Goal: Task Accomplishment & Management: Contribute content

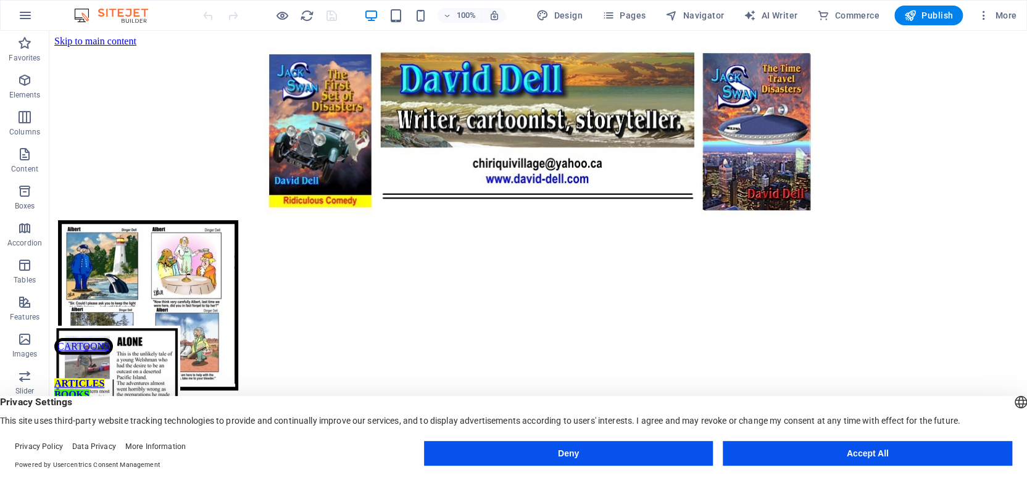
click at [799, 454] on button "Accept All" at bounding box center [868, 453] width 290 height 25
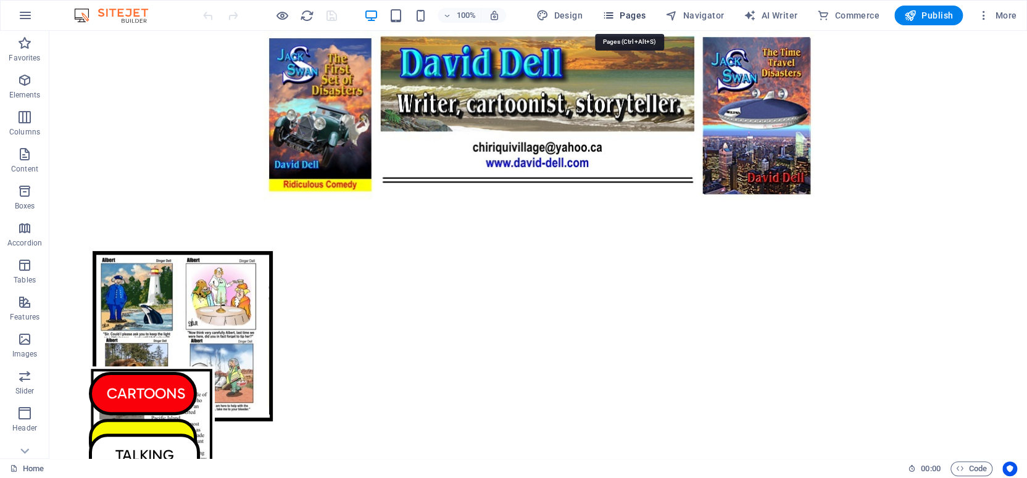
click at [614, 12] on icon "button" at bounding box center [608, 15] width 12 height 12
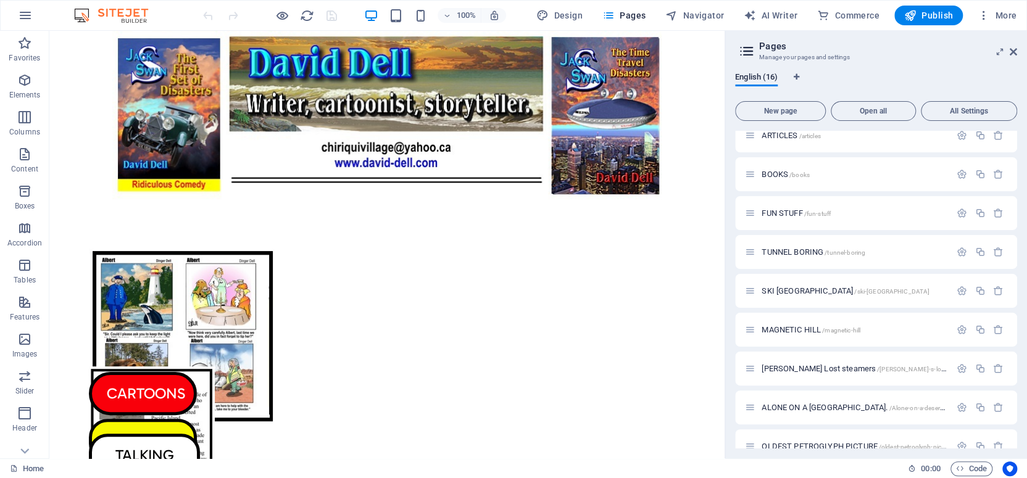
scroll to position [304, 0]
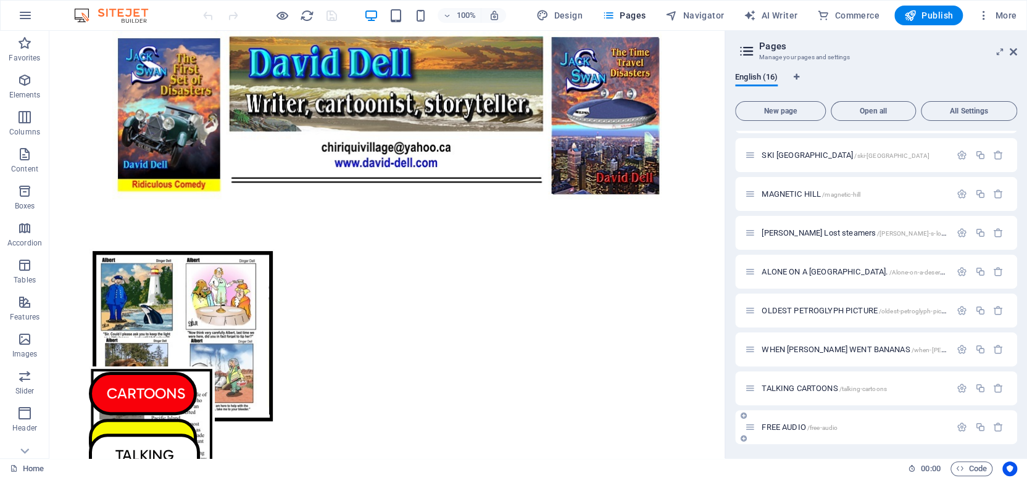
click at [776, 425] on span "FREE AUDIO /free-audio" at bounding box center [800, 427] width 76 height 9
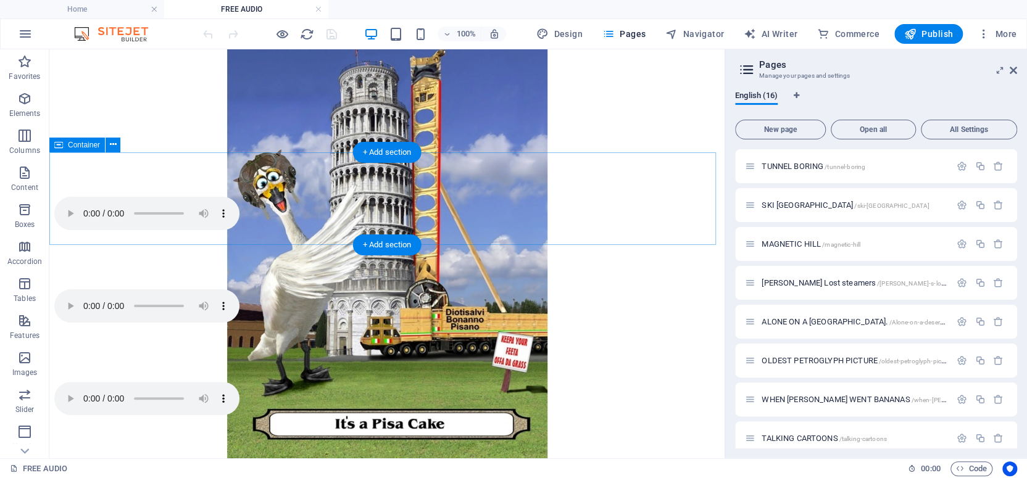
scroll to position [400, 0]
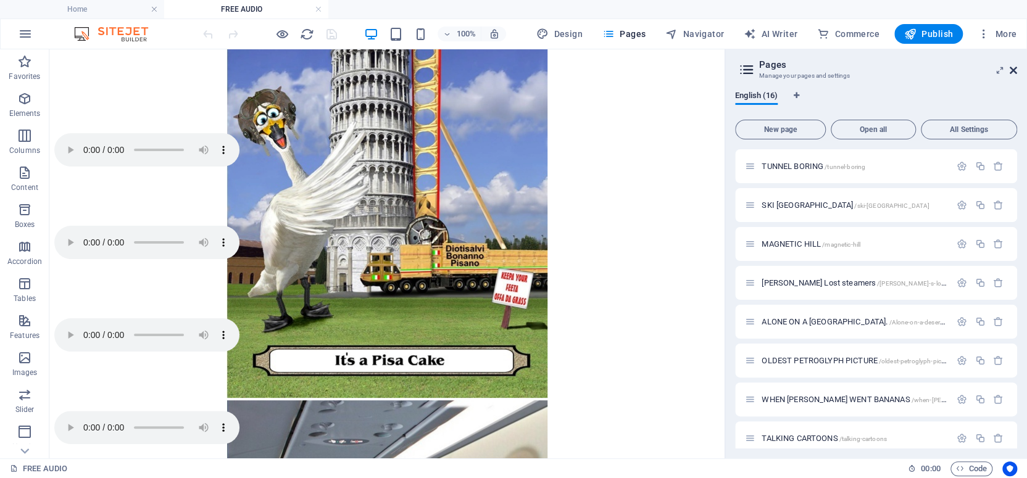
click at [1014, 68] on icon at bounding box center [1013, 70] width 7 height 10
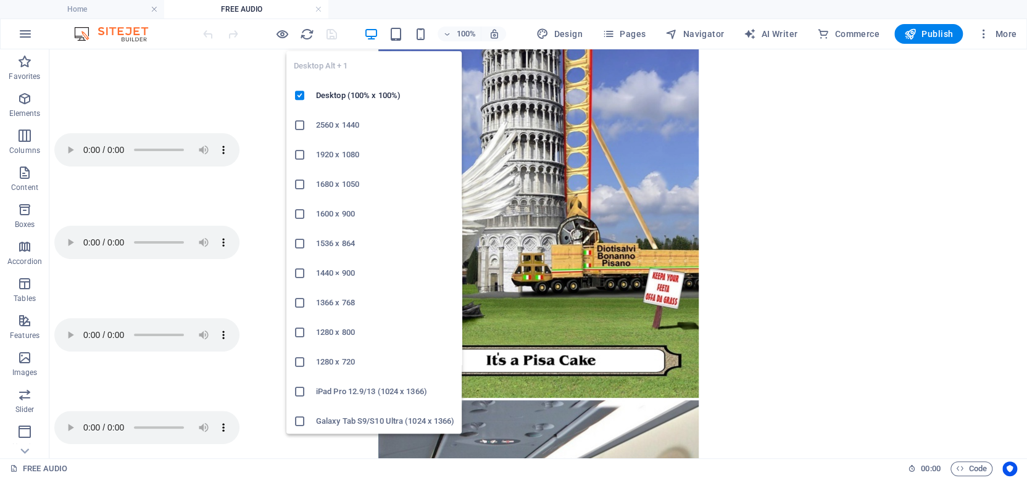
click at [349, 153] on h6 "1920 x 1080" at bounding box center [385, 155] width 138 height 15
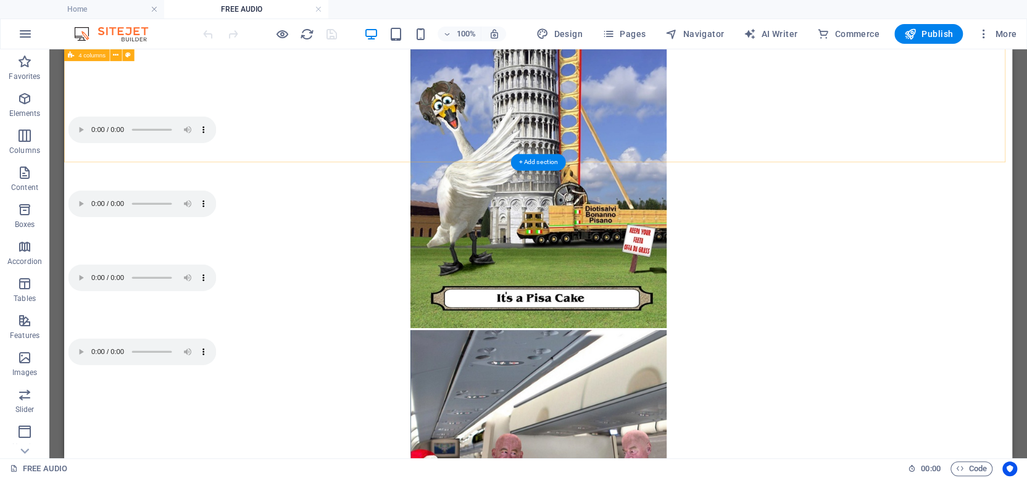
scroll to position [298, 0]
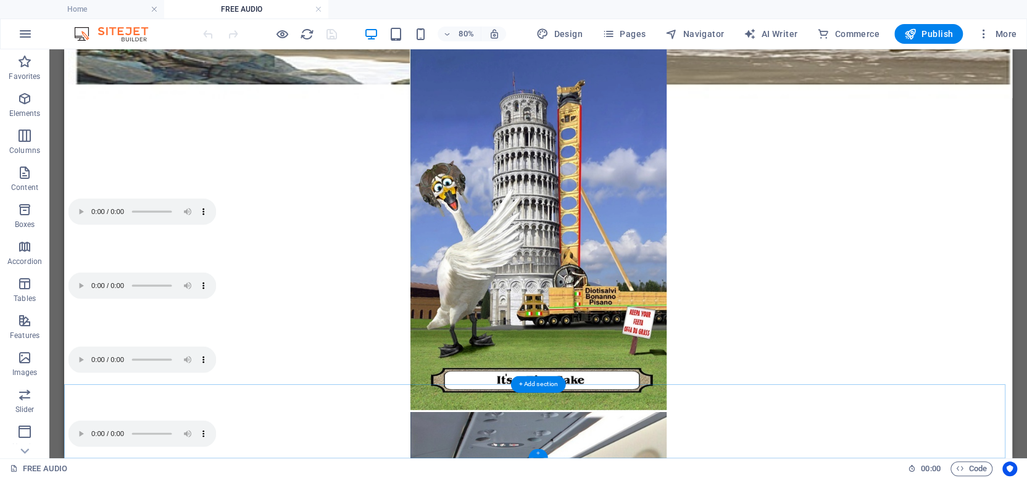
click at [538, 452] on div "+" at bounding box center [537, 453] width 19 height 9
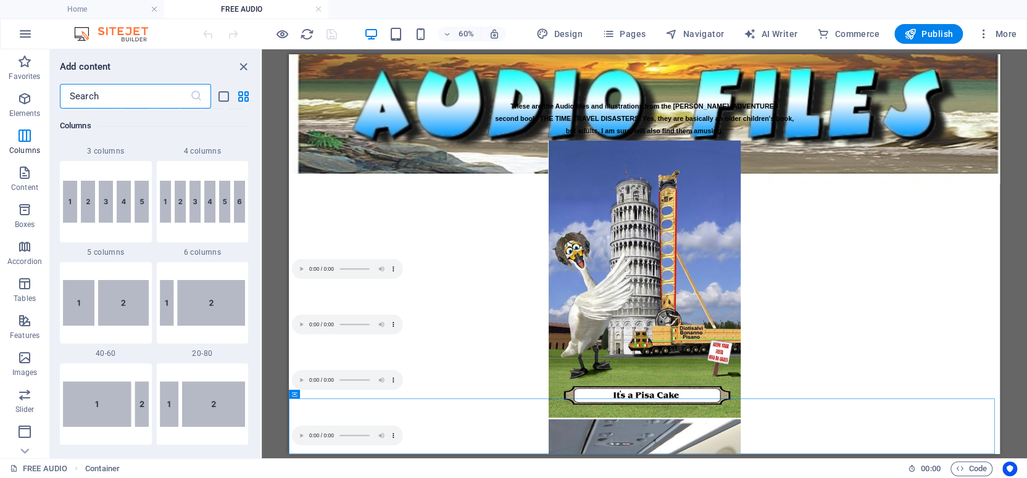
scroll to position [715, 0]
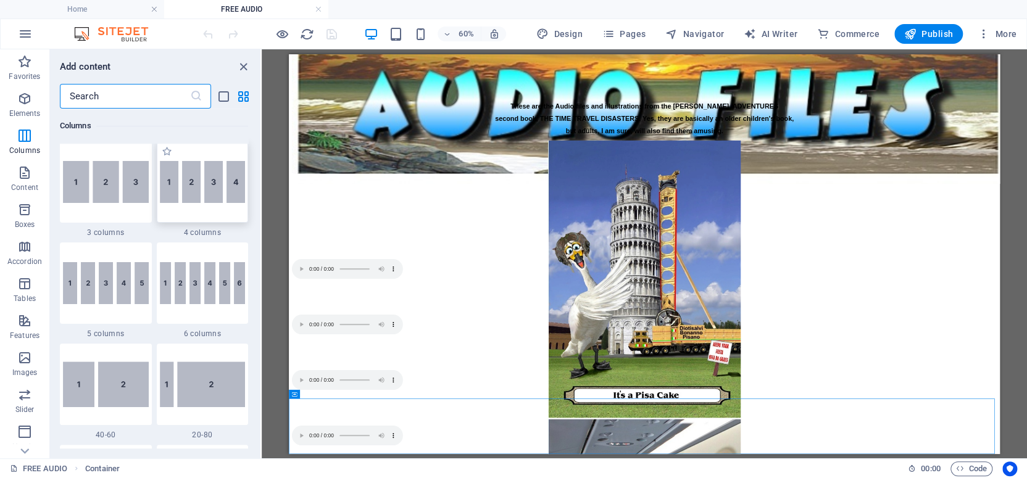
click at [203, 185] on img at bounding box center [203, 182] width 86 height 42
click at [262, 185] on div "Drag here to replace the existing content. Press “Ctrl” if you want to create a…" at bounding box center [644, 253] width 765 height 409
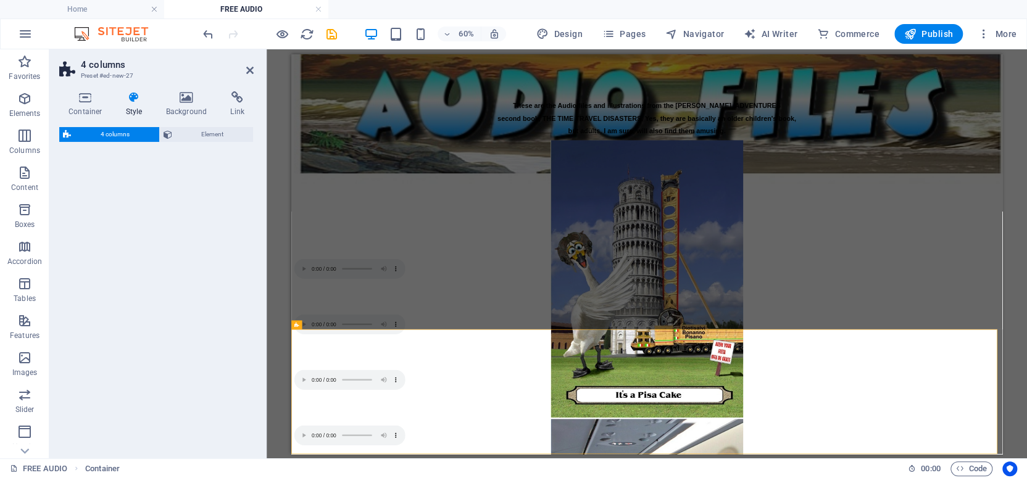
select select "rem"
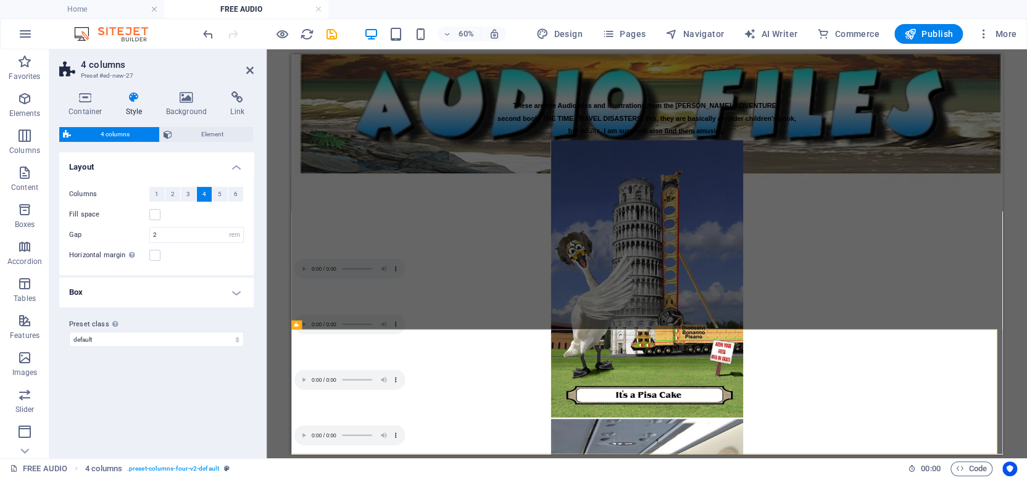
scroll to position [351, 0]
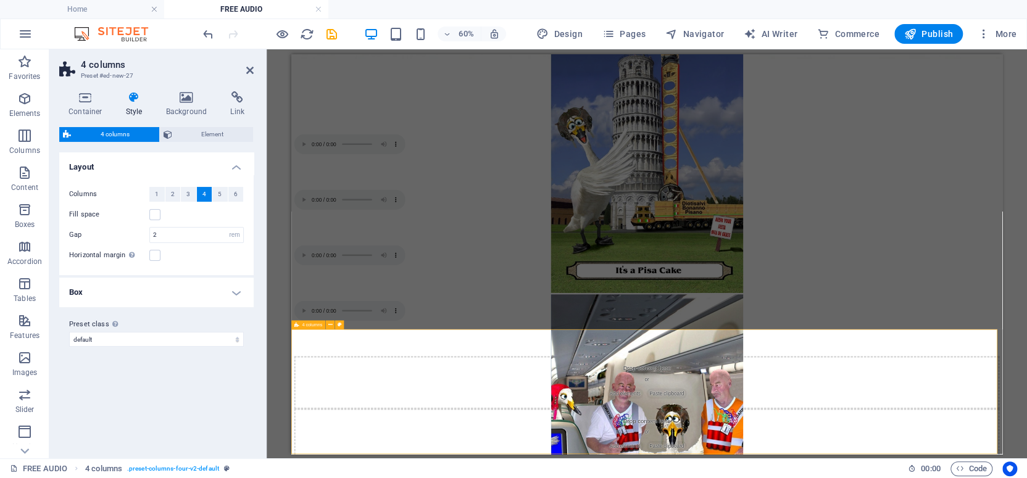
click at [247, 67] on icon at bounding box center [249, 70] width 7 height 10
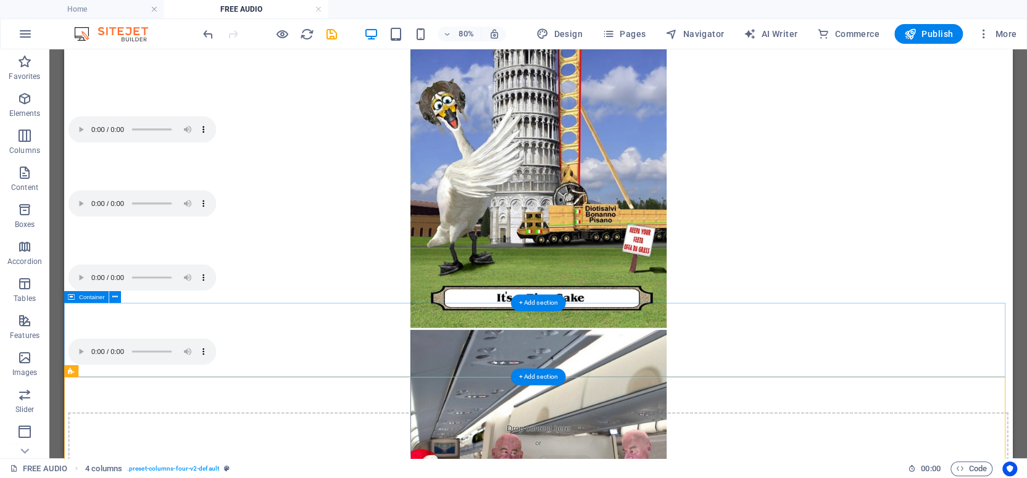
scroll to position [506, 0]
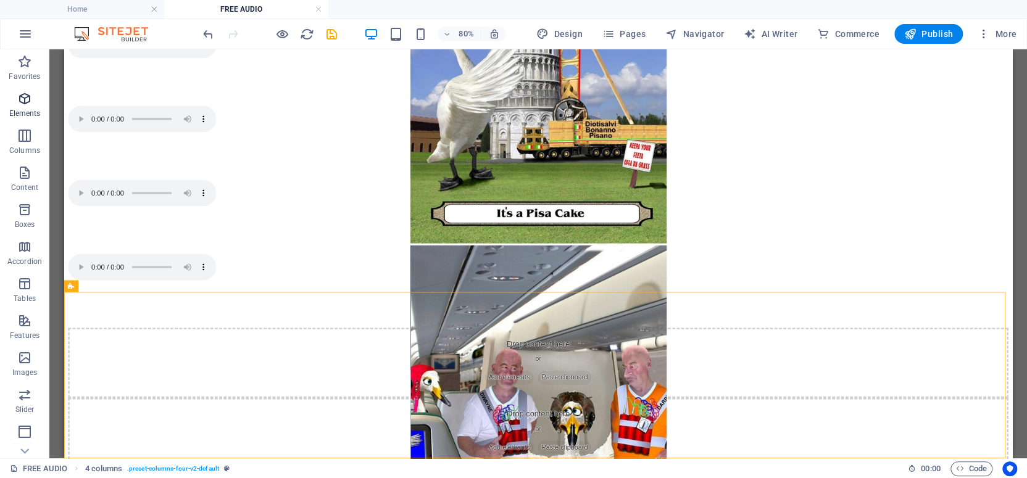
click at [24, 97] on icon "button" at bounding box center [24, 98] width 15 height 15
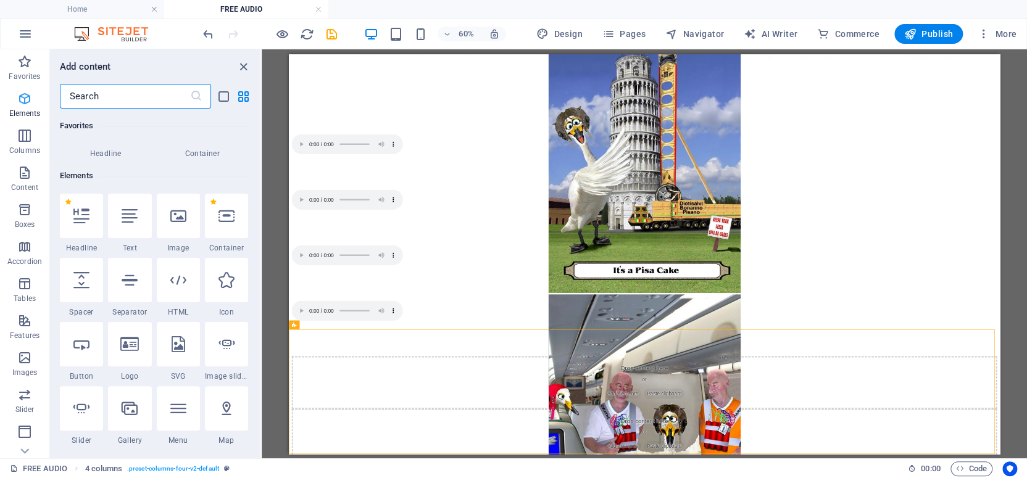
scroll to position [131, 0]
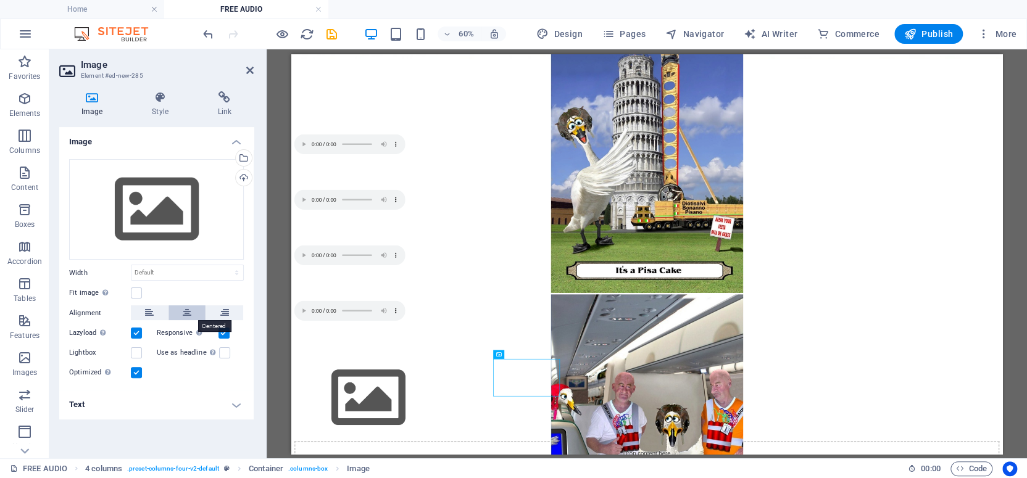
click at [187, 311] on icon at bounding box center [187, 313] width 9 height 15
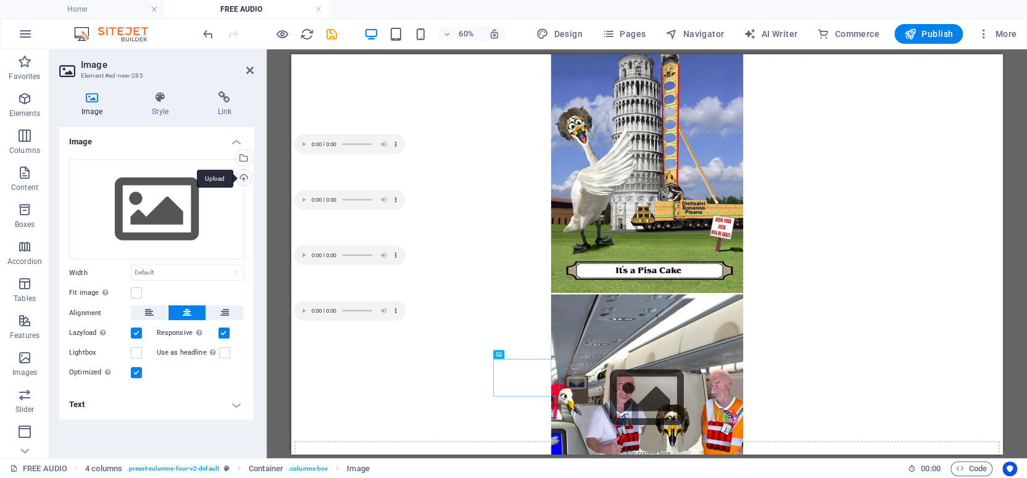
click at [244, 174] on div "Upload" at bounding box center [242, 179] width 19 height 19
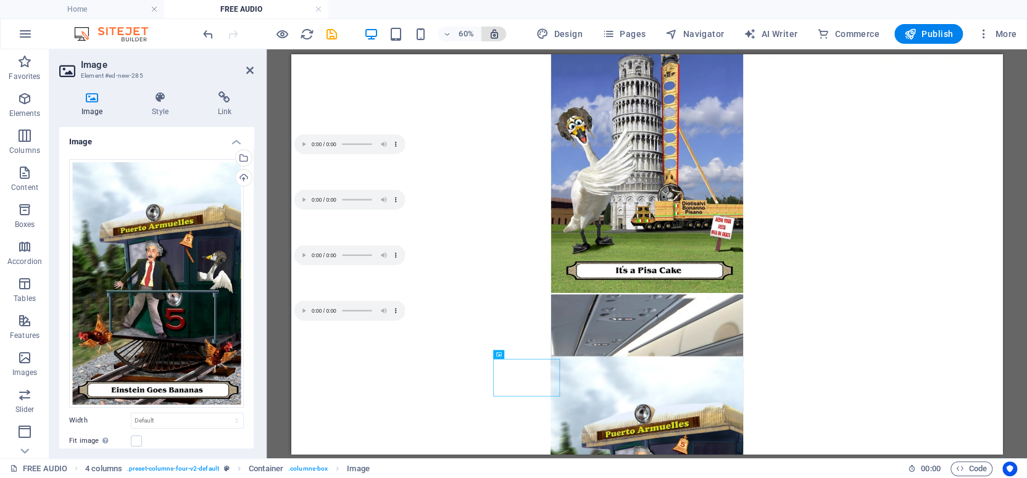
scroll to position [401, 0]
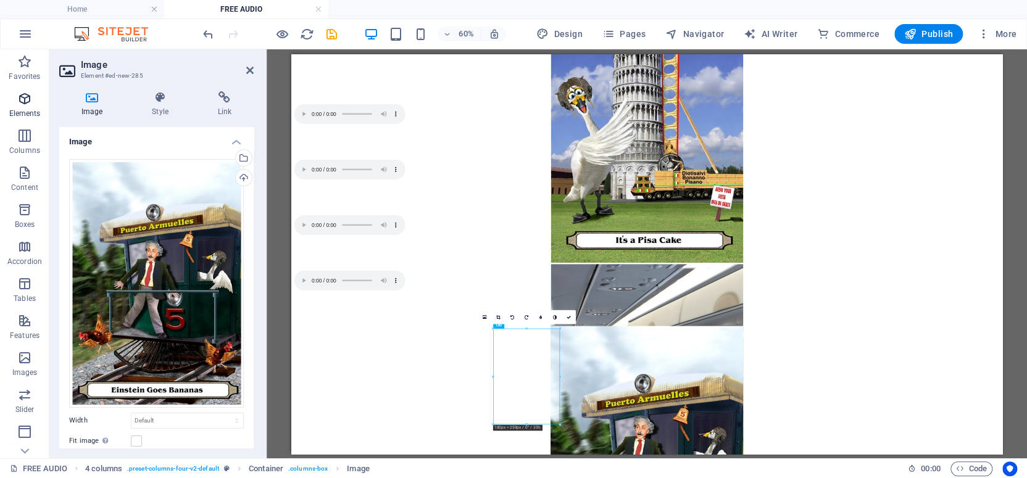
click at [23, 98] on icon "button" at bounding box center [24, 98] width 15 height 15
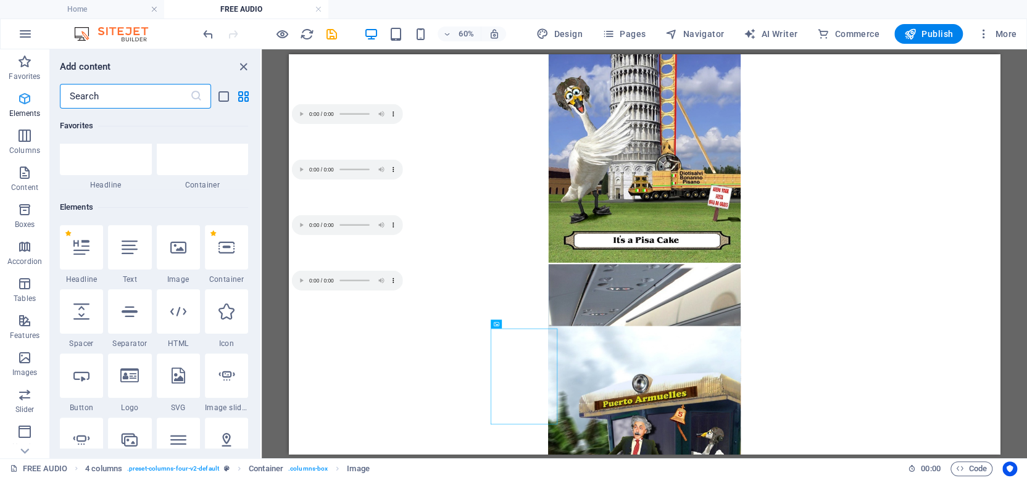
scroll to position [131, 0]
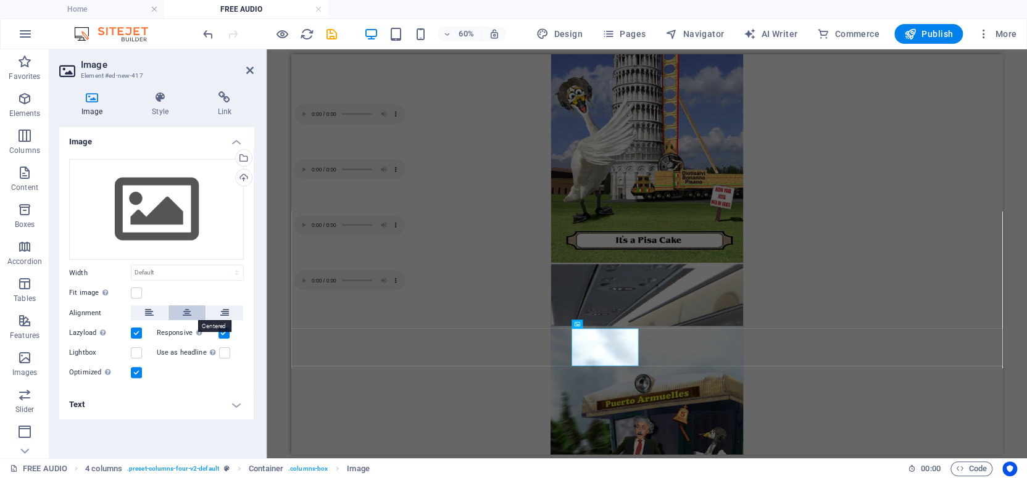
click at [185, 313] on icon at bounding box center [187, 313] width 9 height 15
click at [243, 177] on div "Upload" at bounding box center [242, 179] width 19 height 19
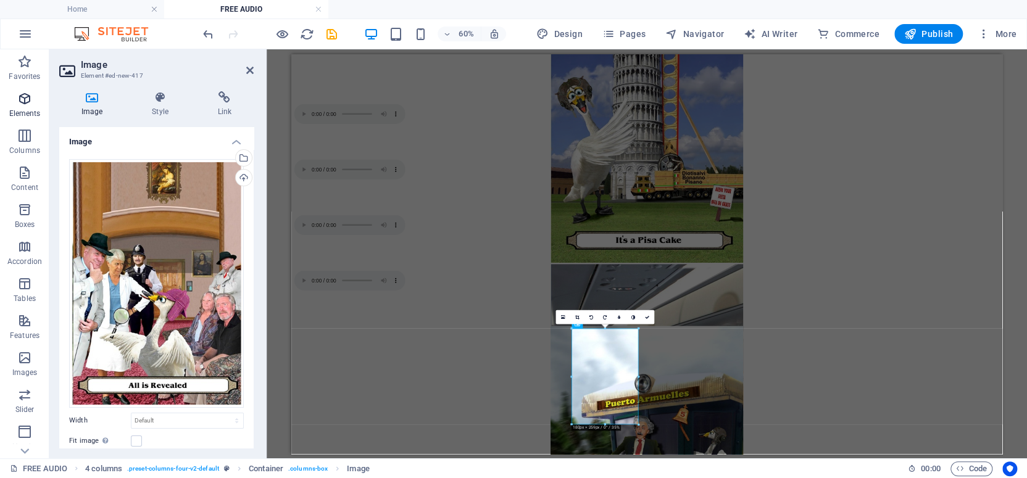
click at [23, 99] on icon "button" at bounding box center [24, 98] width 15 height 15
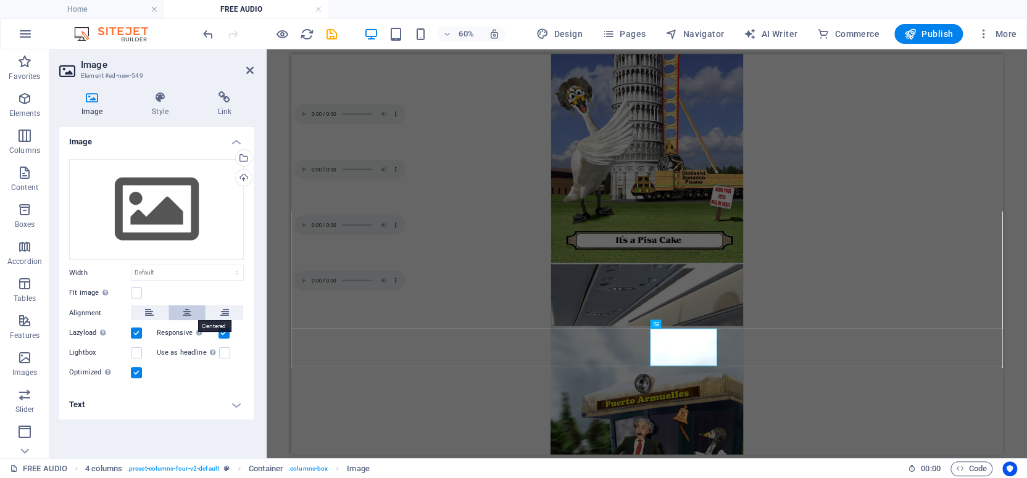
click at [184, 310] on icon at bounding box center [187, 313] width 9 height 15
click at [245, 175] on div "Upload" at bounding box center [242, 179] width 19 height 19
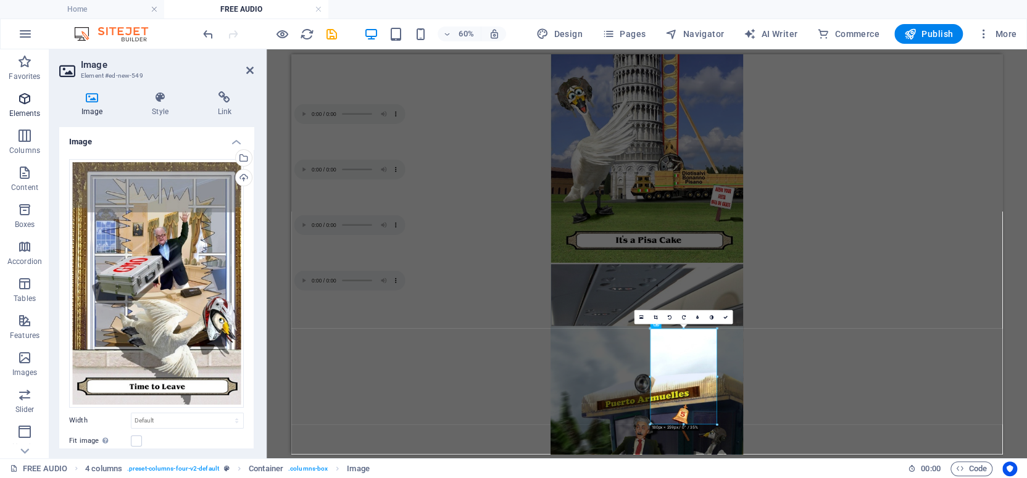
click at [26, 99] on icon "button" at bounding box center [24, 98] width 15 height 15
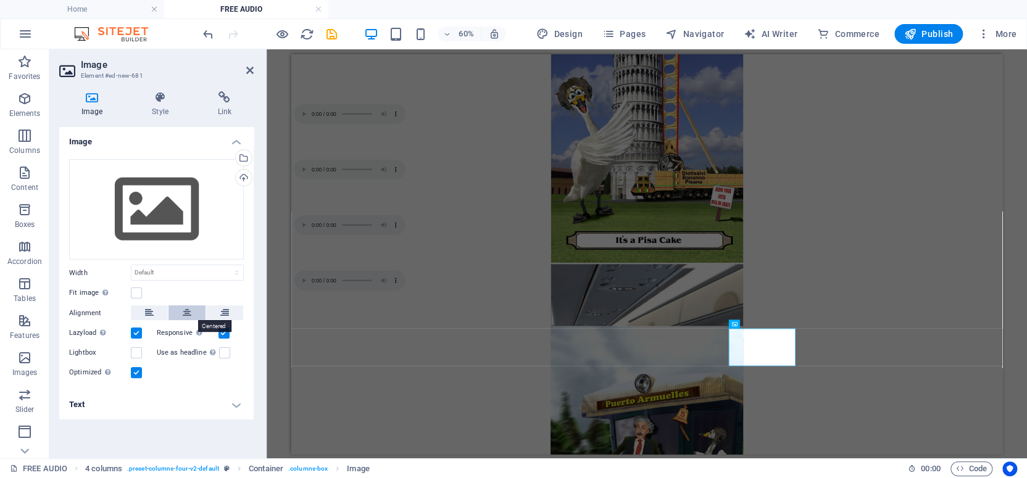
click at [183, 313] on icon at bounding box center [187, 313] width 9 height 15
click at [243, 178] on div "Upload" at bounding box center [242, 179] width 19 height 19
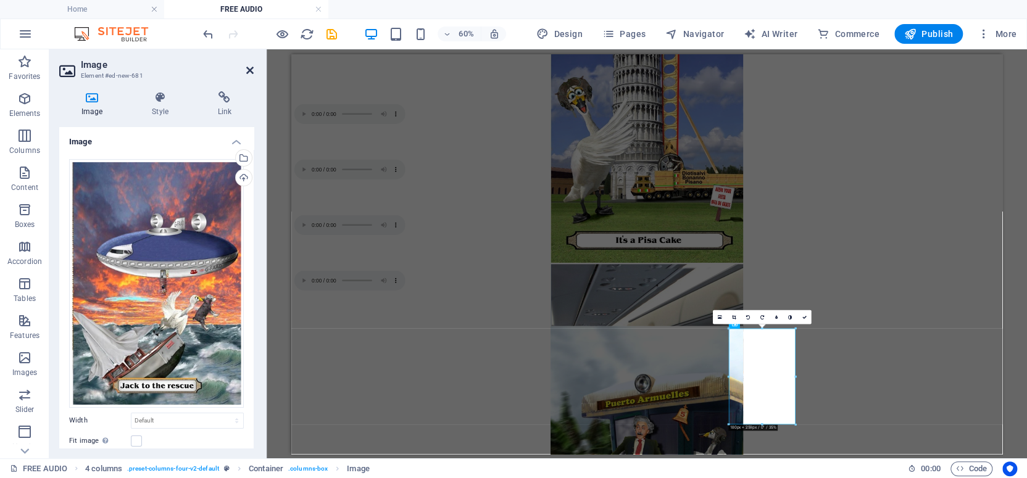
click at [248, 67] on icon at bounding box center [249, 70] width 7 height 10
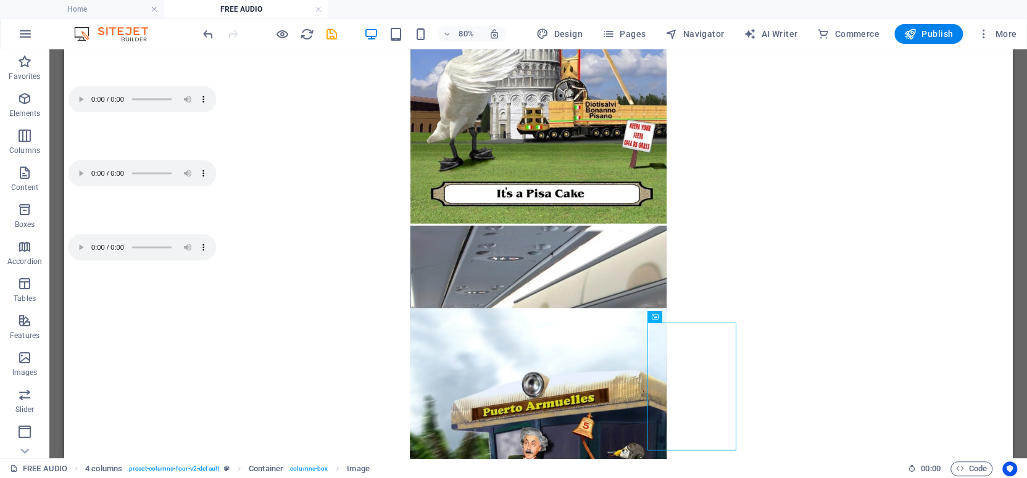
scroll to position [556, 0]
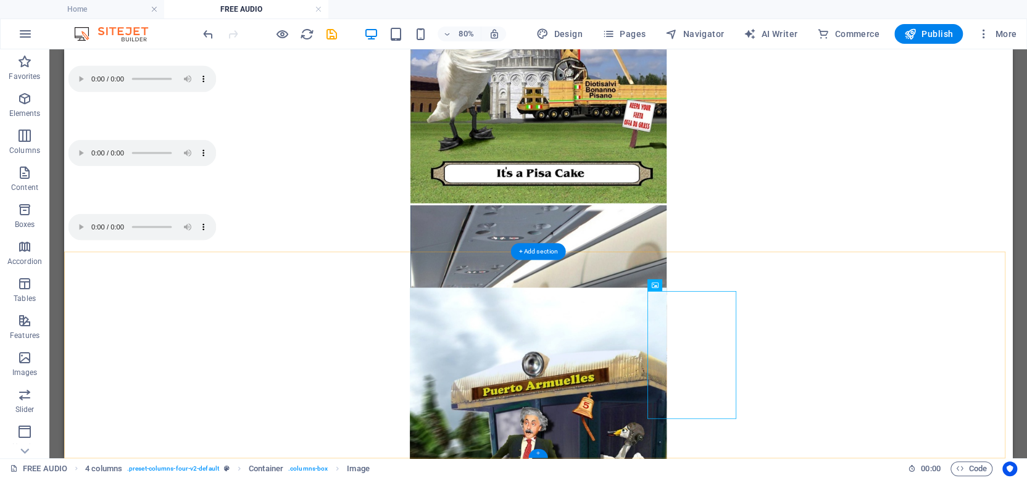
click at [538, 452] on div "+" at bounding box center [537, 453] width 19 height 9
select select "rem"
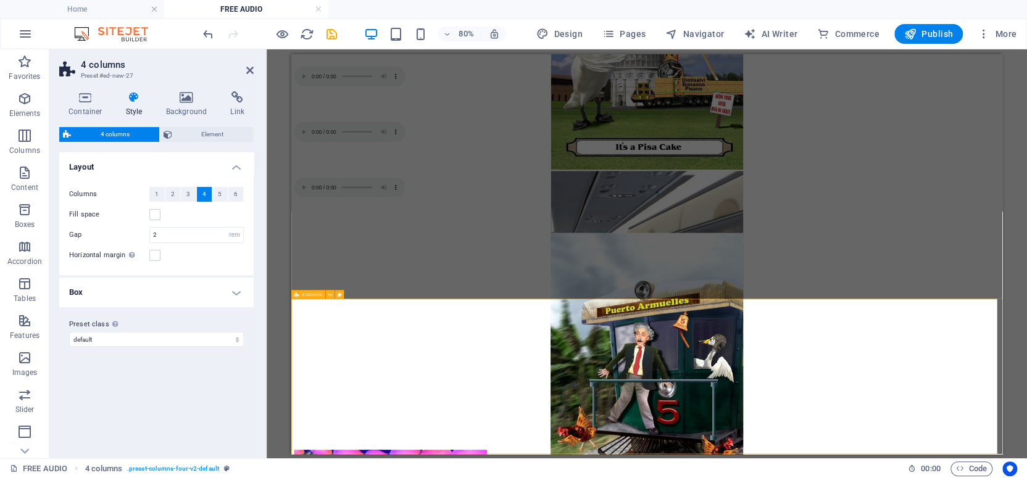
scroll to position [401, 0]
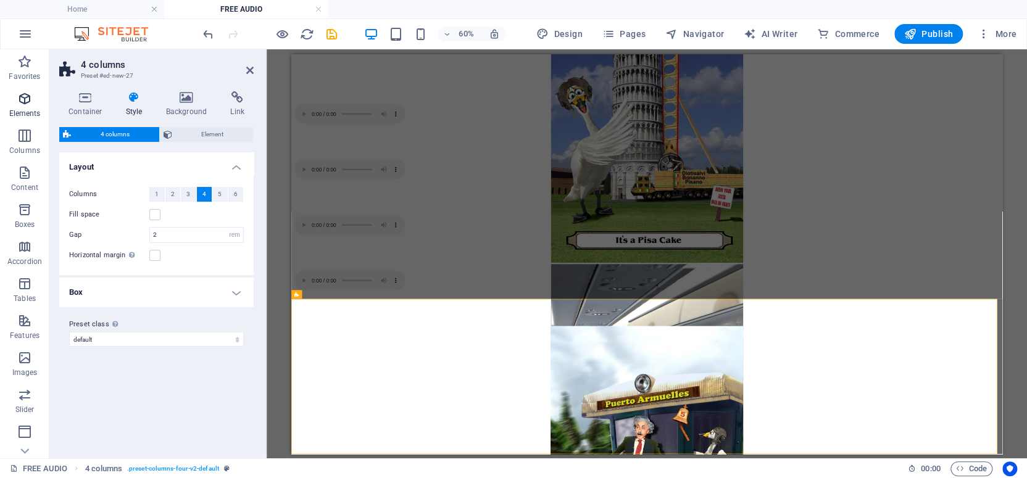
click at [24, 96] on icon "button" at bounding box center [24, 98] width 15 height 15
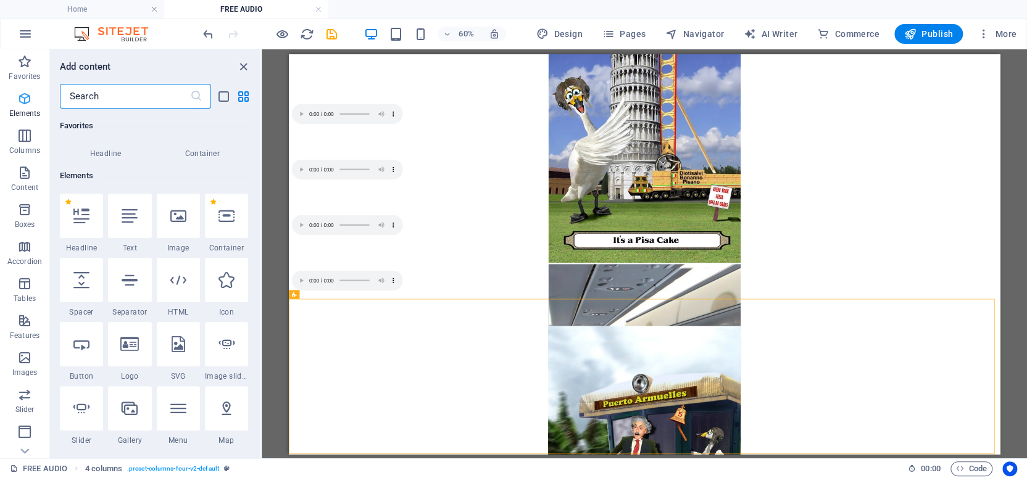
scroll to position [131, 0]
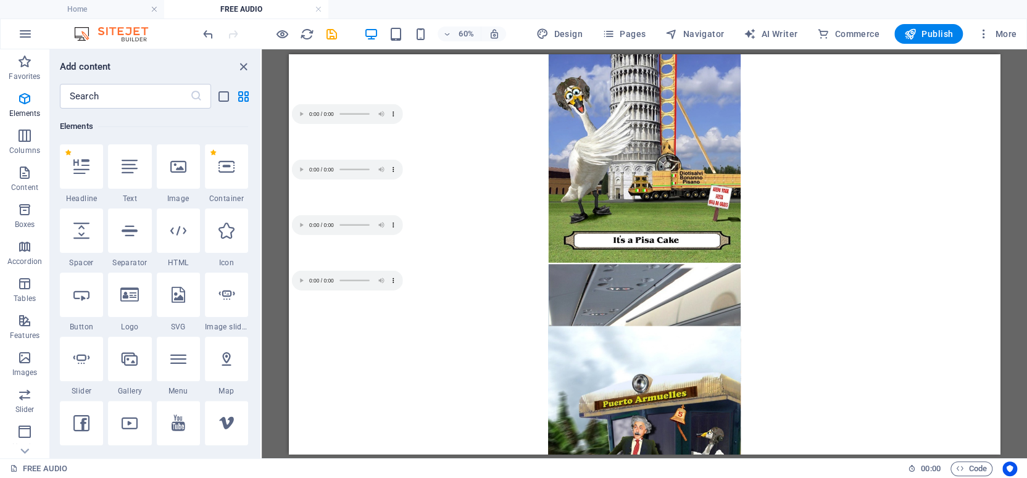
drag, startPoint x: 1467, startPoint y: 571, endPoint x: 1289, endPoint y: 457, distance: 211.5
click at [642, 449] on div "+" at bounding box center [644, 450] width 14 height 7
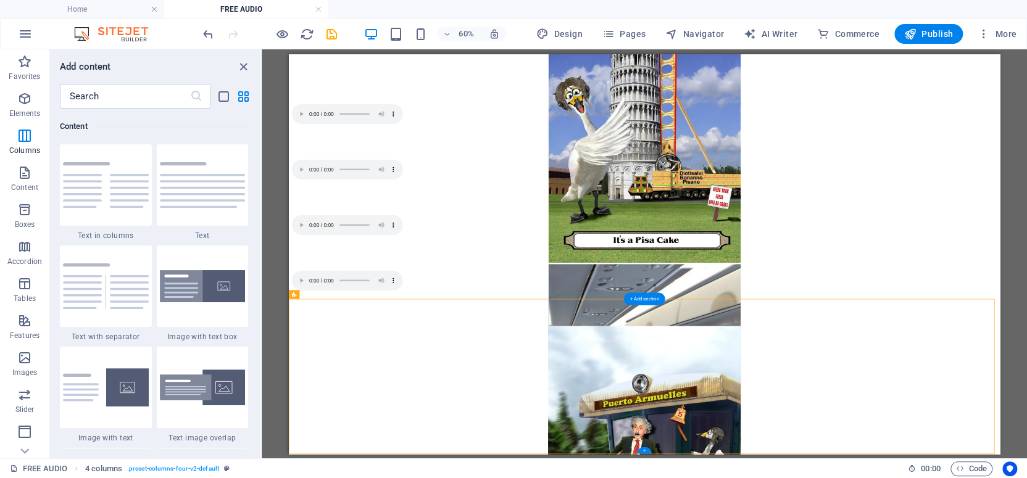
scroll to position [2159, 0]
click at [25, 98] on icon "button" at bounding box center [24, 98] width 15 height 15
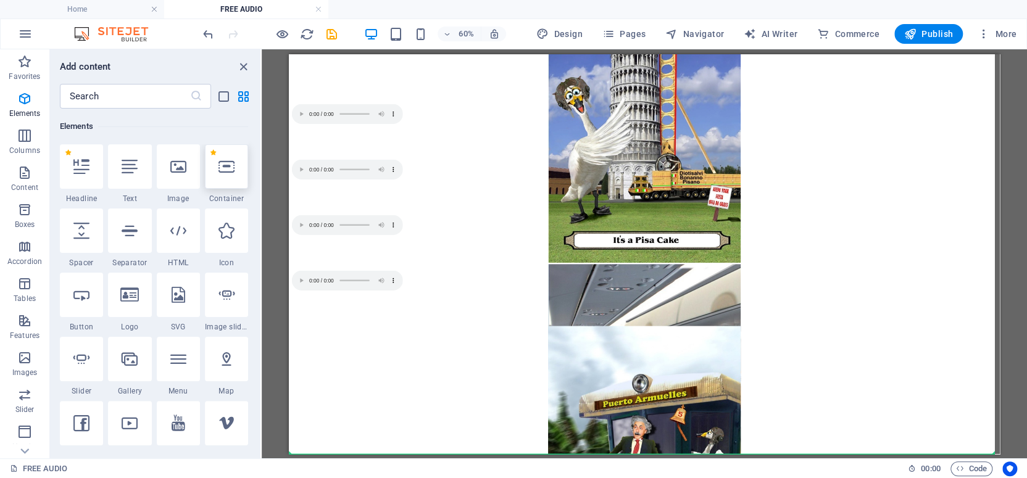
scroll to position [556, 0]
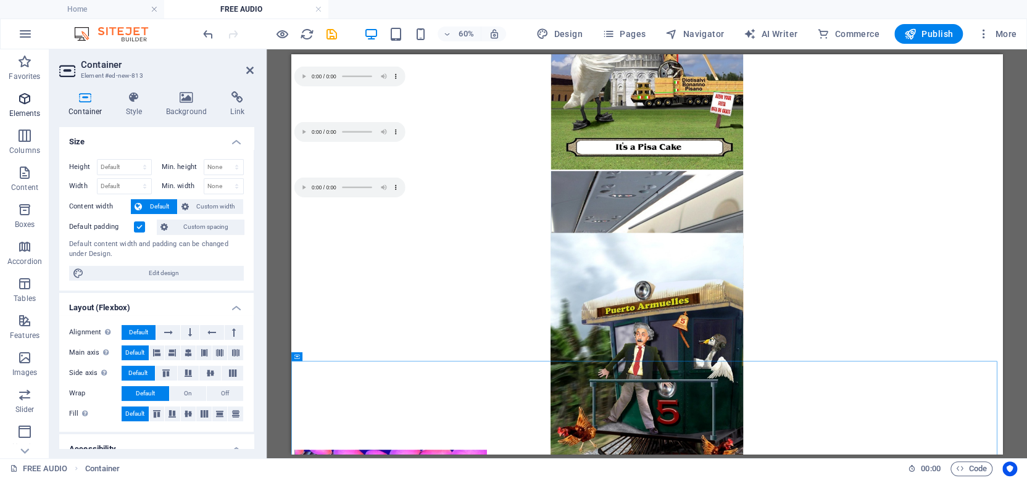
click at [22, 95] on icon "button" at bounding box center [24, 98] width 15 height 15
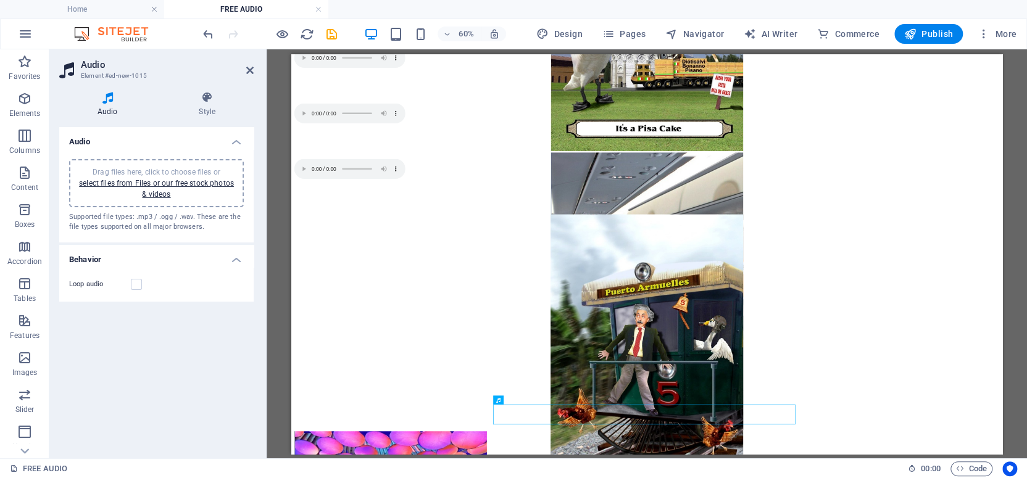
scroll to position [534, 0]
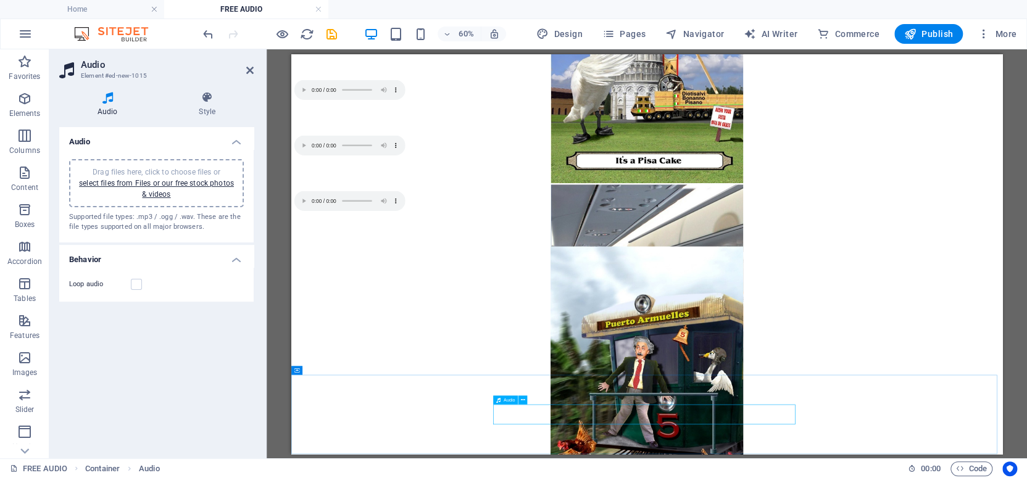
click at [502, 401] on div "Audio" at bounding box center [505, 400] width 25 height 9
click at [120, 182] on link "select files from Files or our free stock photos & videos" at bounding box center [156, 189] width 155 height 20
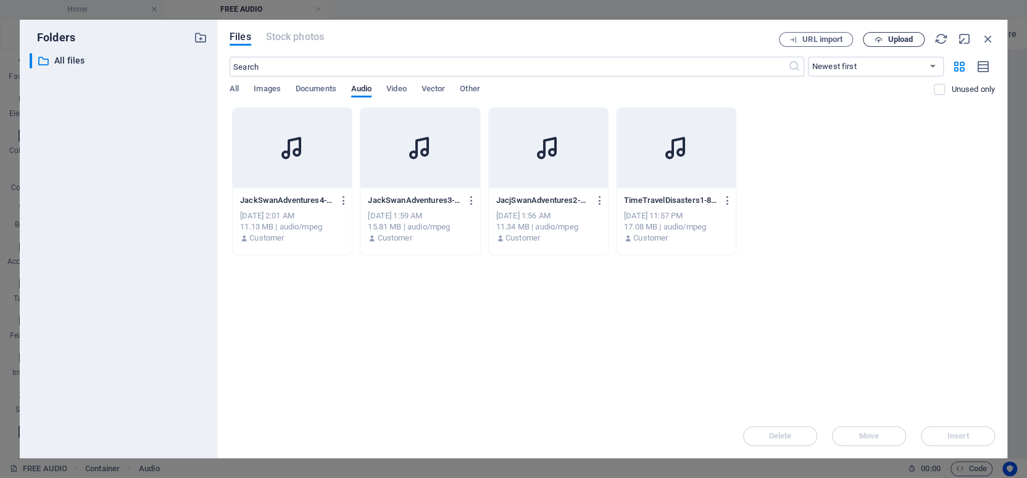
click at [898, 36] on span "Upload" at bounding box center [900, 39] width 25 height 7
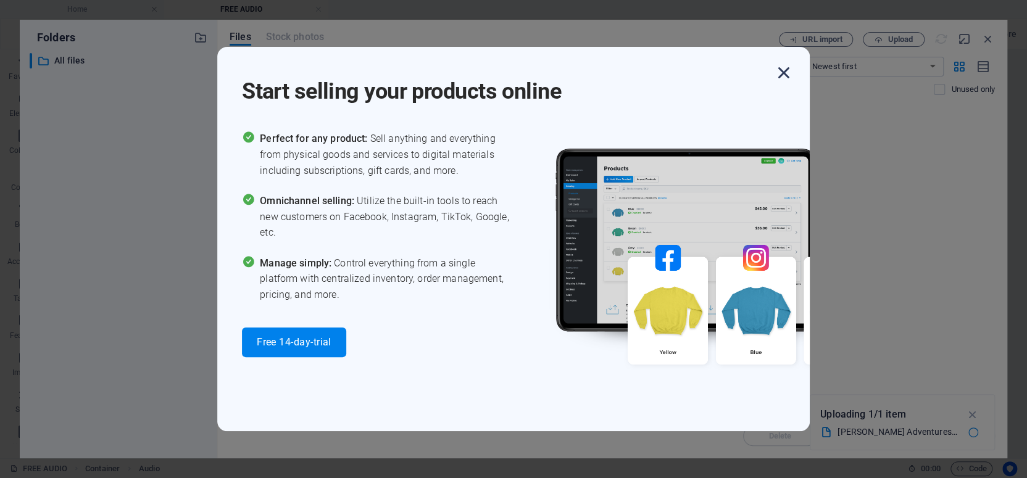
click at [782, 71] on icon "button" at bounding box center [784, 73] width 22 height 22
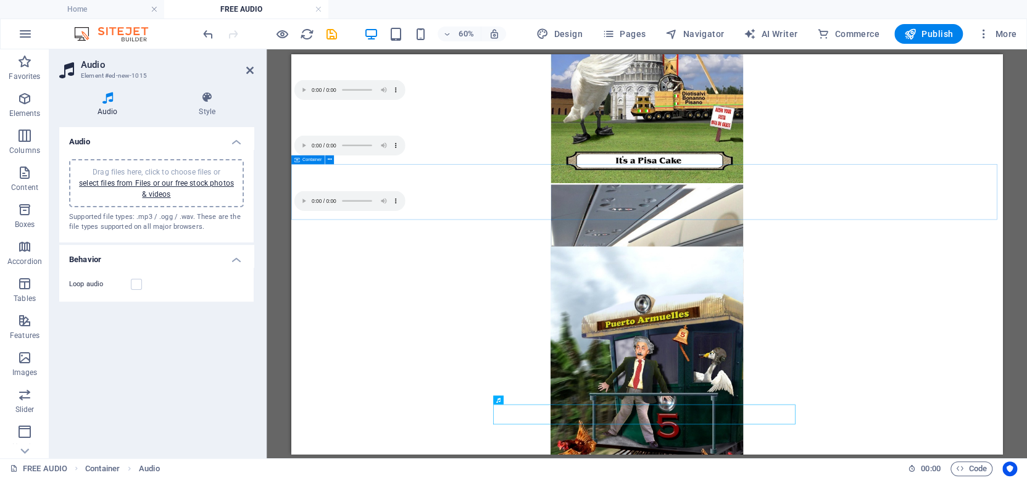
click at [314, 159] on span "Container" at bounding box center [311, 159] width 19 height 4
select select "px"
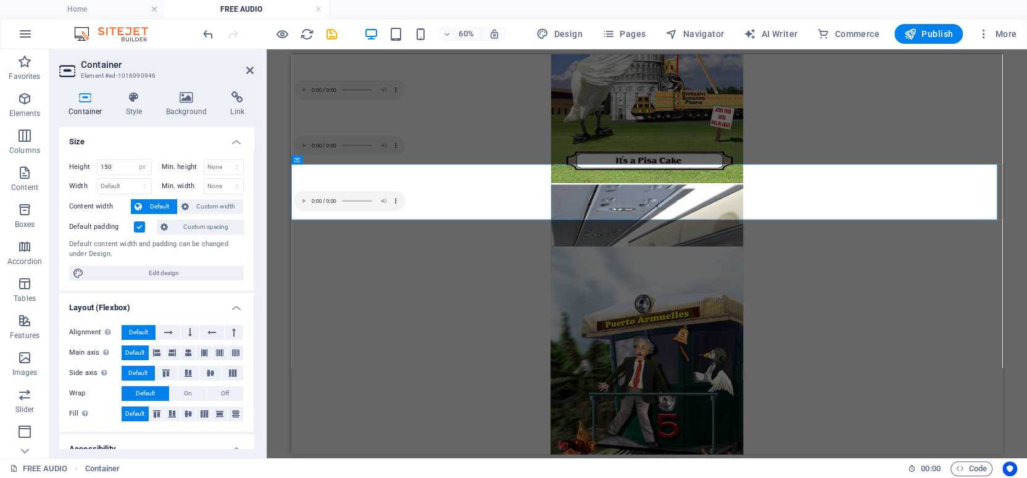
click at [85, 99] on icon at bounding box center [85, 97] width 52 height 12
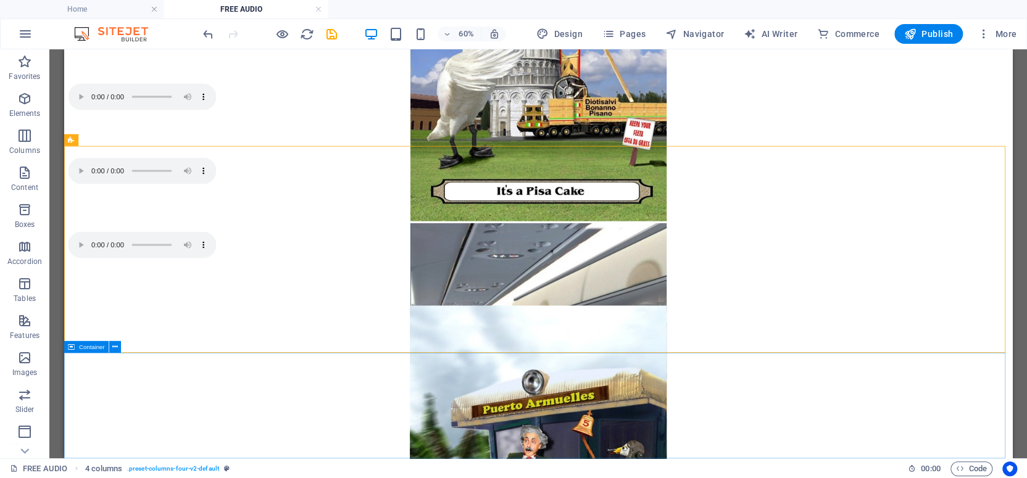
scroll to position [689, 0]
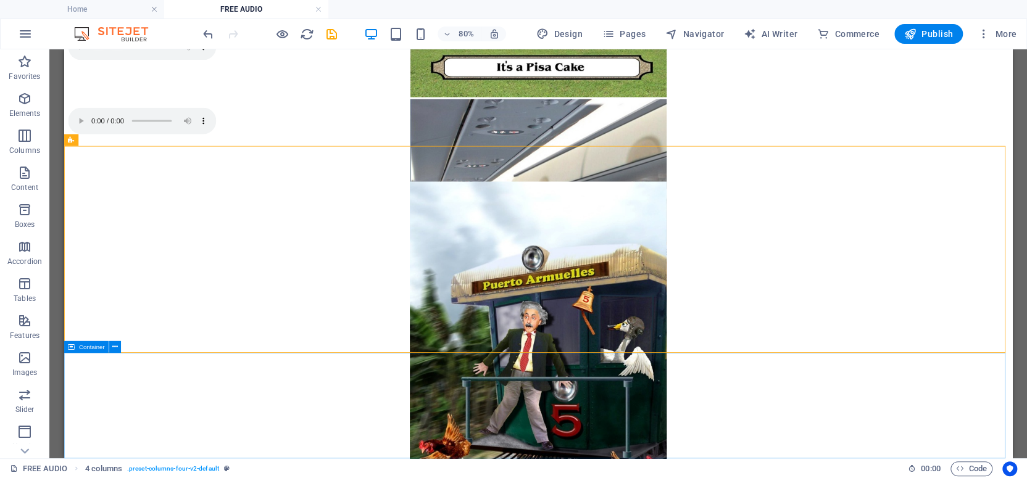
click at [88, 348] on span "Container" at bounding box center [92, 347] width 26 height 6
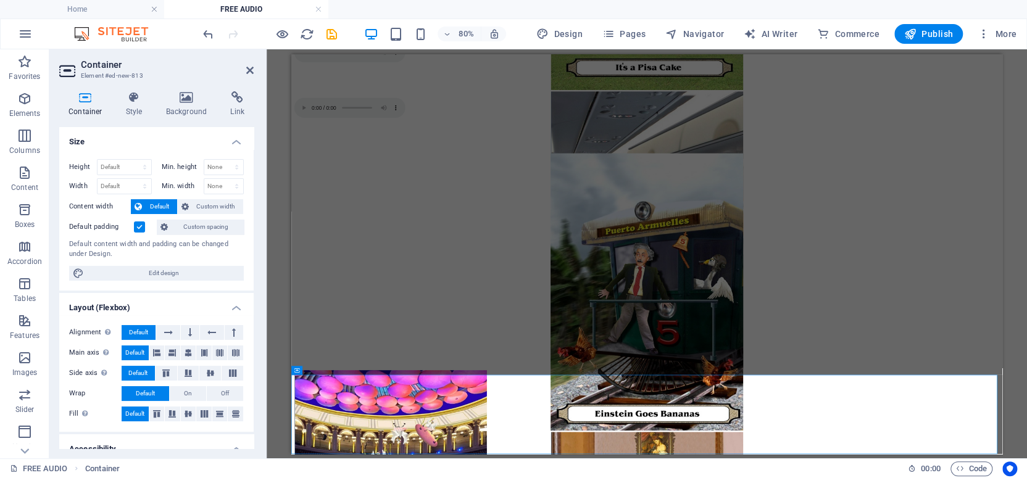
scroll to position [534, 0]
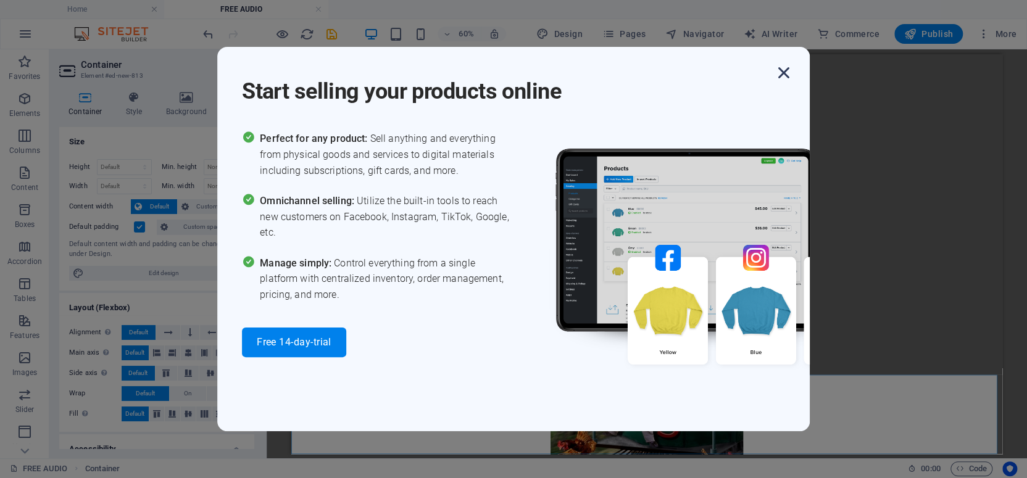
click at [784, 69] on icon "button" at bounding box center [784, 73] width 22 height 22
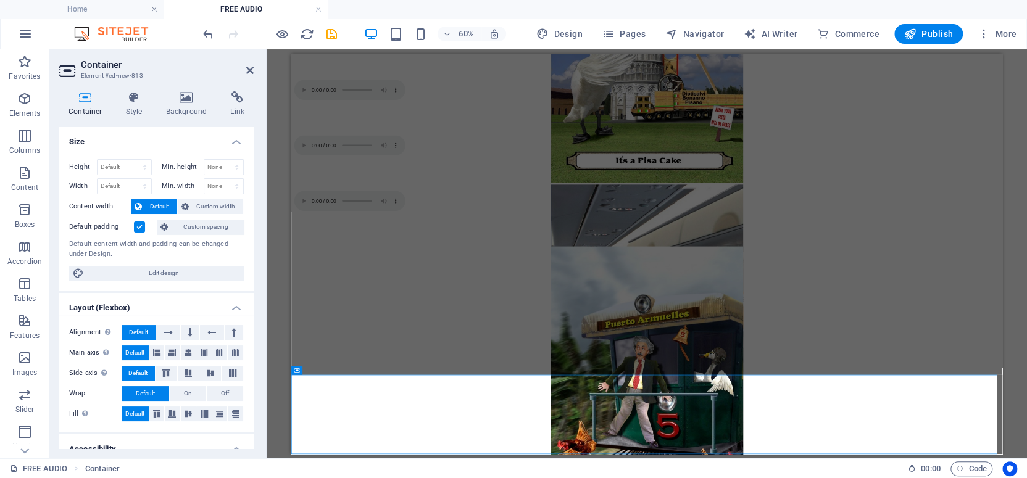
click at [85, 97] on icon at bounding box center [85, 97] width 52 height 12
click at [109, 166] on select "Default px rem % vh vw" at bounding box center [125, 167] width 54 height 15
select select "px"
click at [132, 160] on select "Default px rem % vh vw" at bounding box center [125, 167] width 54 height 15
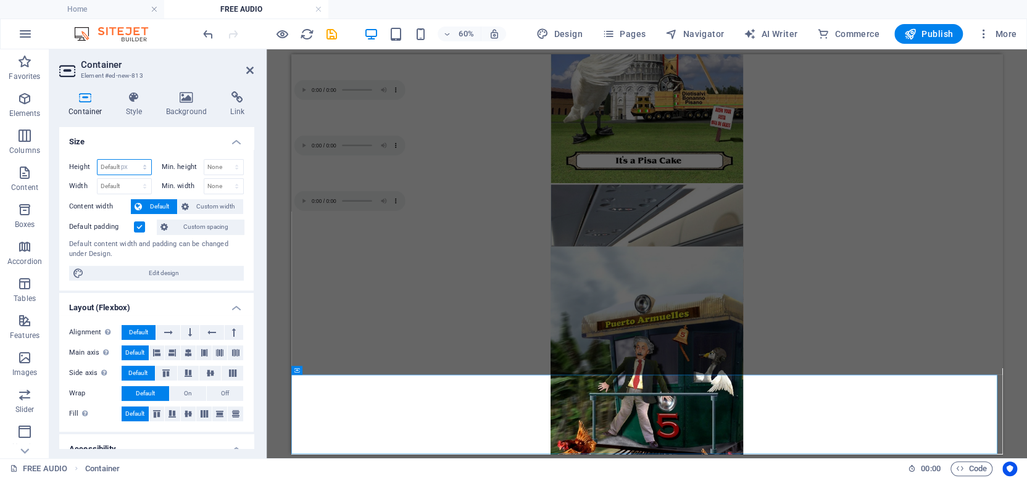
type input "214"
type input "150"
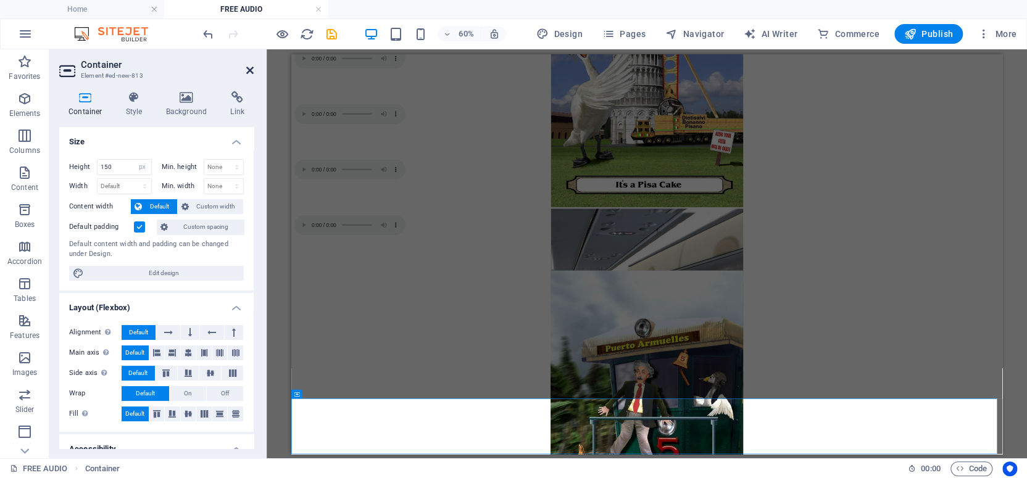
drag, startPoint x: 248, startPoint y: 69, endPoint x: 735, endPoint y: 170, distance: 497.5
click at [248, 69] on icon at bounding box center [249, 70] width 7 height 10
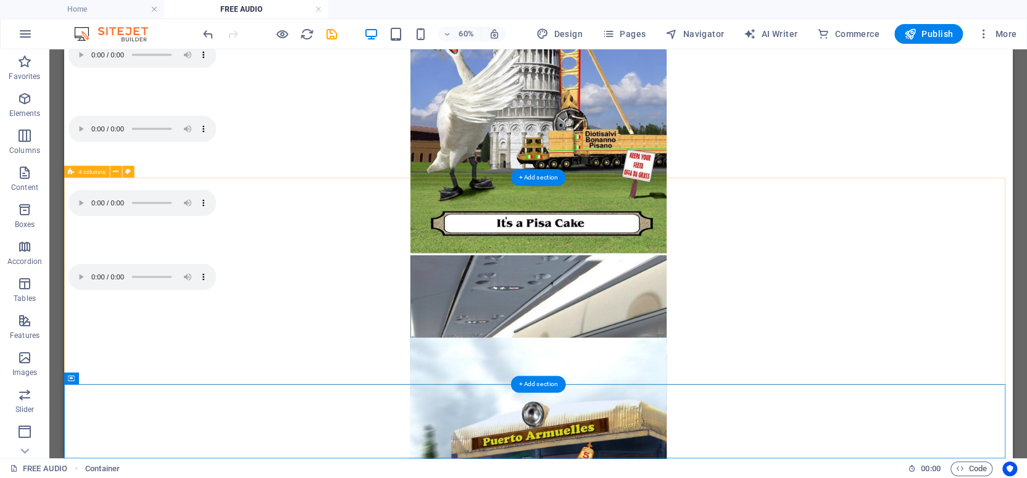
scroll to position [649, 0]
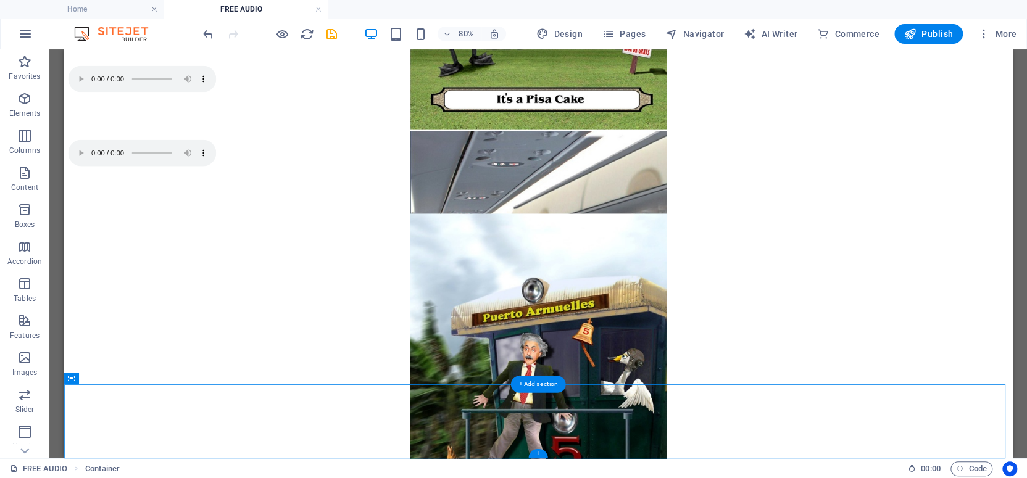
click at [539, 454] on div "+" at bounding box center [537, 453] width 19 height 9
select select "px"
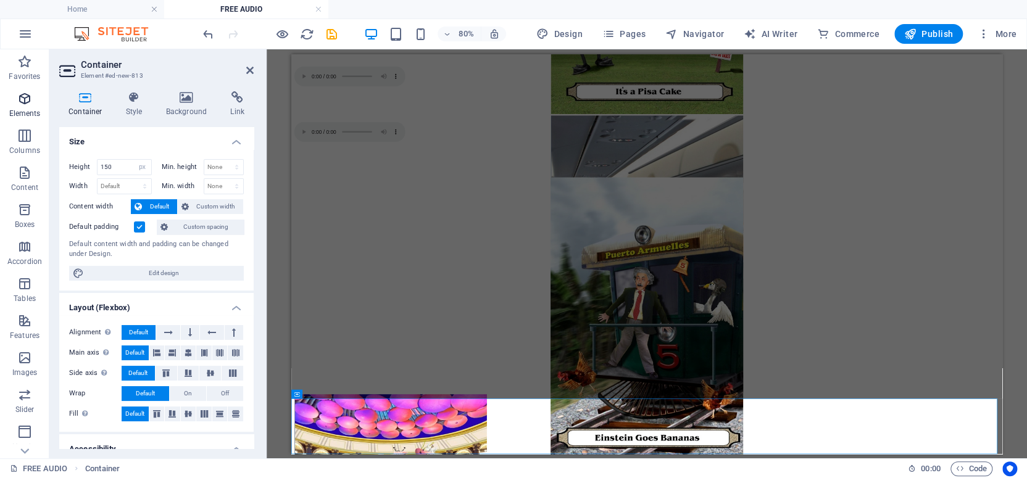
scroll to position [494, 0]
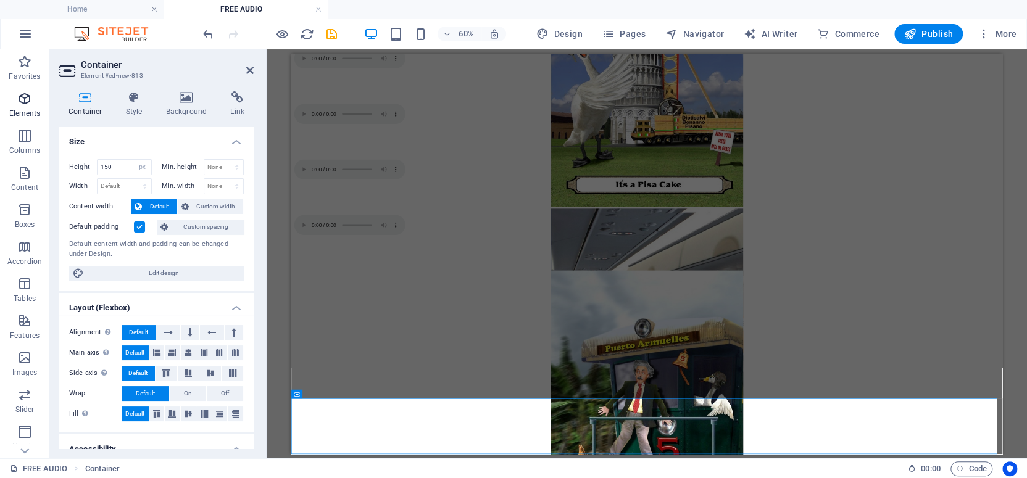
click at [24, 96] on icon "button" at bounding box center [24, 98] width 15 height 15
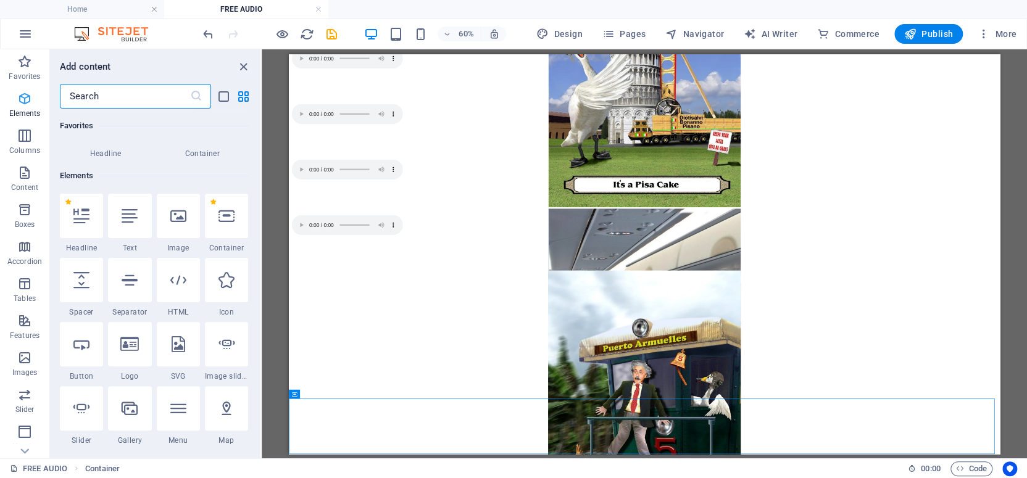
scroll to position [131, 0]
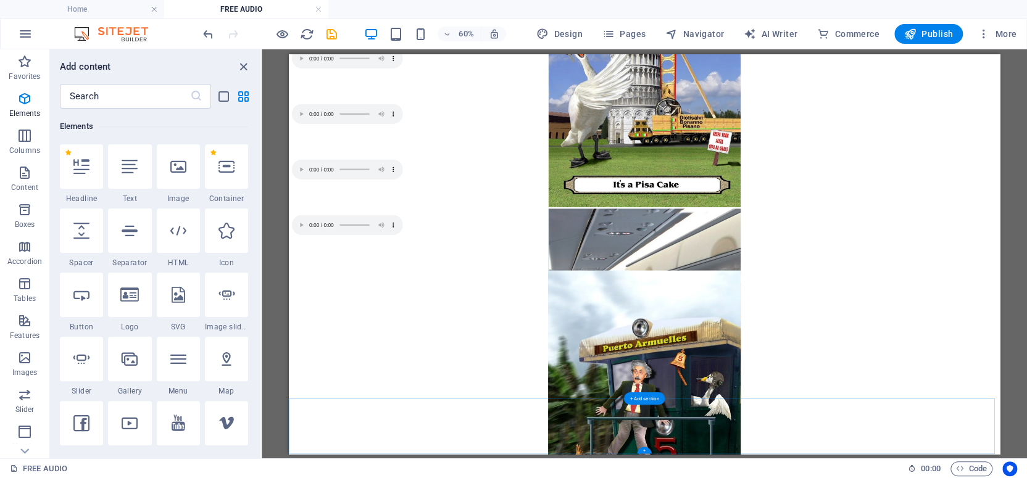
click at [644, 449] on div "+" at bounding box center [644, 450] width 14 height 7
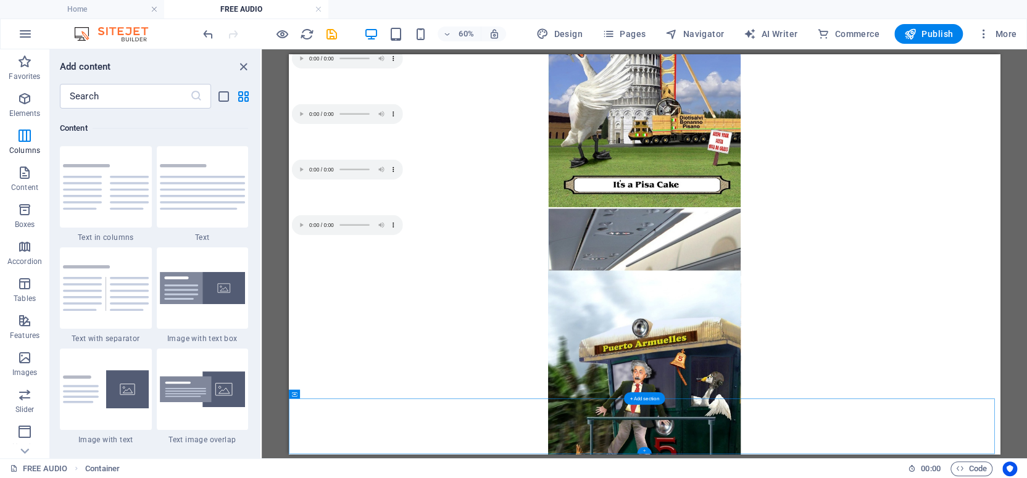
scroll to position [2159, 0]
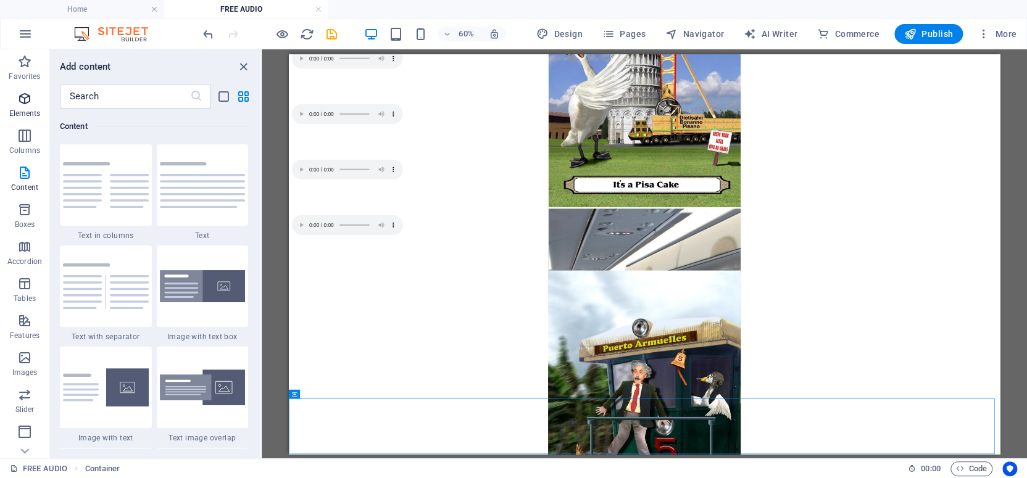
click at [24, 98] on icon "button" at bounding box center [24, 98] width 15 height 15
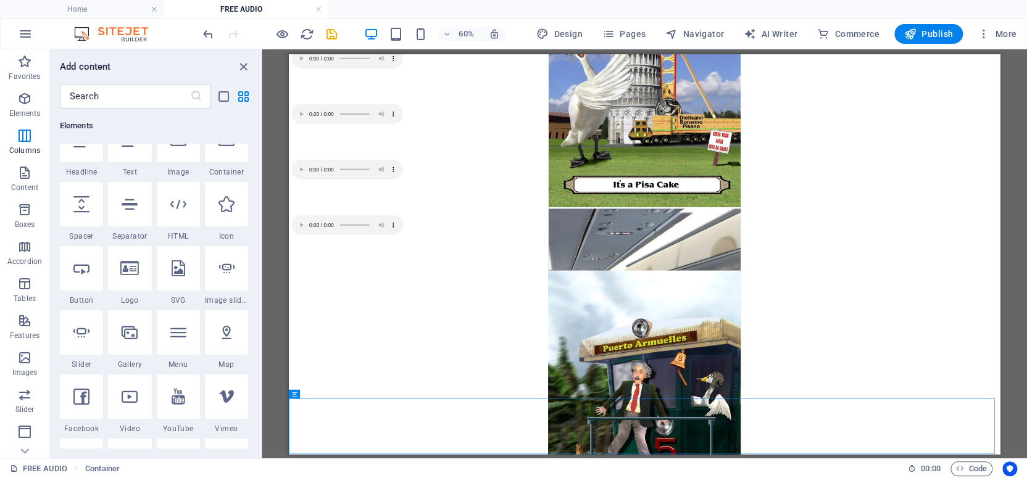
scroll to position [131, 0]
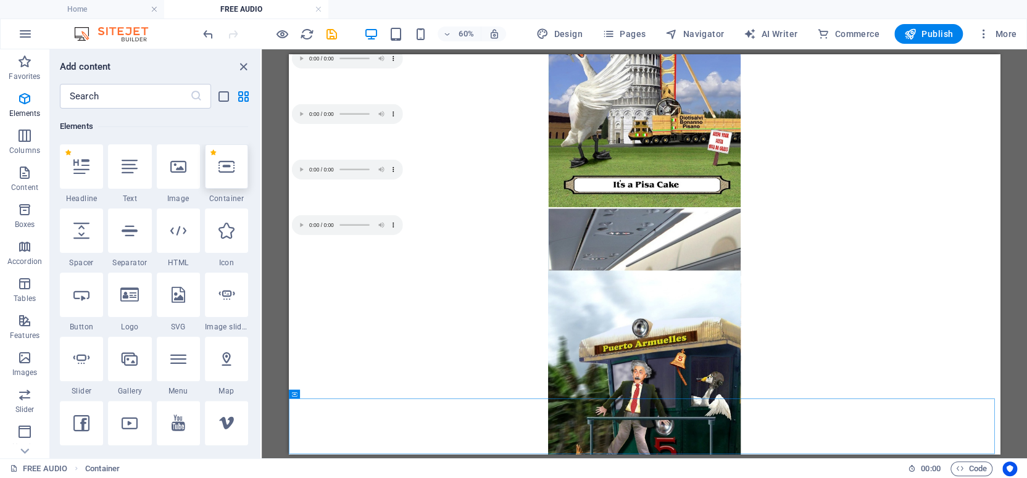
click at [225, 167] on icon at bounding box center [227, 167] width 16 height 16
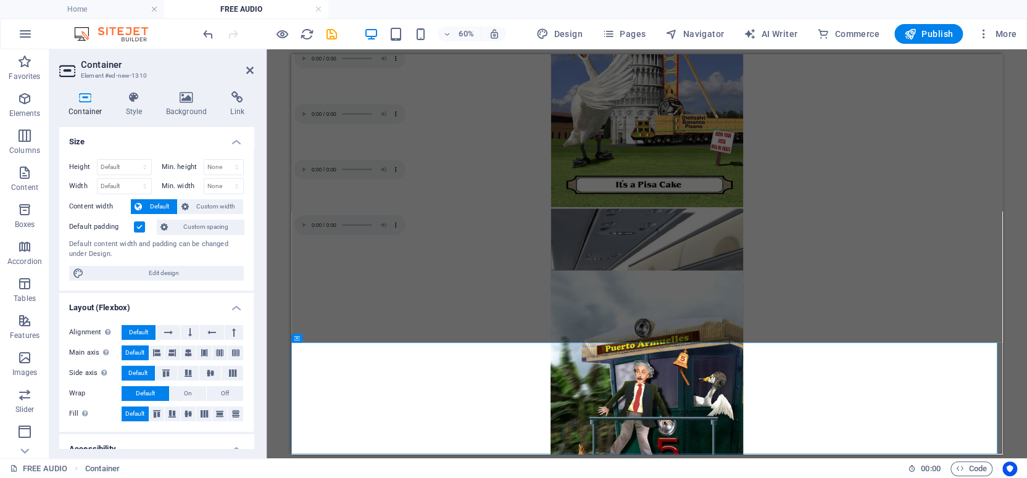
scroll to position [680, 0]
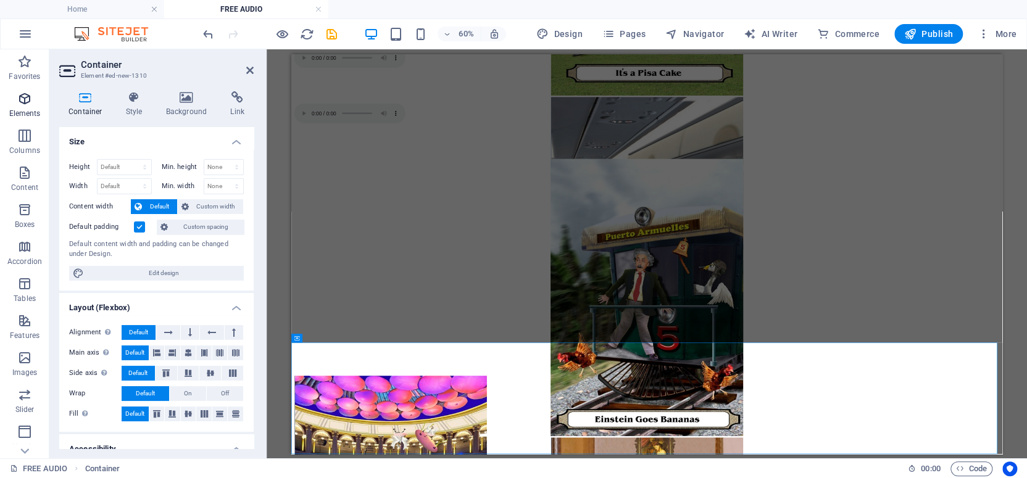
click at [22, 97] on icon "button" at bounding box center [24, 98] width 15 height 15
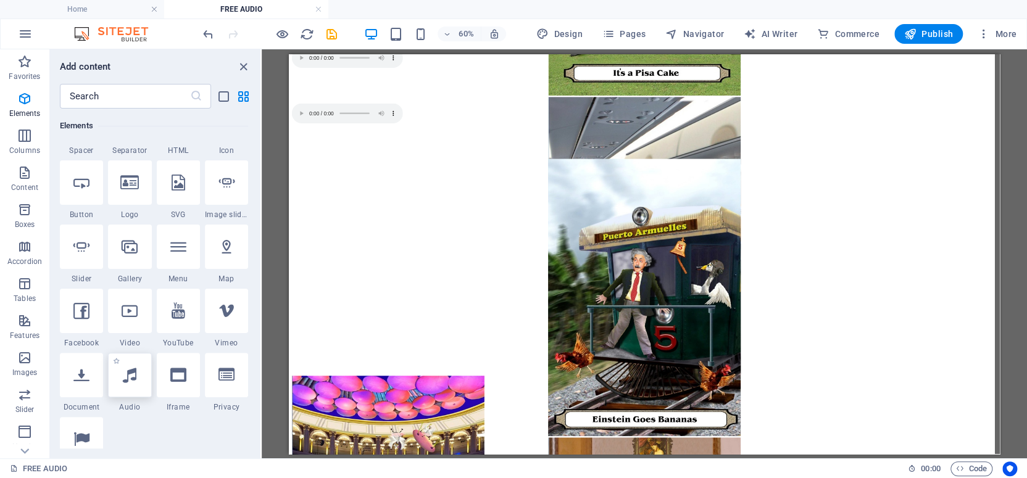
scroll to position [627, 0]
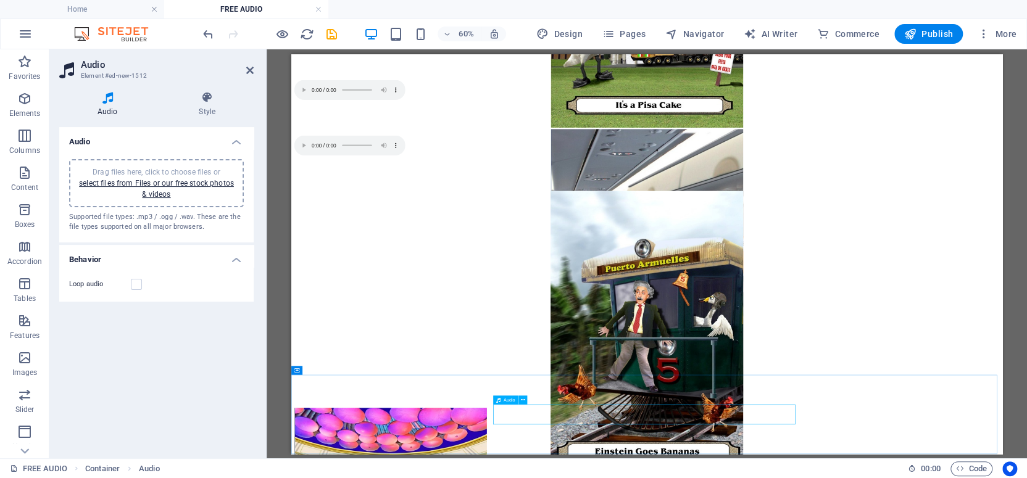
click at [506, 399] on span "Audio" at bounding box center [509, 400] width 11 height 4
click at [127, 181] on link "select files from Files or our free stock photos & videos" at bounding box center [156, 189] width 155 height 20
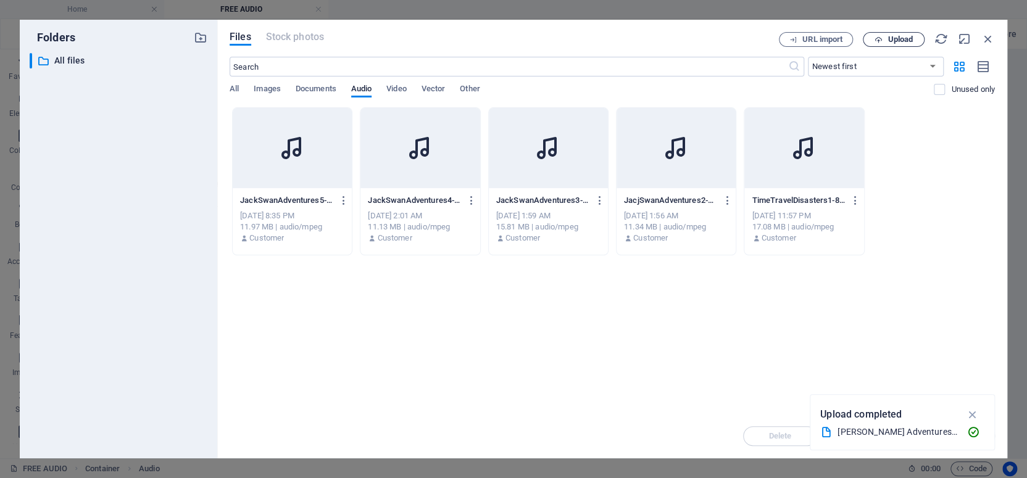
click at [898, 37] on span "Upload" at bounding box center [900, 39] width 25 height 7
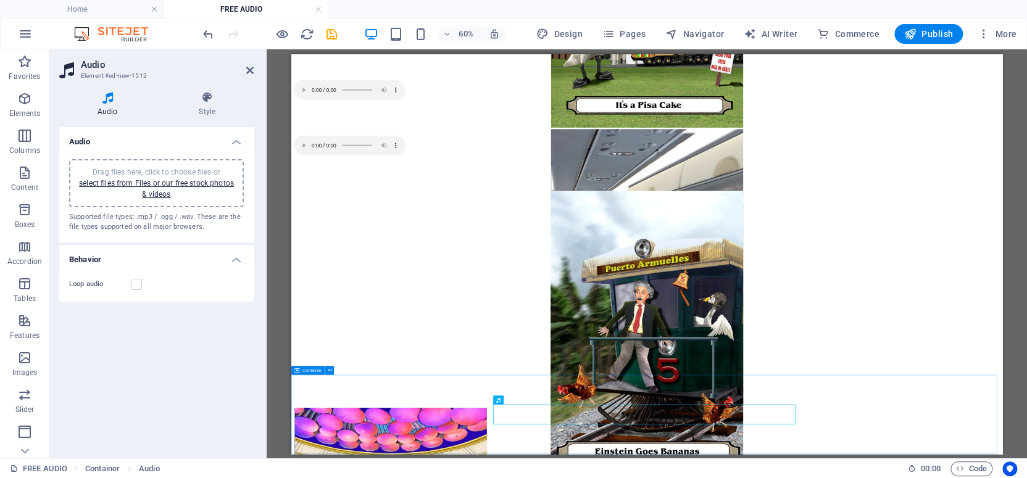
click at [308, 371] on span "Container" at bounding box center [311, 370] width 19 height 4
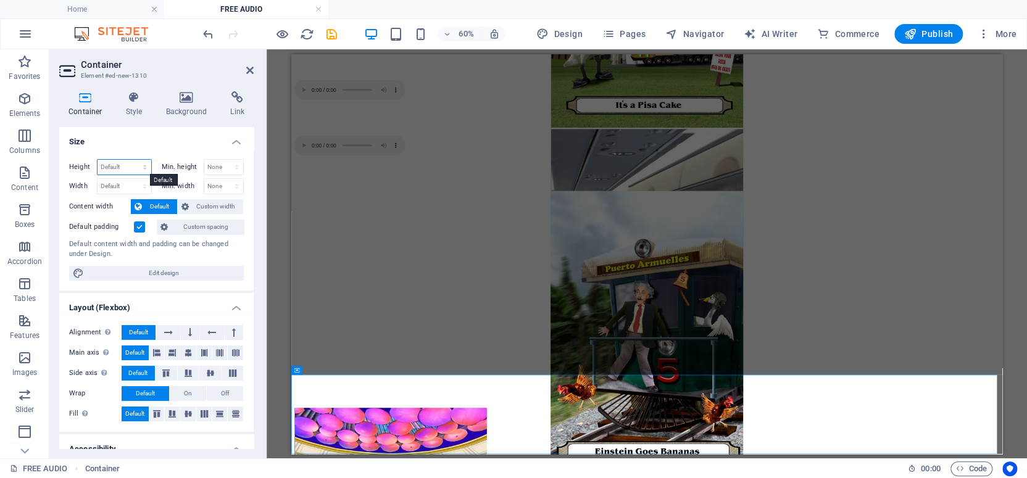
click at [115, 165] on select "Default px rem % vh vw" at bounding box center [125, 167] width 54 height 15
select select "px"
click at [132, 160] on select "Default px rem % vh vw" at bounding box center [125, 167] width 54 height 15
type input "214"
type input "150"
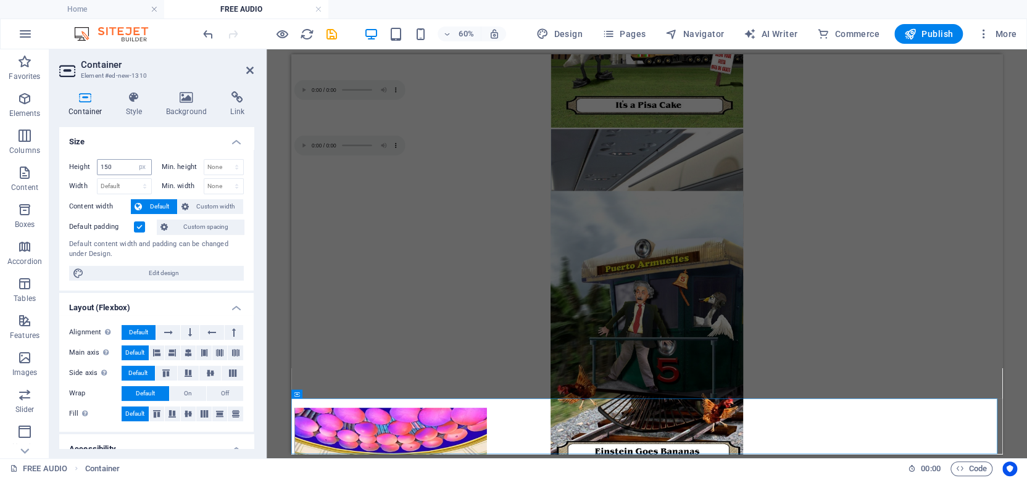
scroll to position [586, 0]
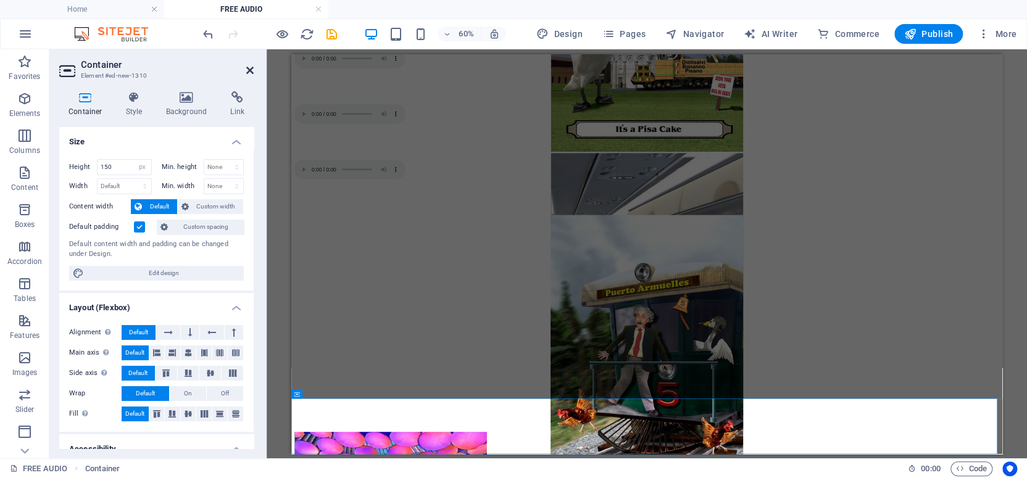
click at [247, 68] on icon at bounding box center [249, 70] width 7 height 10
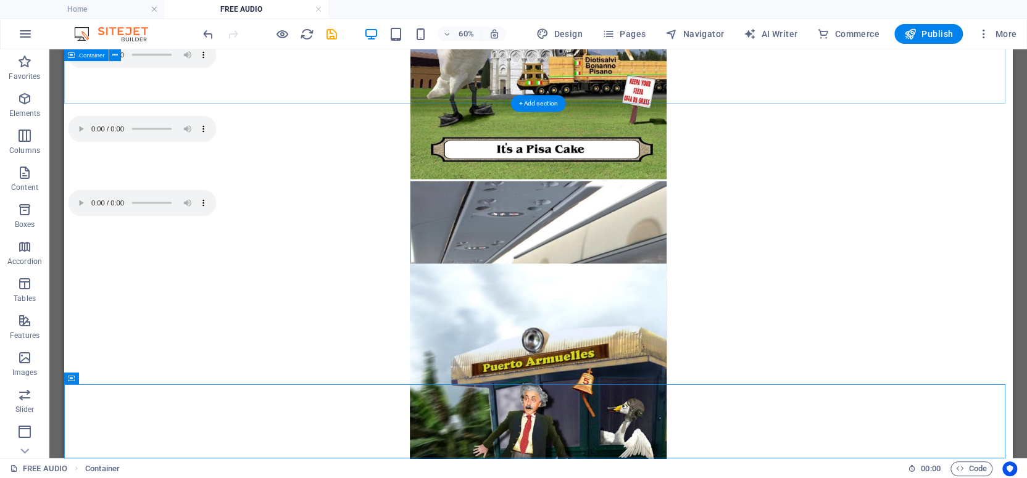
scroll to position [741, 0]
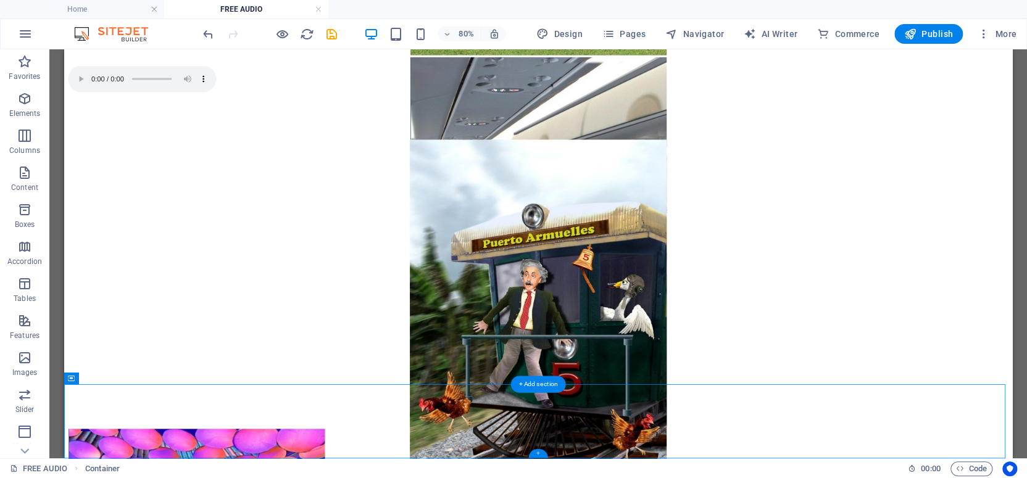
click at [536, 454] on div "+" at bounding box center [537, 453] width 19 height 9
select select "px"
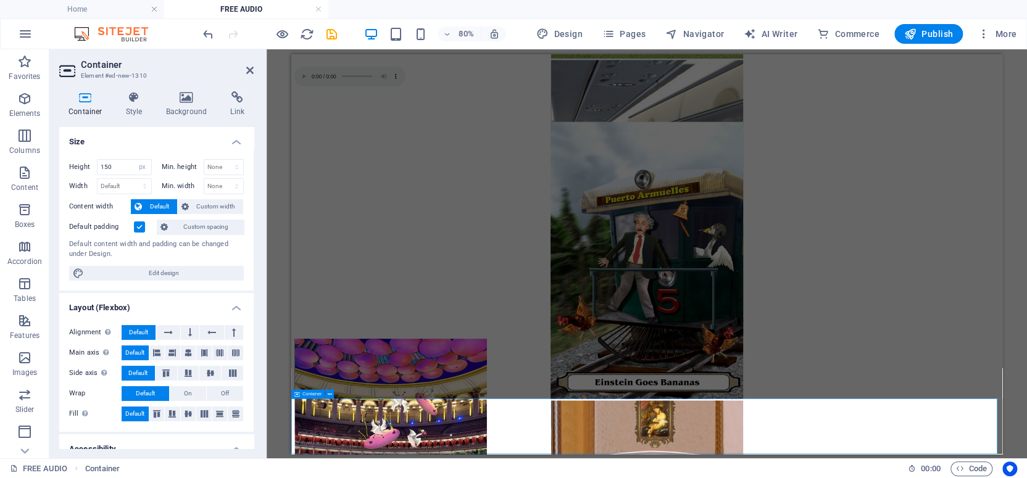
scroll to position [586, 0]
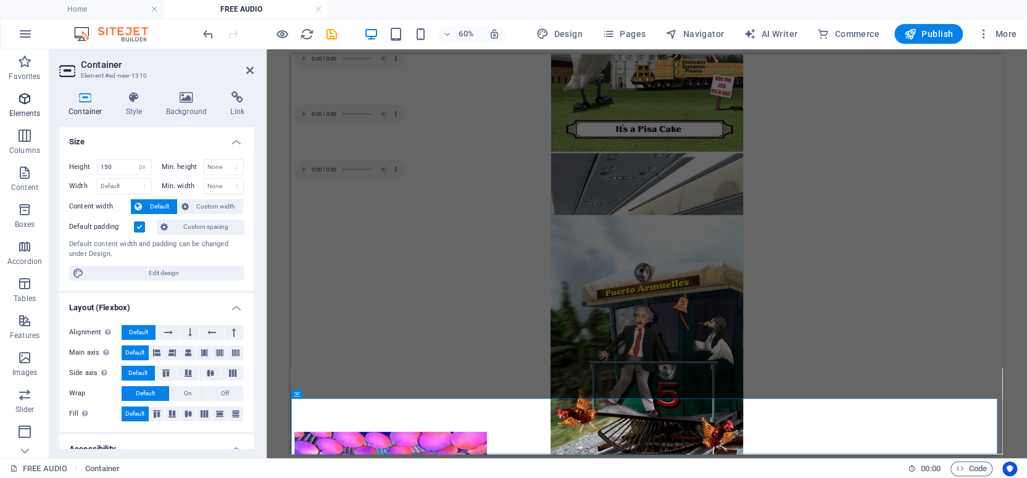
click at [23, 96] on icon "button" at bounding box center [24, 98] width 15 height 15
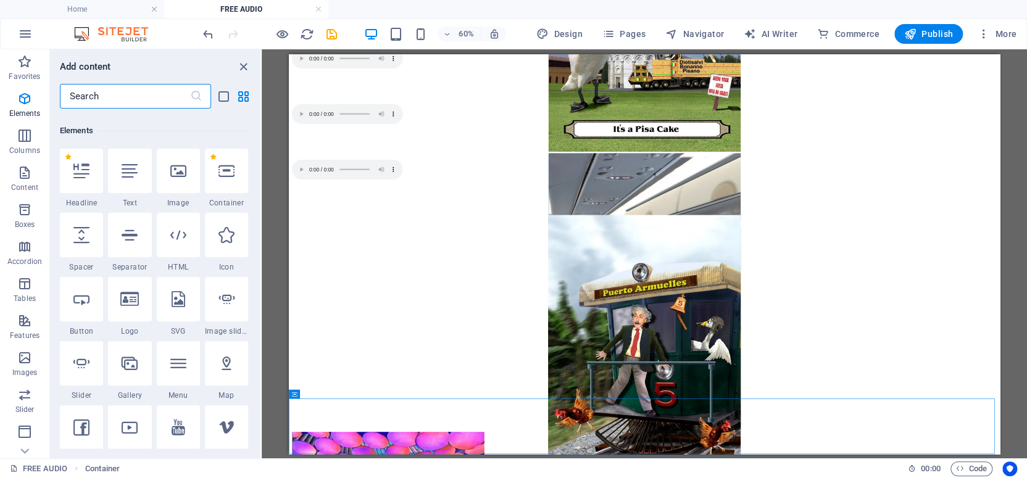
scroll to position [131, 0]
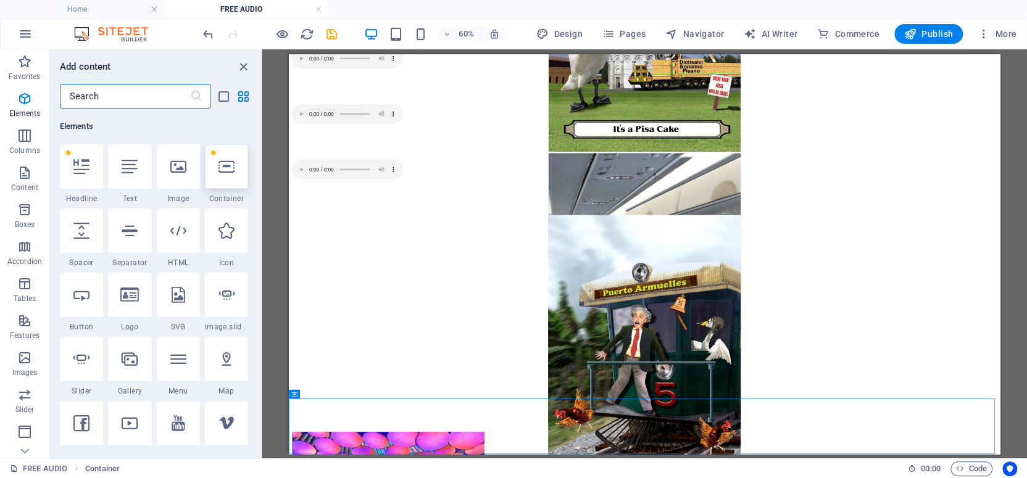
click at [227, 171] on icon at bounding box center [227, 167] width 16 height 16
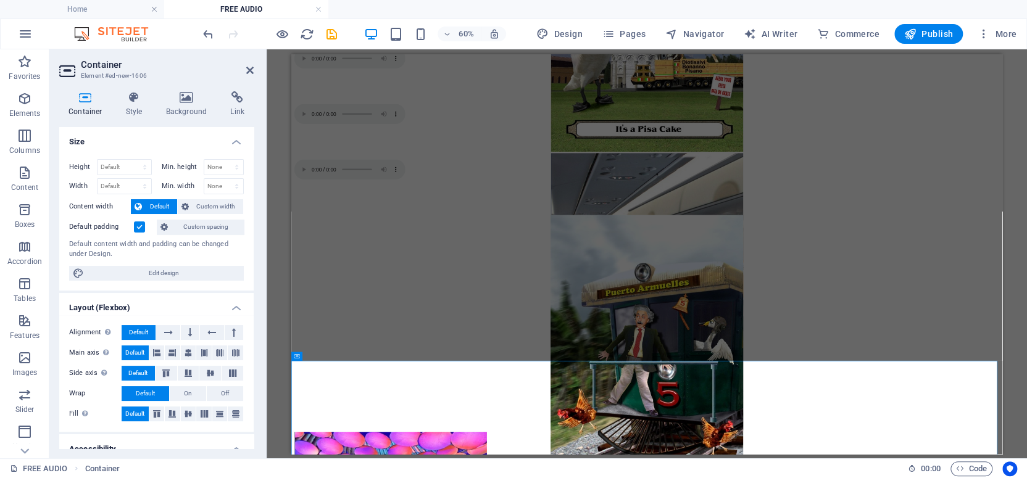
scroll to position [743, 0]
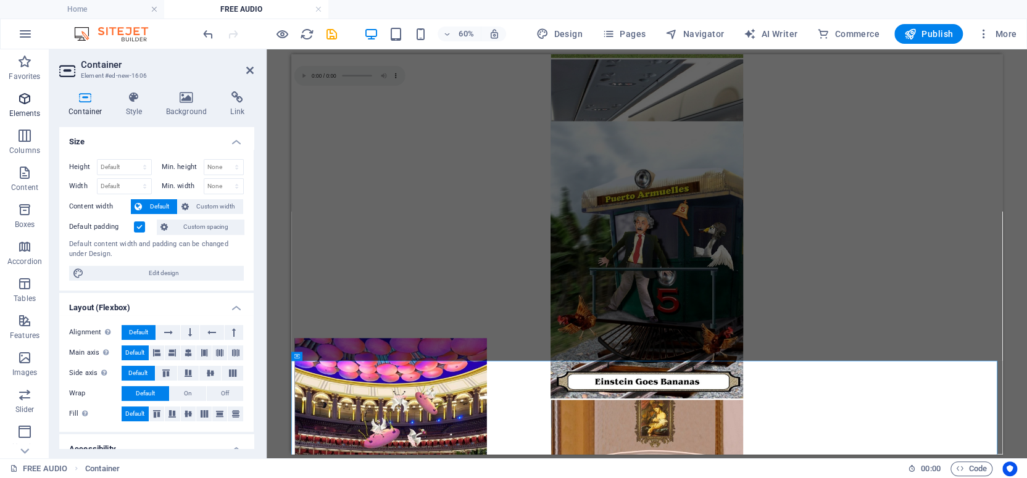
click at [23, 97] on icon "button" at bounding box center [24, 98] width 15 height 15
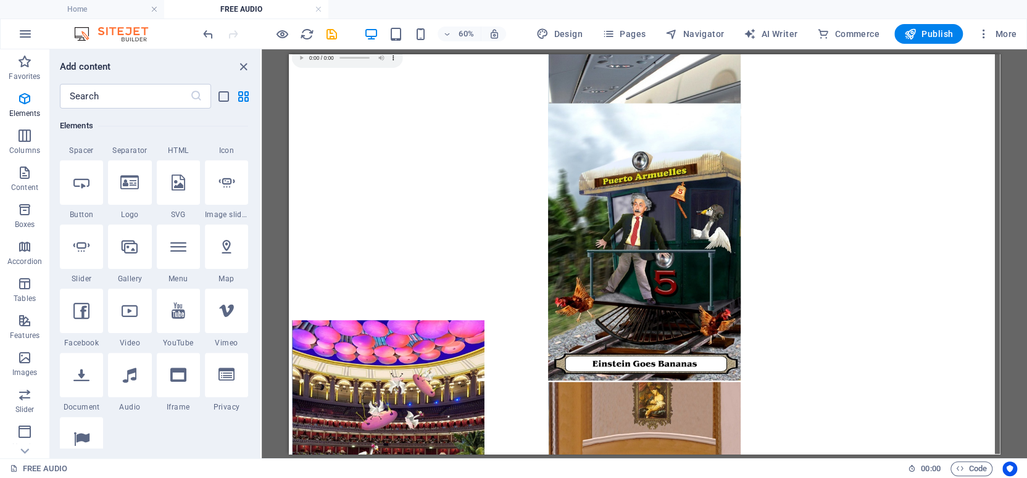
scroll to position [719, 0]
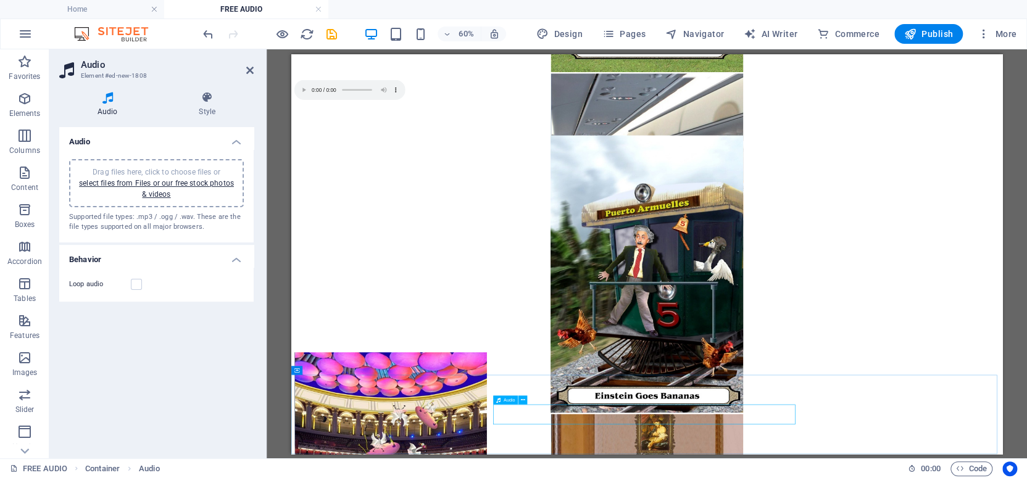
click at [506, 400] on span "Audio" at bounding box center [509, 400] width 11 height 4
click at [125, 183] on link "select files from Files or our free stock photos & videos" at bounding box center [156, 189] width 155 height 20
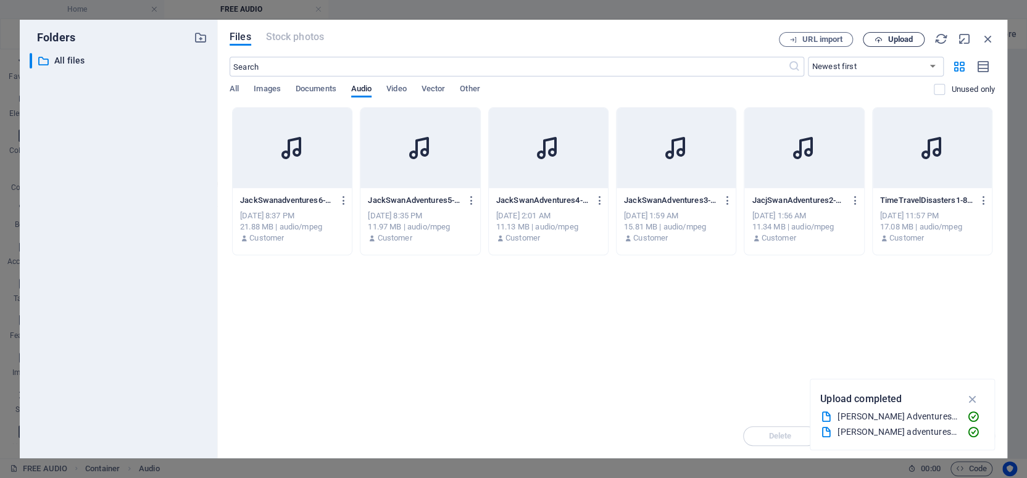
click at [890, 36] on span "Upload" at bounding box center [900, 39] width 25 height 7
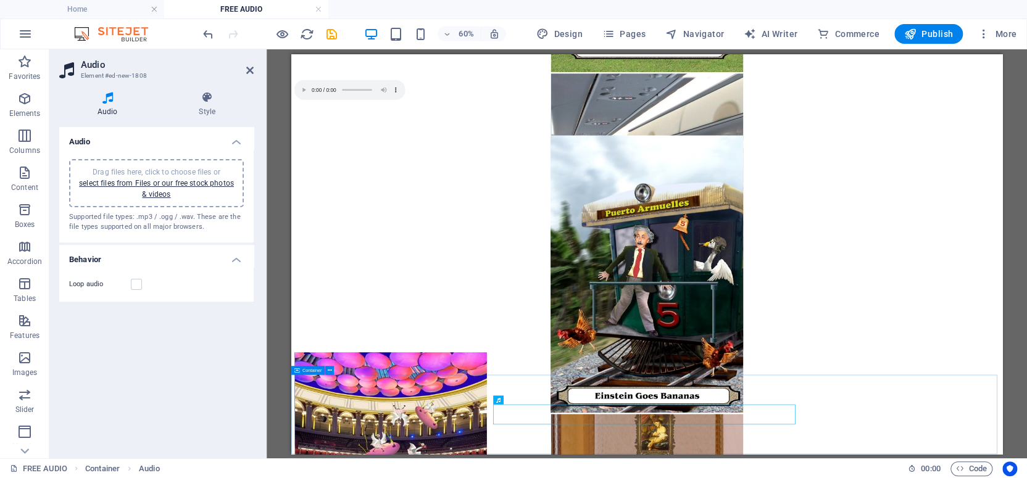
click at [311, 370] on span "Container" at bounding box center [311, 370] width 19 height 4
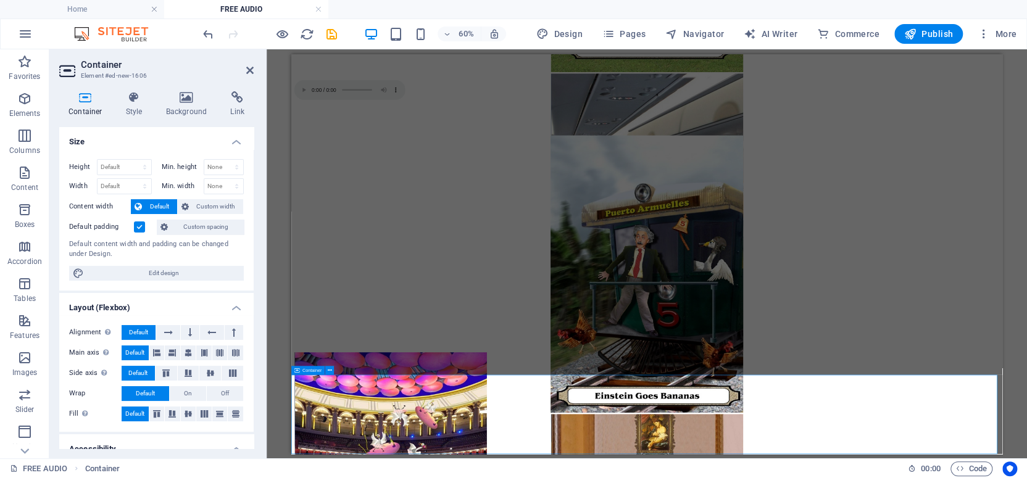
click at [311, 370] on span "Container" at bounding box center [311, 370] width 19 height 4
click at [108, 164] on select "Default px rem % vh vw" at bounding box center [125, 167] width 54 height 15
select select "px"
click at [132, 160] on select "Default px rem % vh vw" at bounding box center [125, 167] width 54 height 15
type input "214"
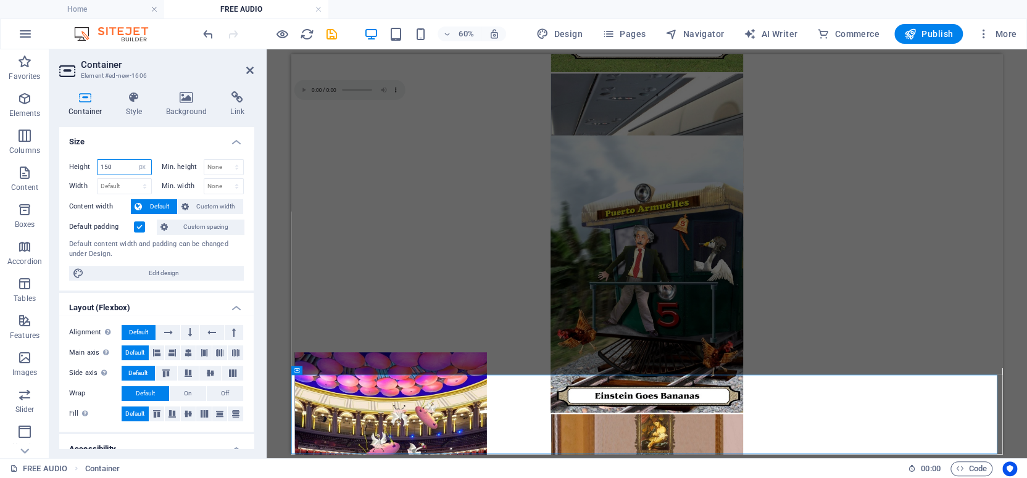
type input "150"
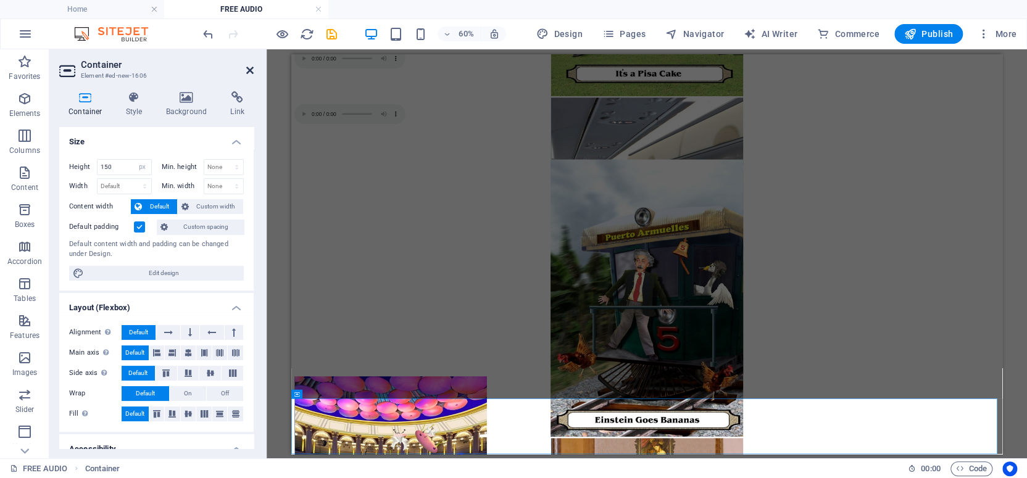
click at [248, 67] on icon at bounding box center [249, 70] width 7 height 10
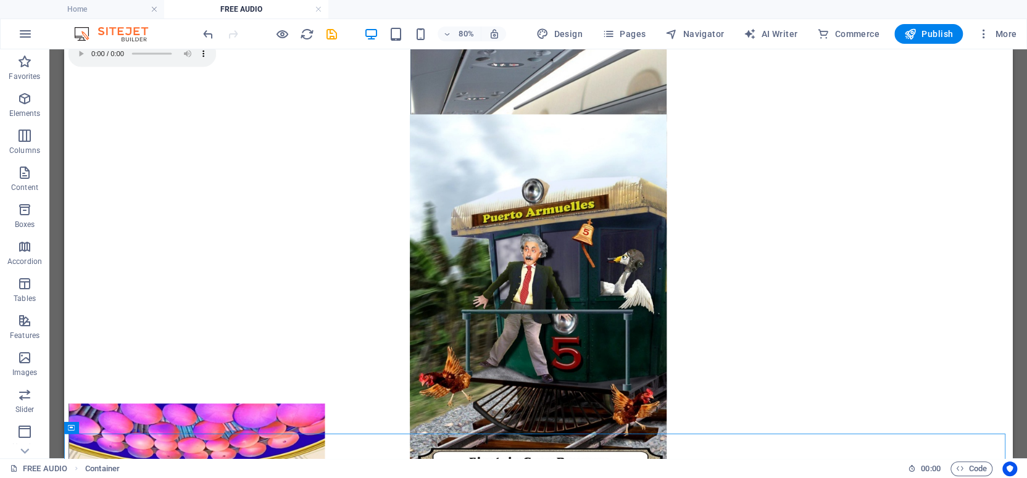
scroll to position [834, 0]
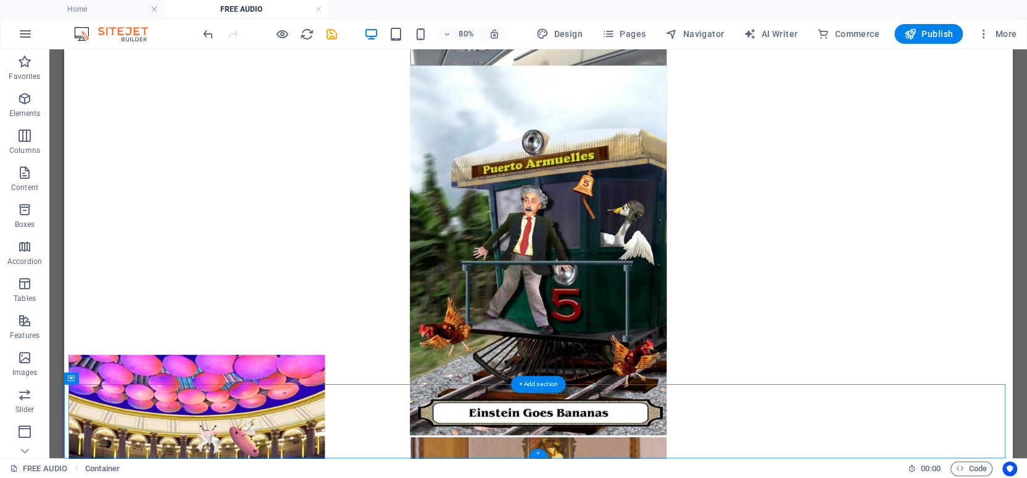
click at [536, 453] on div "+" at bounding box center [537, 453] width 19 height 9
select select "px"
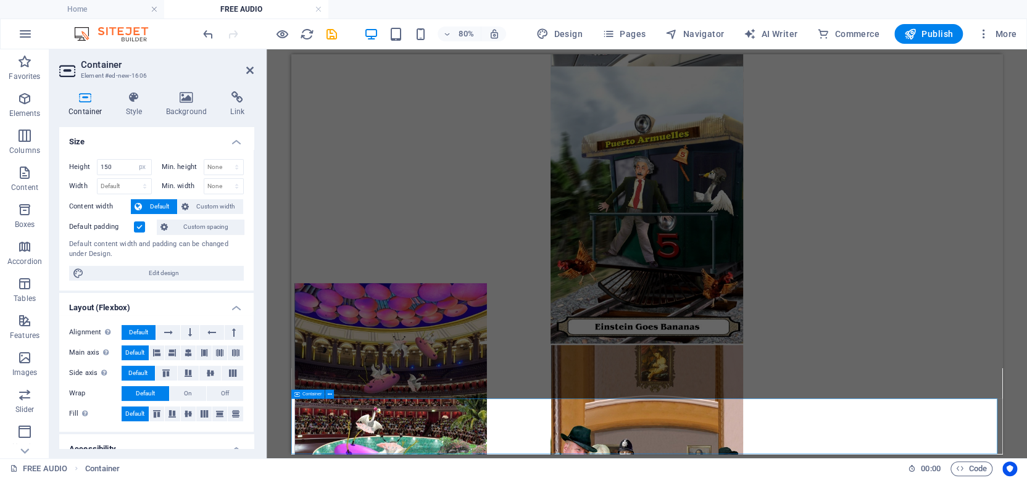
scroll to position [679, 0]
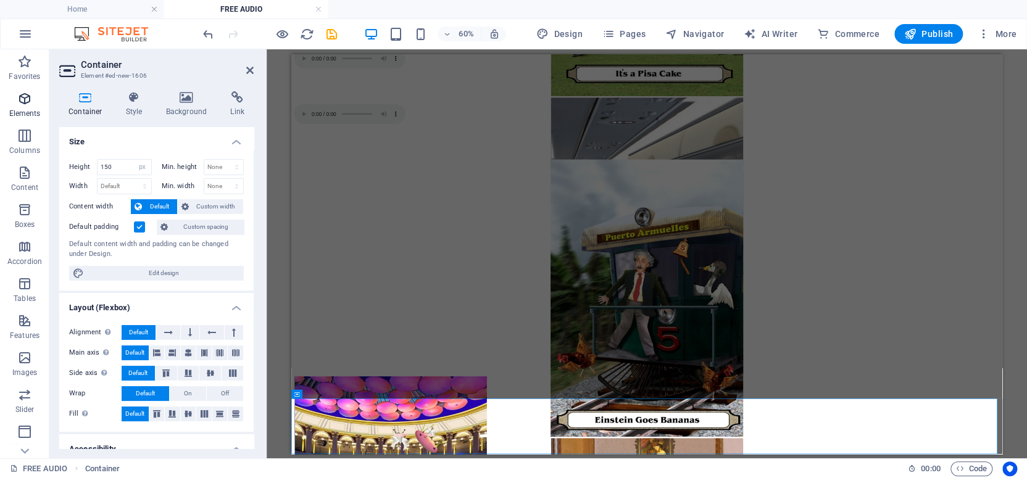
click at [22, 98] on icon "button" at bounding box center [24, 98] width 15 height 15
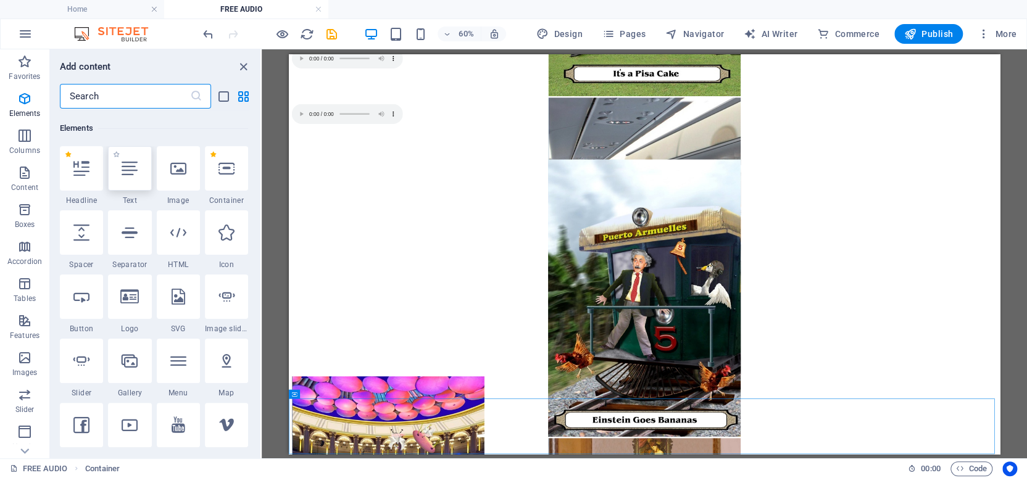
scroll to position [131, 0]
click at [226, 167] on icon at bounding box center [227, 167] width 16 height 16
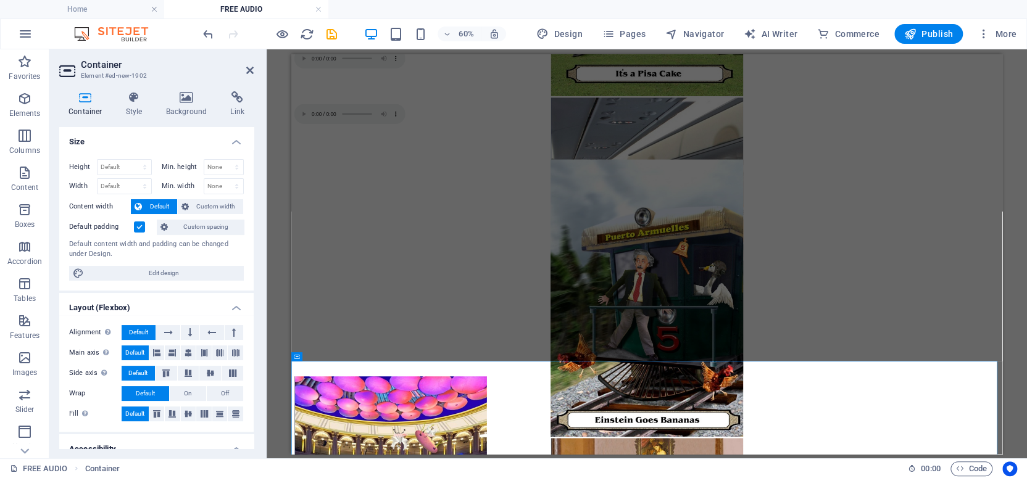
scroll to position [834, 0]
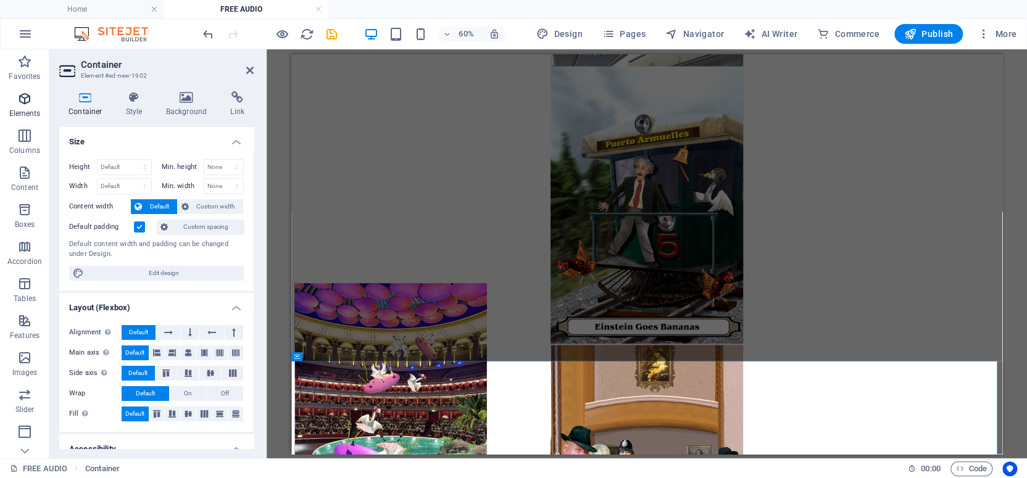
click at [25, 97] on icon "button" at bounding box center [24, 98] width 15 height 15
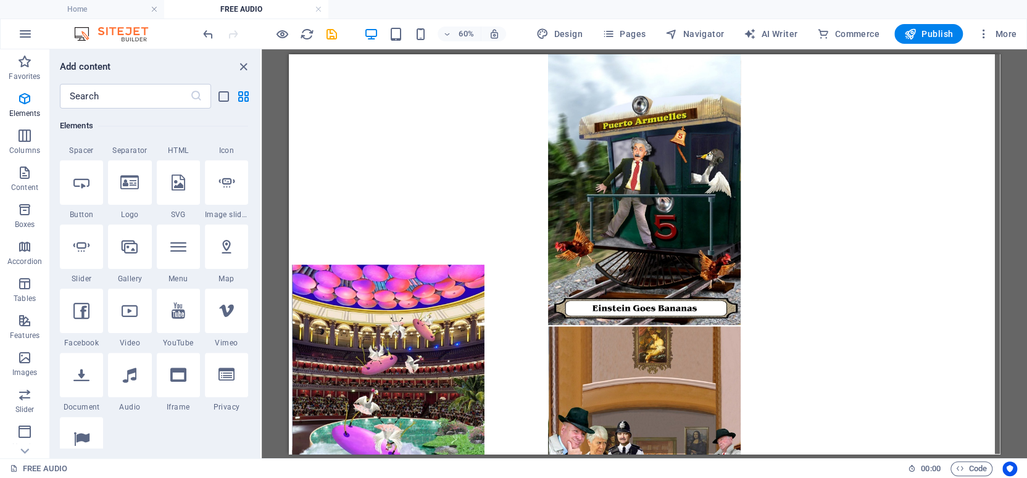
scroll to position [812, 0]
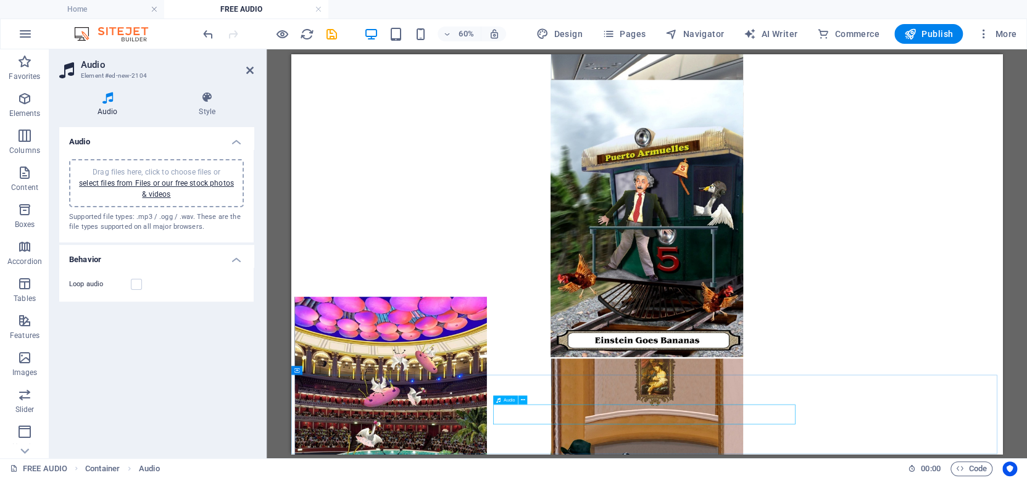
click at [506, 401] on span "Audio" at bounding box center [509, 400] width 11 height 4
click at [124, 183] on link "select files from Files or our free stock photos & videos" at bounding box center [156, 189] width 155 height 20
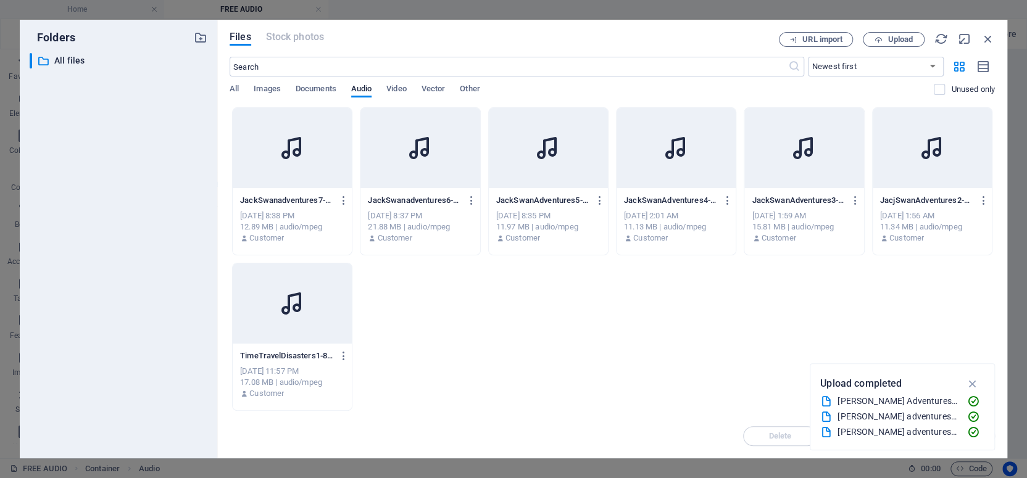
click at [124, 183] on div "​ All files All files" at bounding box center [119, 251] width 178 height 396
click at [896, 36] on span "Upload" at bounding box center [900, 39] width 25 height 7
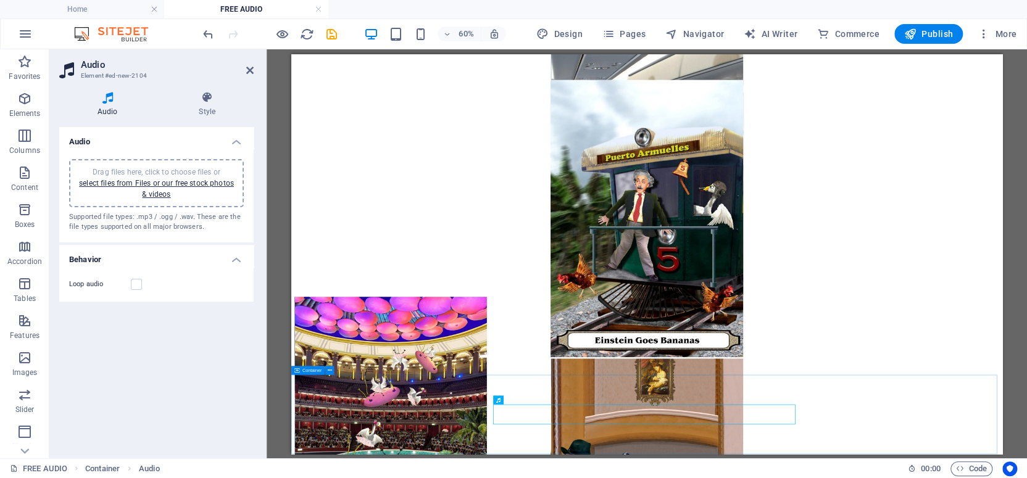
click at [310, 370] on span "Container" at bounding box center [311, 370] width 19 height 4
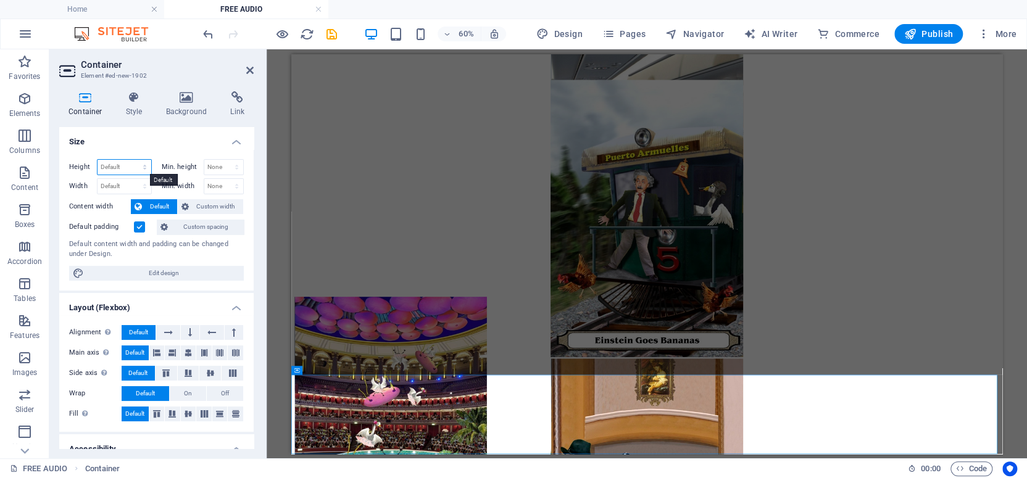
click at [124, 164] on select "Default px rem % vh vw" at bounding box center [125, 167] width 54 height 15
select select "px"
click at [132, 160] on select "Default px rem % vh vw" at bounding box center [125, 167] width 54 height 15
type input "214"
type input "150"
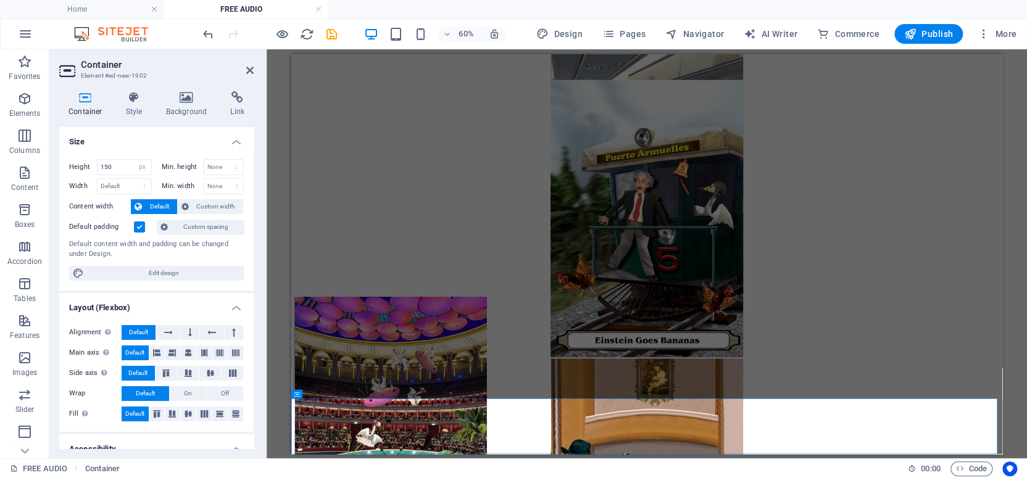
scroll to position [772, 0]
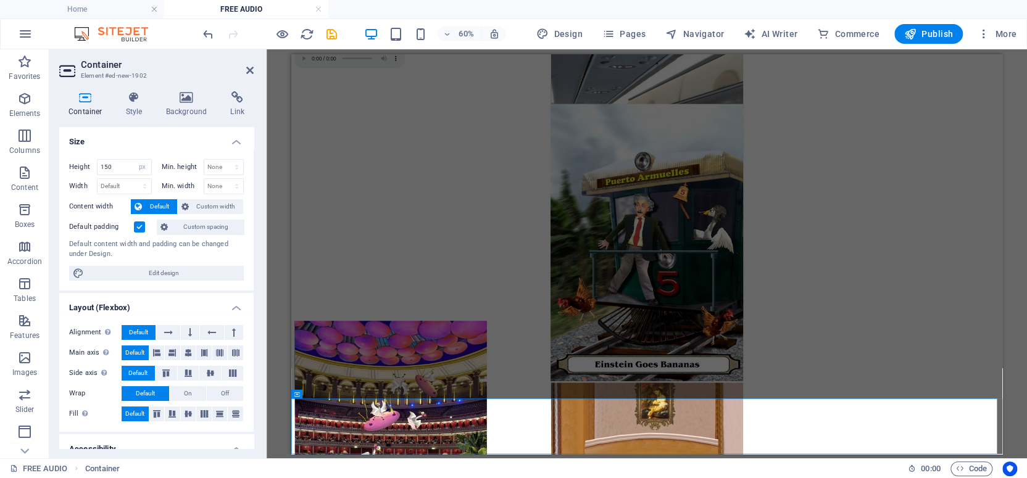
click at [273, 254] on div "Drag here to replace the existing content. Press “Ctrl” if you want to create a…" at bounding box center [647, 253] width 761 height 409
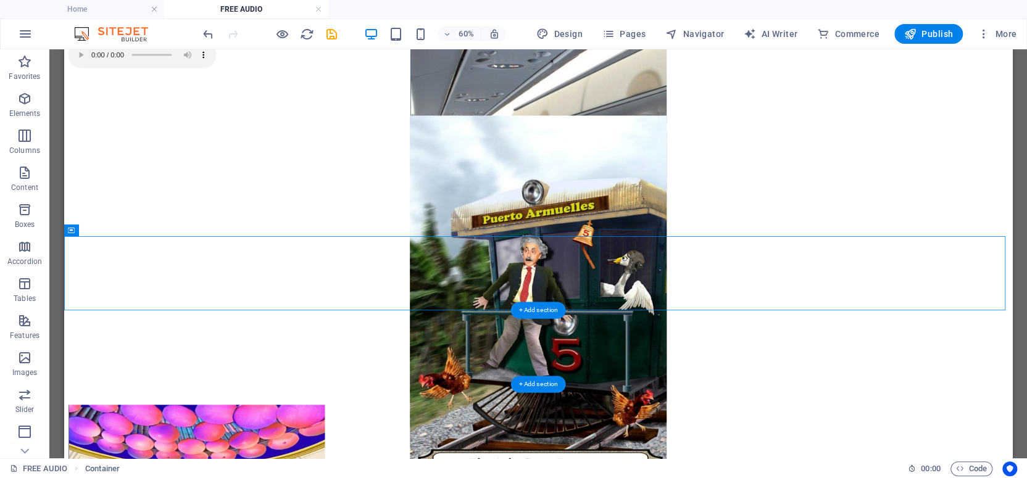
drag, startPoint x: 1201, startPoint y: 514, endPoint x: 1201, endPoint y: 402, distance: 111.1
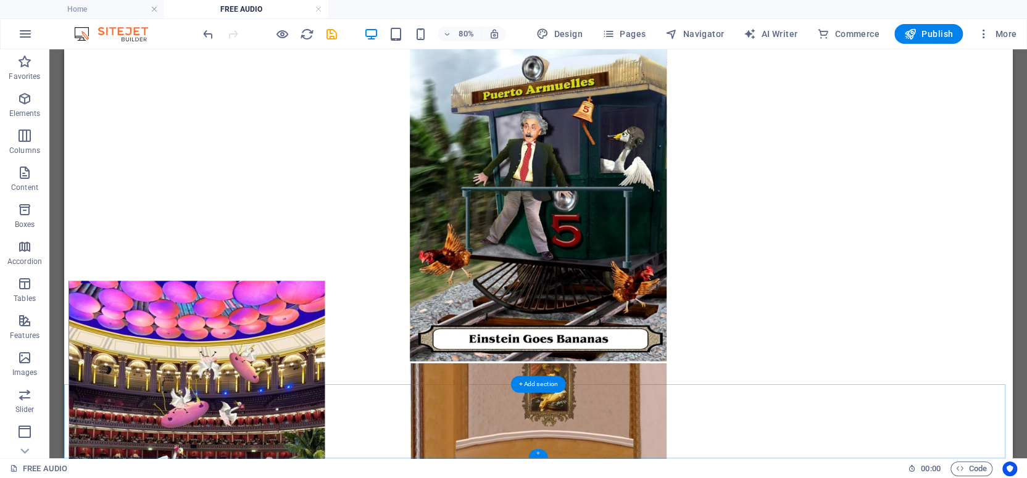
click at [537, 453] on div "+" at bounding box center [537, 453] width 19 height 9
select select "px"
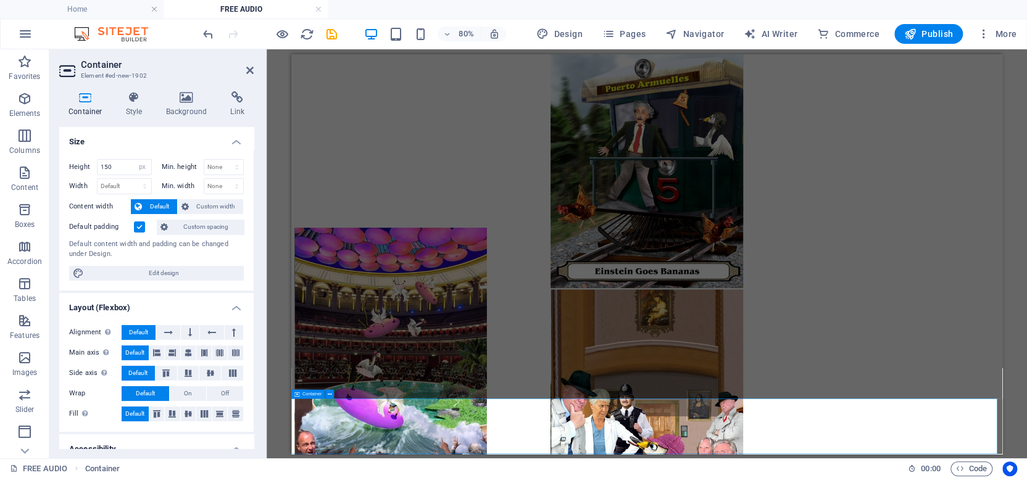
scroll to position [772, 0]
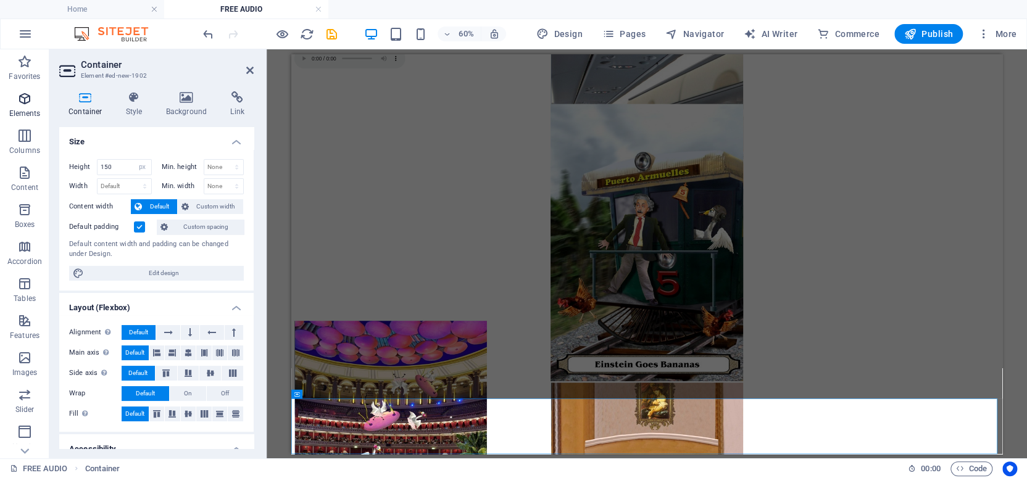
click at [20, 95] on icon "button" at bounding box center [24, 98] width 15 height 15
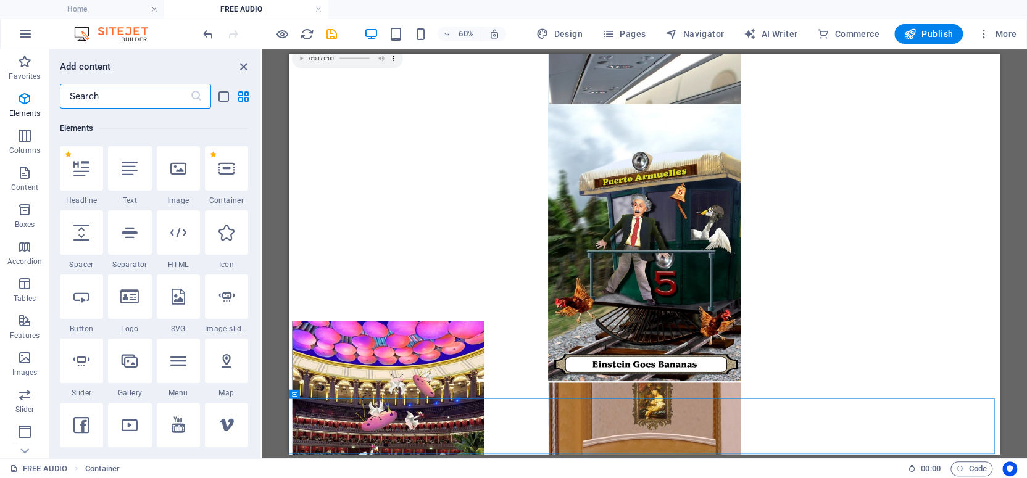
scroll to position [131, 0]
click at [223, 167] on icon at bounding box center [227, 167] width 16 height 16
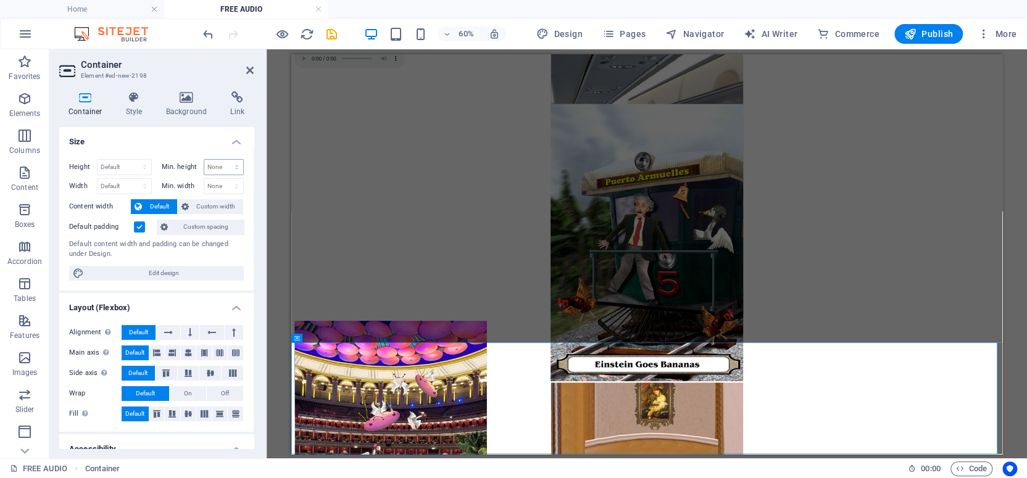
click at [223, 167] on select "None px rem % vh vw" at bounding box center [224, 167] width 40 height 15
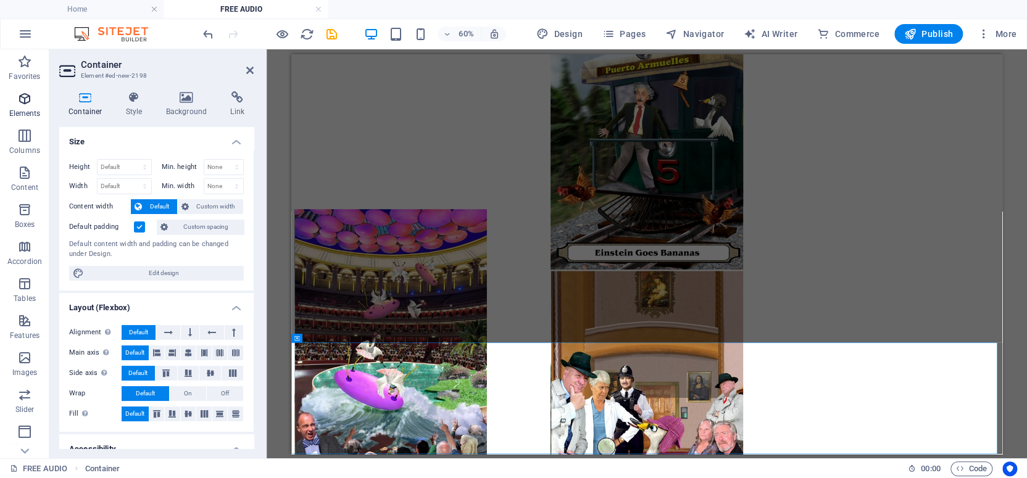
click at [23, 99] on icon "button" at bounding box center [24, 98] width 15 height 15
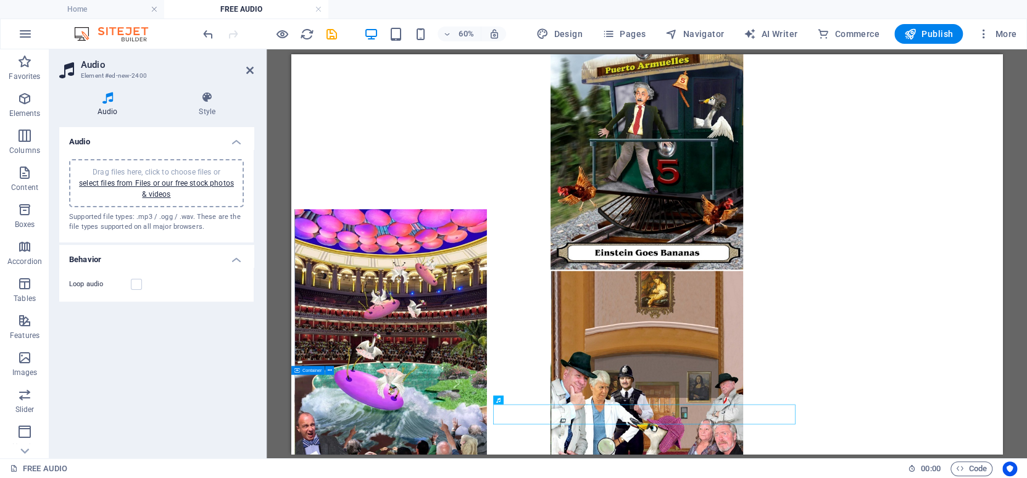
scroll to position [904, 0]
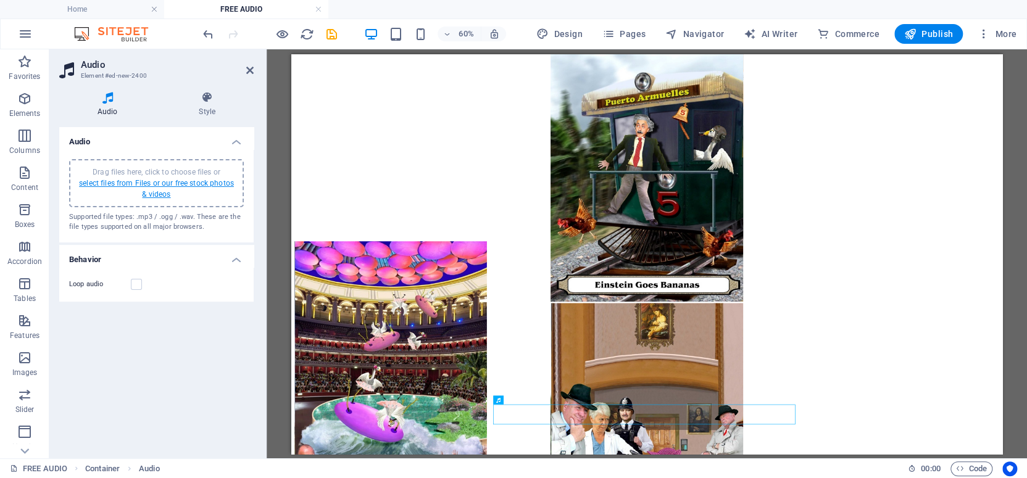
click at [143, 179] on link "select files from Files or our free stock photos & videos" at bounding box center [156, 189] width 155 height 20
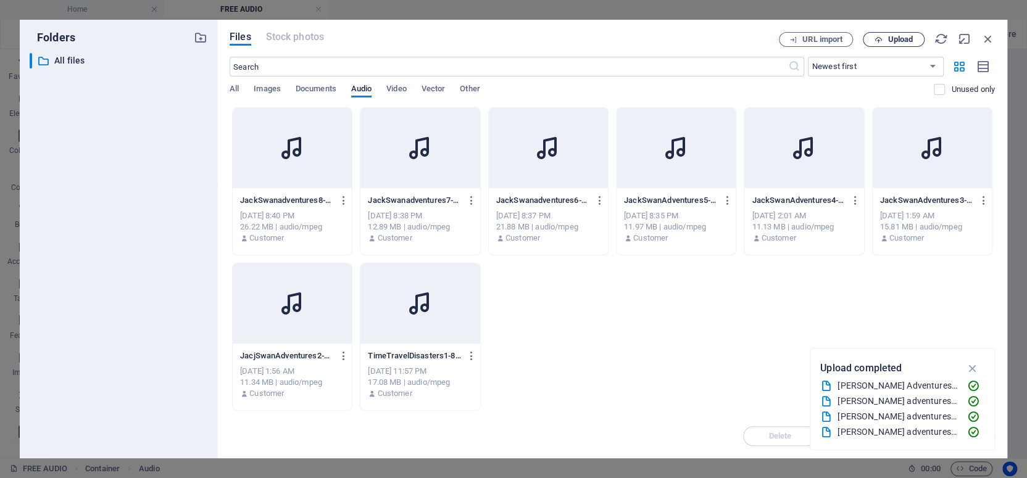
click at [886, 37] on span "Upload" at bounding box center [894, 40] width 51 height 8
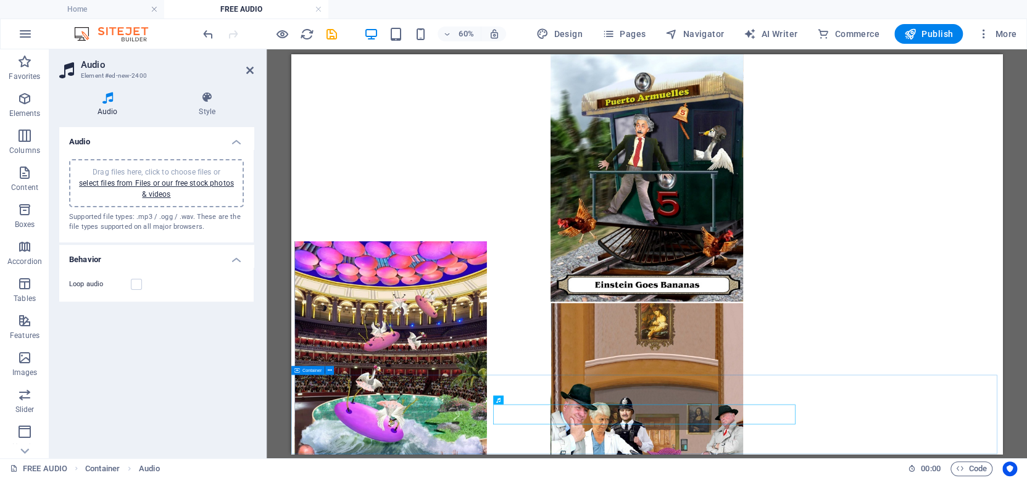
click at [307, 370] on span "Container" at bounding box center [311, 370] width 19 height 4
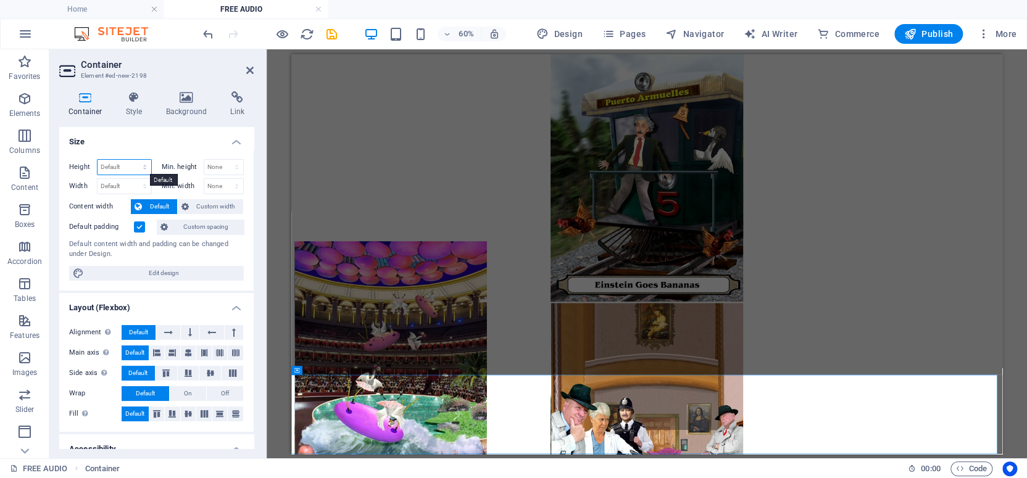
click at [127, 167] on select "Default px rem % vh vw" at bounding box center [125, 167] width 54 height 15
select select "px"
click at [132, 160] on select "Default px rem % vh vw" at bounding box center [125, 167] width 54 height 15
type input "214"
type input "150"
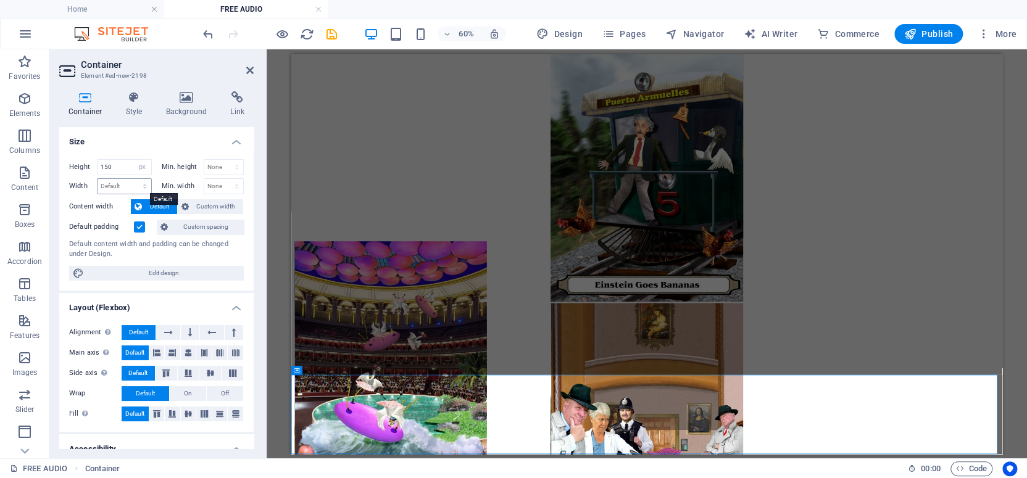
scroll to position [864, 0]
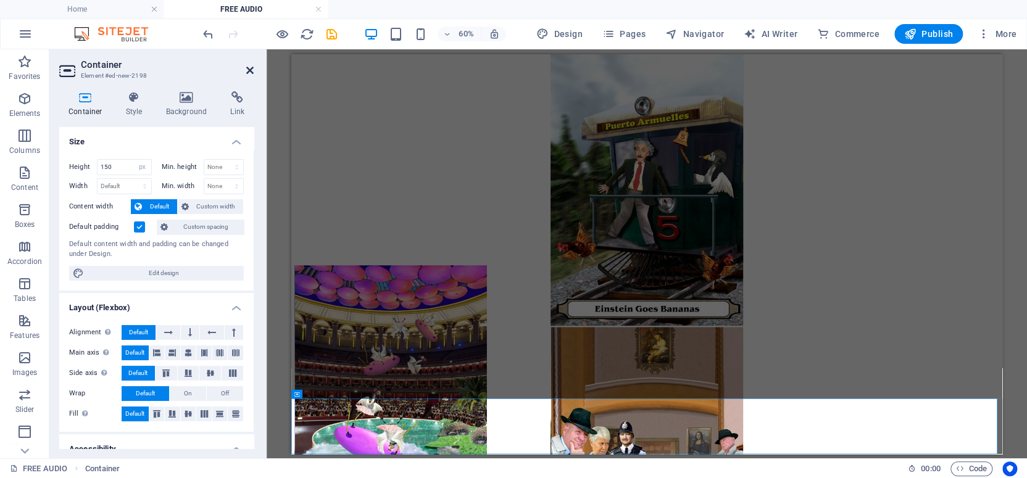
click at [249, 69] on icon at bounding box center [249, 70] width 7 height 10
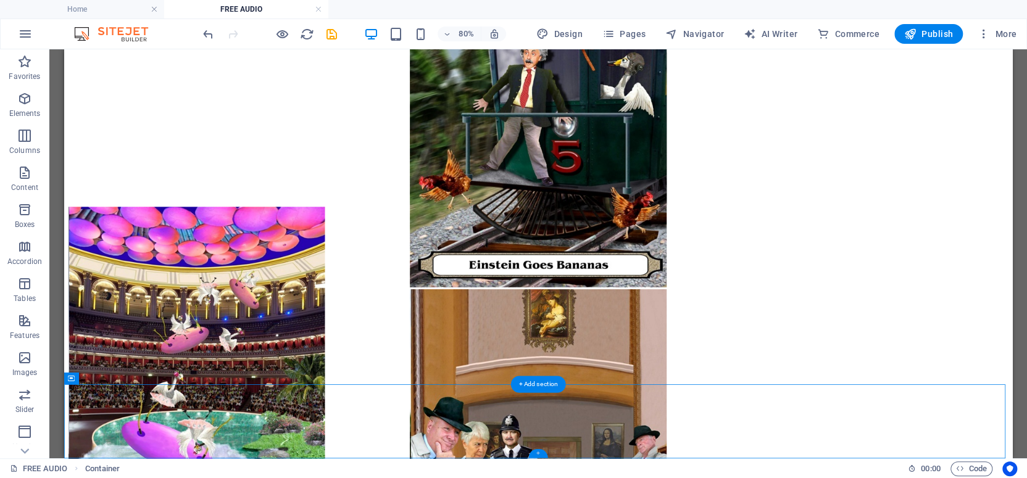
click at [536, 453] on div "+" at bounding box center [537, 453] width 19 height 9
select select "px"
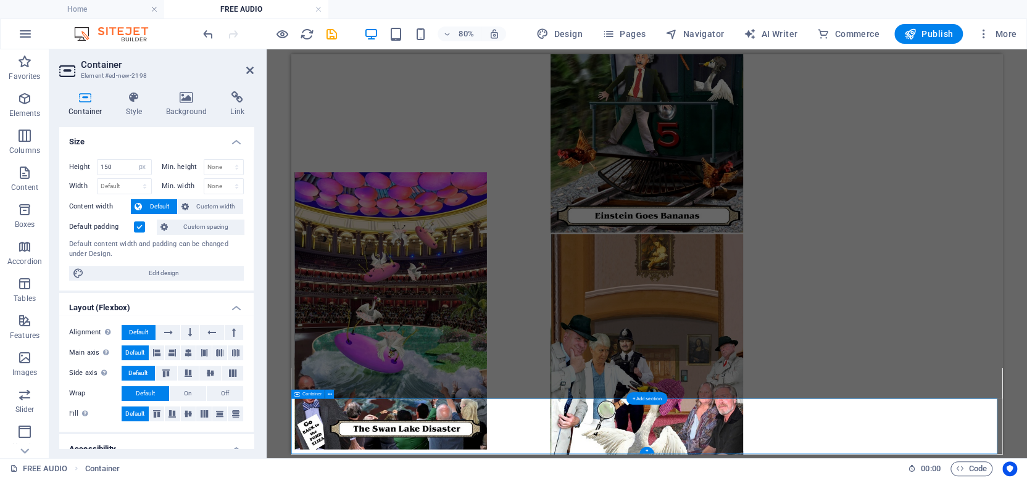
scroll to position [864, 0]
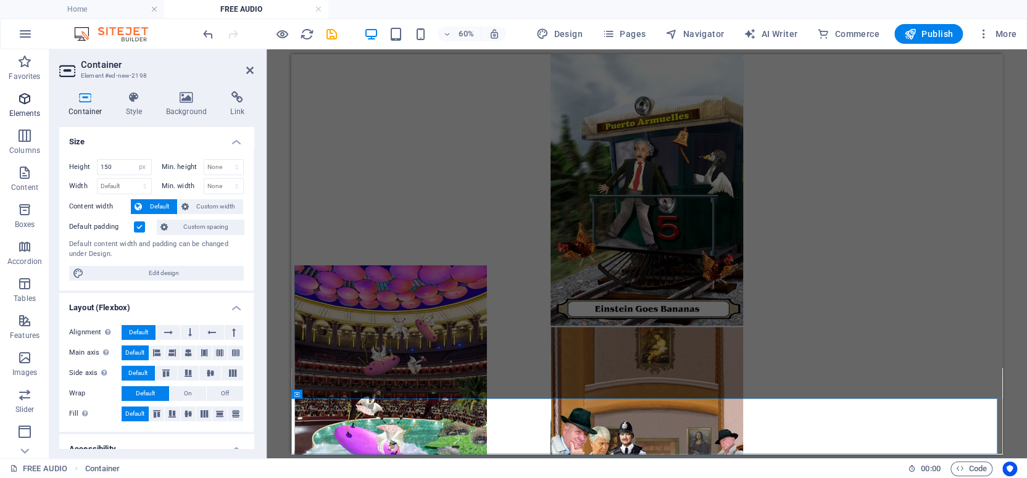
click at [22, 98] on icon "button" at bounding box center [24, 98] width 15 height 15
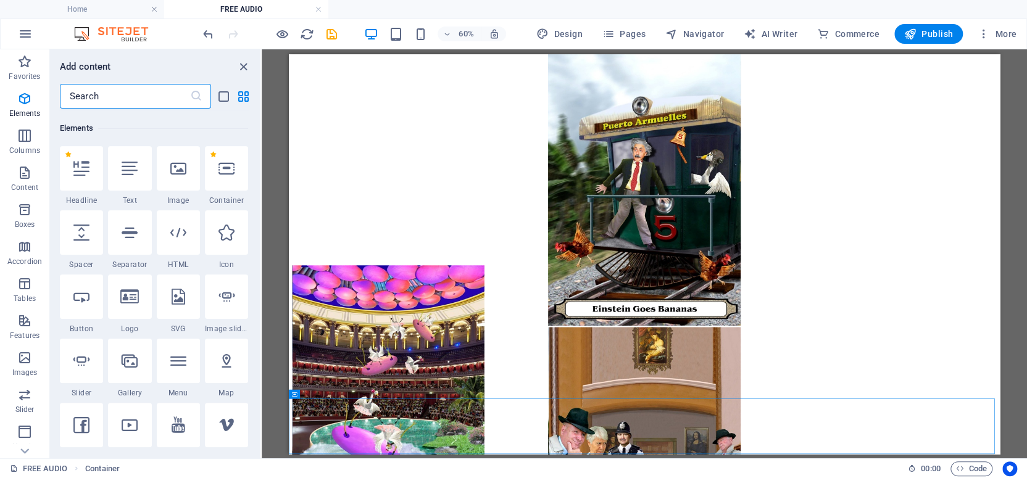
scroll to position [131, 0]
click at [223, 168] on icon at bounding box center [227, 167] width 16 height 16
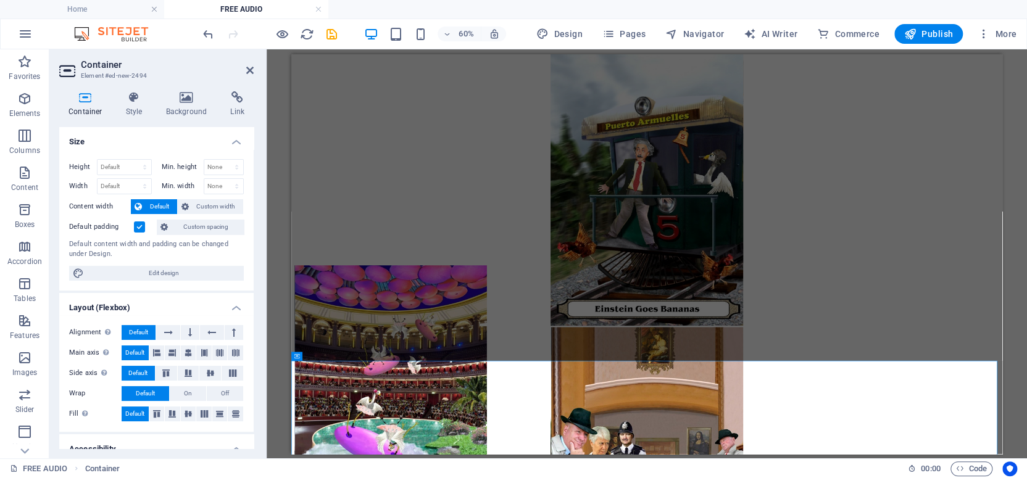
scroll to position [1020, 0]
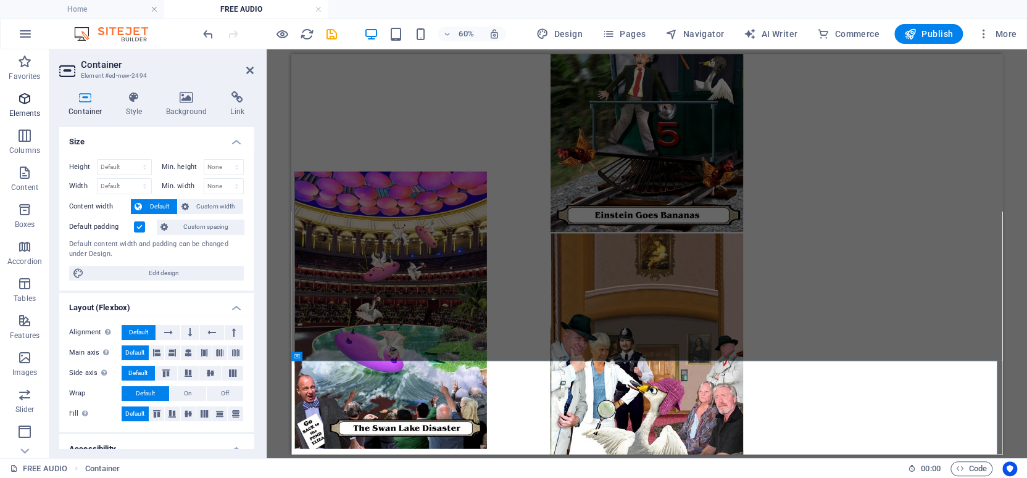
click at [23, 98] on icon "button" at bounding box center [24, 98] width 15 height 15
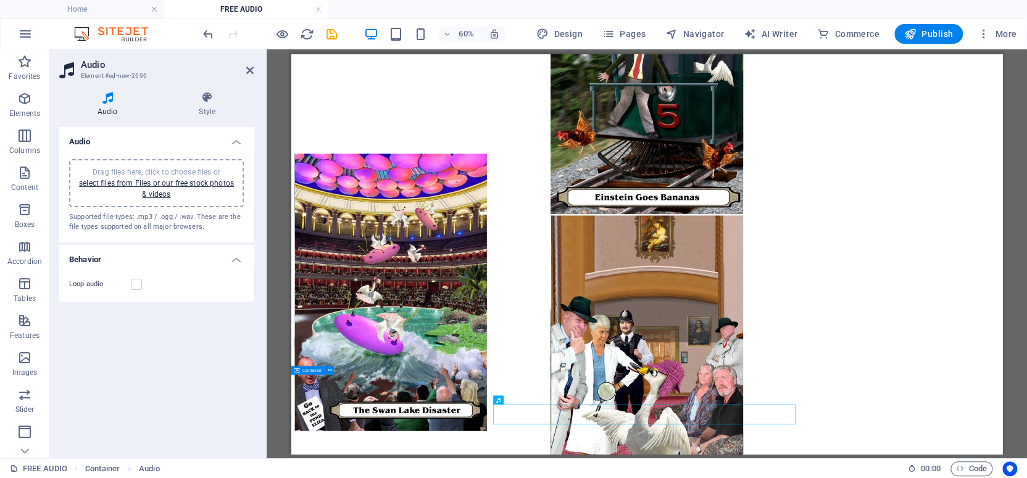
scroll to position [997, 0]
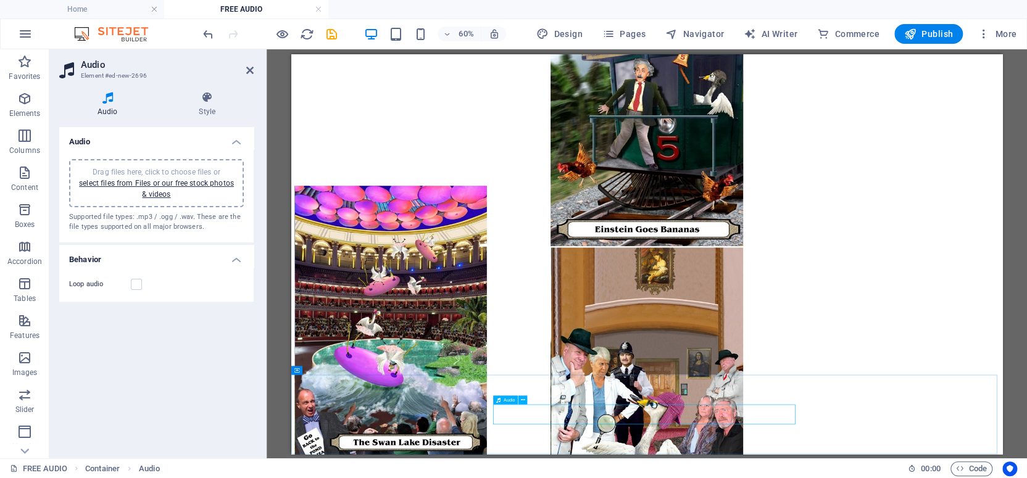
click at [506, 400] on span "Audio" at bounding box center [509, 400] width 11 height 4
click at [139, 181] on link "select files from Files or our free stock photos & videos" at bounding box center [156, 189] width 155 height 20
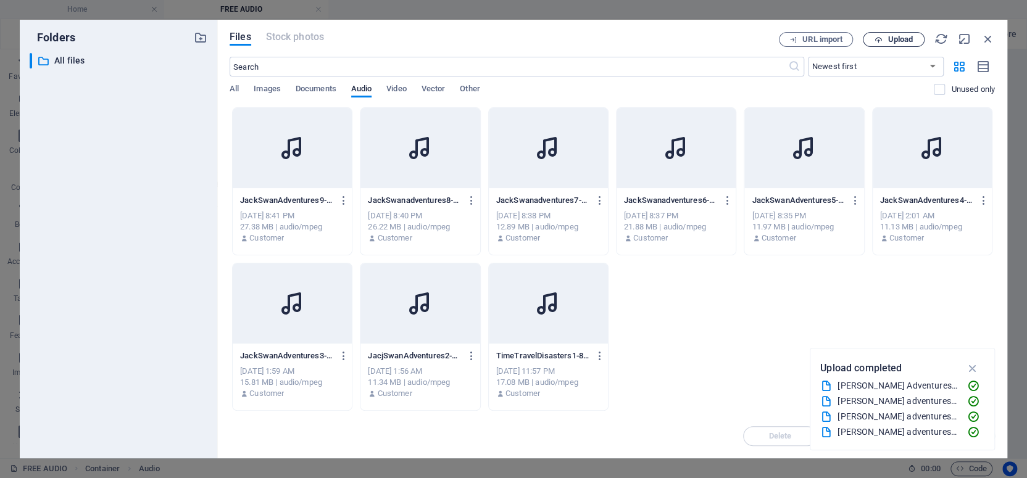
click at [901, 36] on span "Upload" at bounding box center [900, 39] width 25 height 7
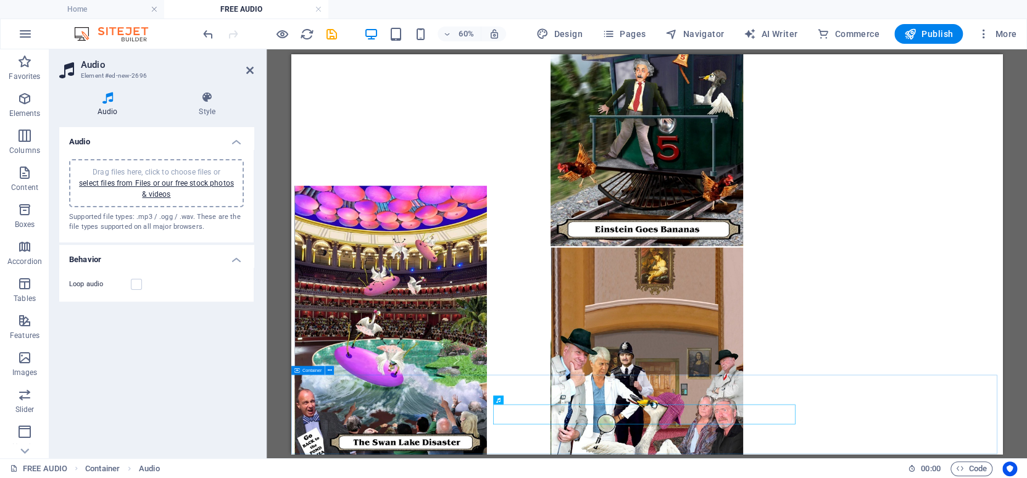
click at [313, 371] on span "Container" at bounding box center [311, 370] width 19 height 4
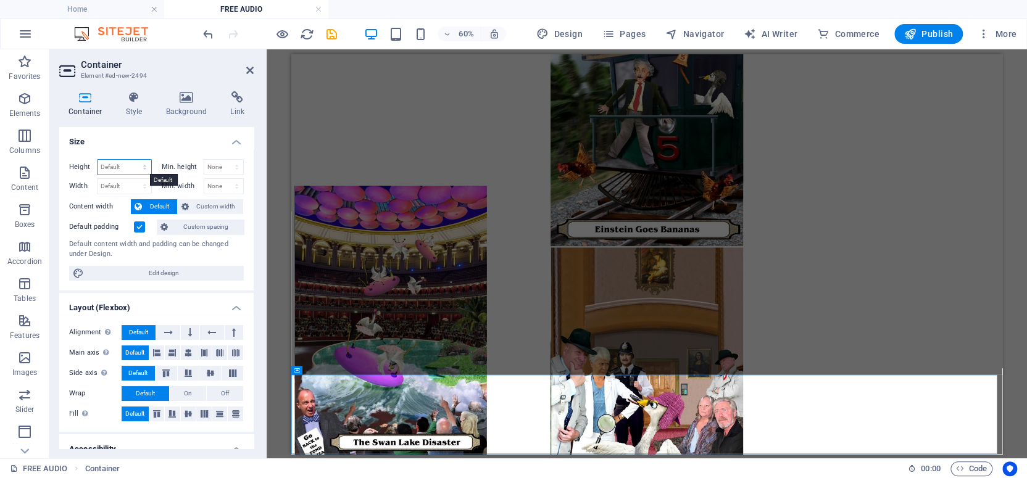
click at [110, 165] on select "Default px rem % vh vw" at bounding box center [125, 167] width 54 height 15
select select "px"
click at [132, 160] on select "Default px rem % vh vw" at bounding box center [125, 167] width 54 height 15
type input "214"
type input "150"
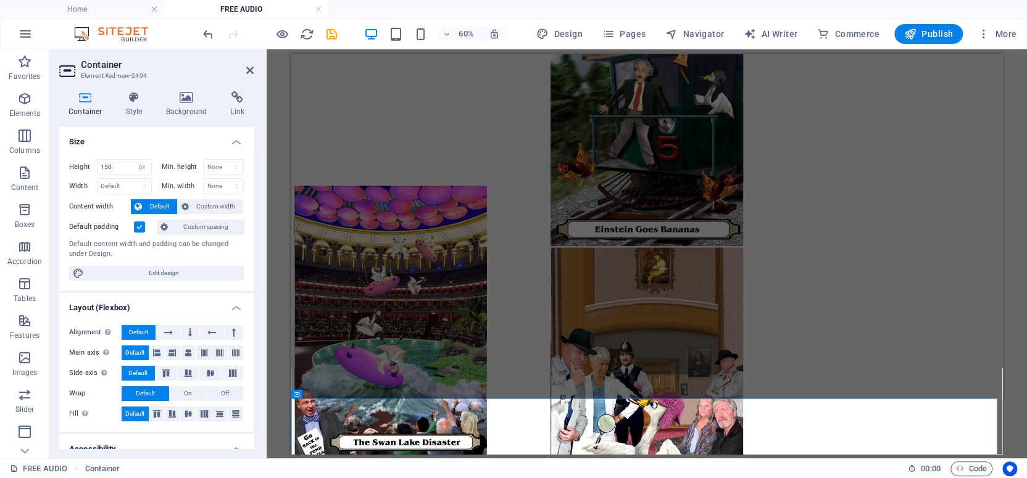
scroll to position [957, 0]
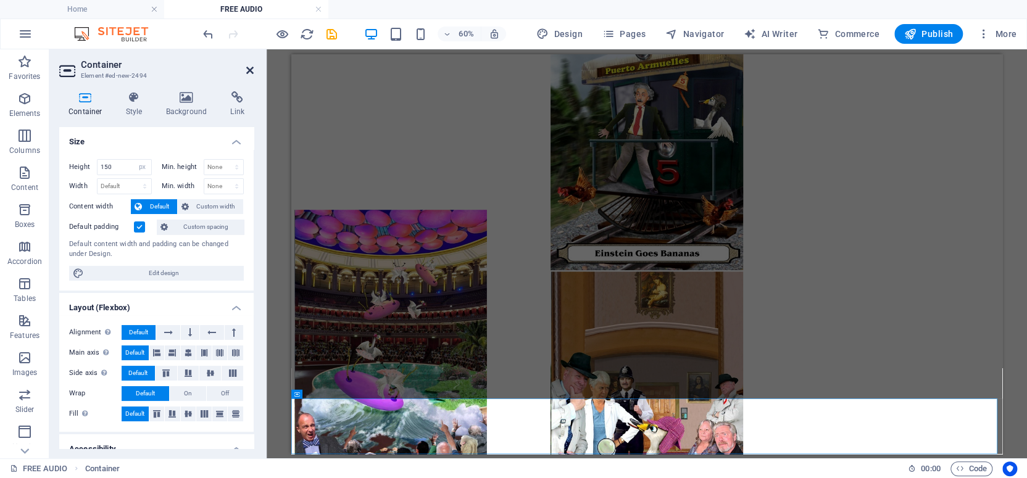
click at [248, 67] on icon at bounding box center [249, 70] width 7 height 10
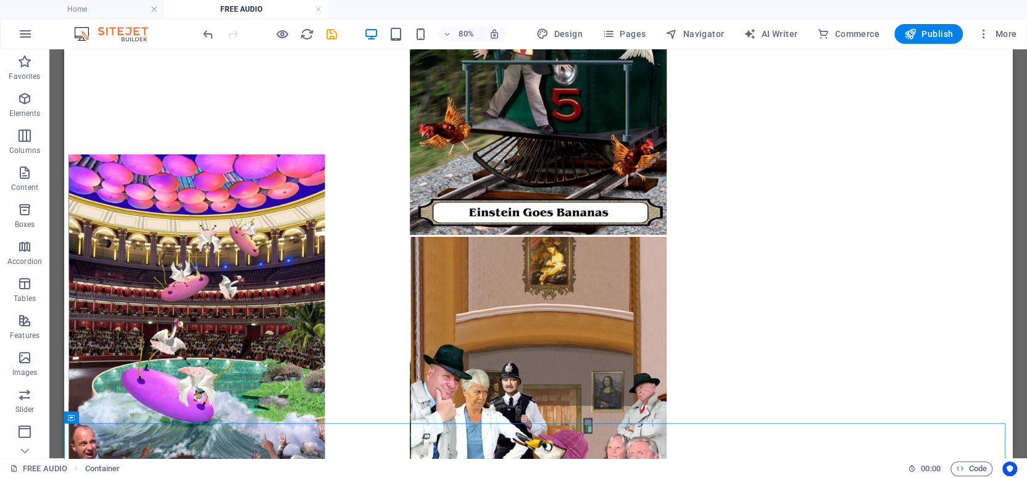
scroll to position [1112, 0]
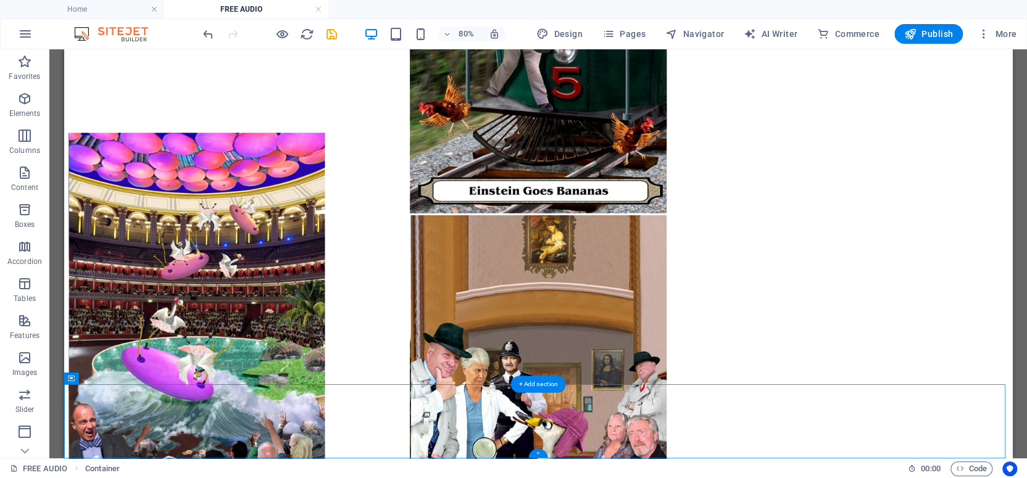
click at [538, 454] on div "+" at bounding box center [537, 453] width 19 height 9
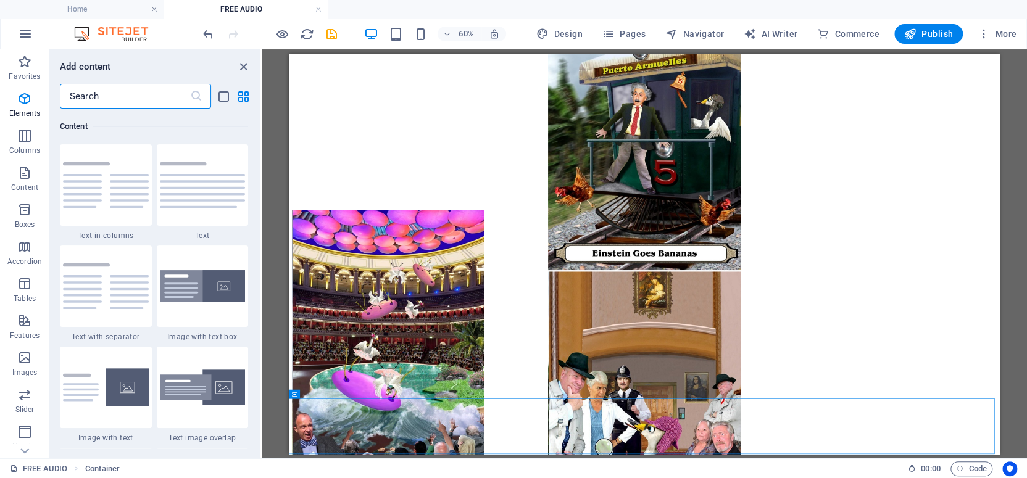
scroll to position [2159, 0]
click at [198, 191] on img at bounding box center [203, 185] width 86 height 46
click at [262, 191] on div "Drag here to replace the existing content. Press “Ctrl” if you want to create a…" at bounding box center [644, 253] width 765 height 409
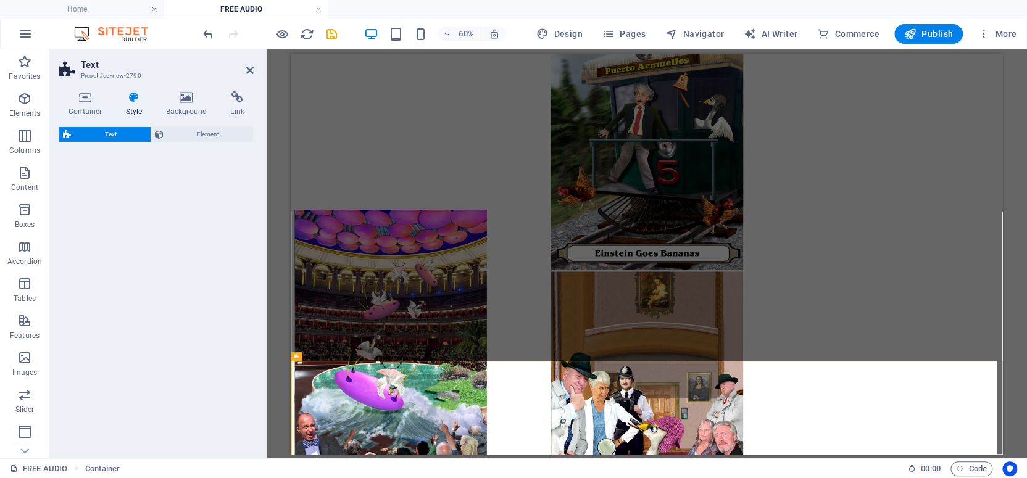
scroll to position [1112, 0]
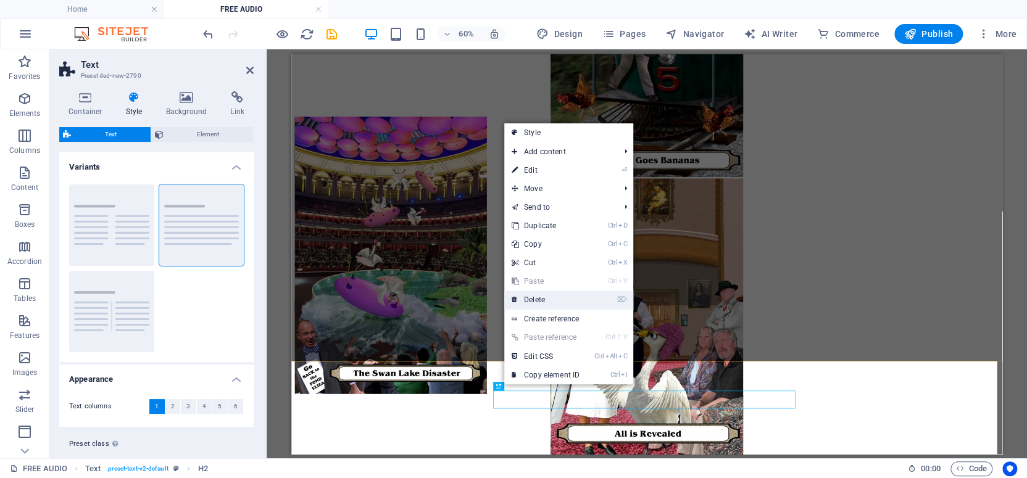
click at [538, 296] on link "⌦ Delete" at bounding box center [545, 300] width 83 height 19
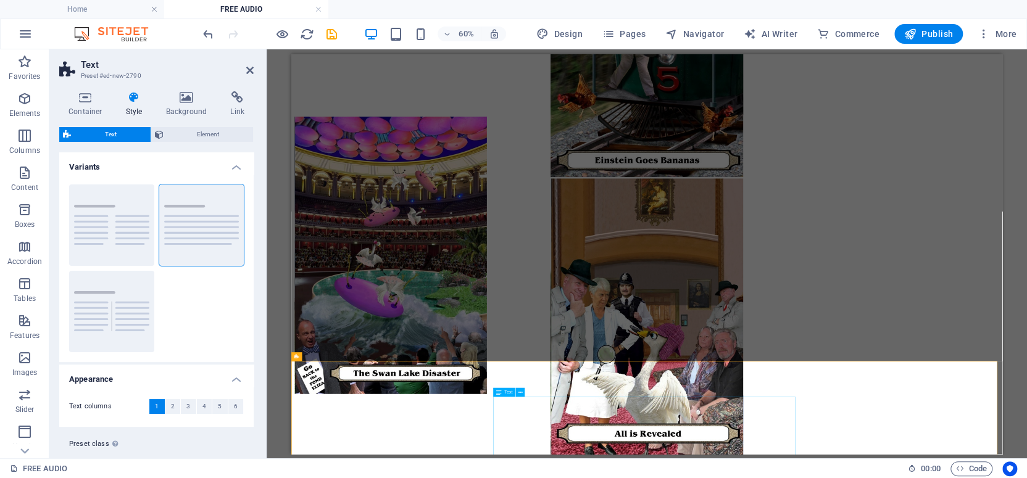
click at [508, 392] on span "Text" at bounding box center [508, 392] width 8 height 4
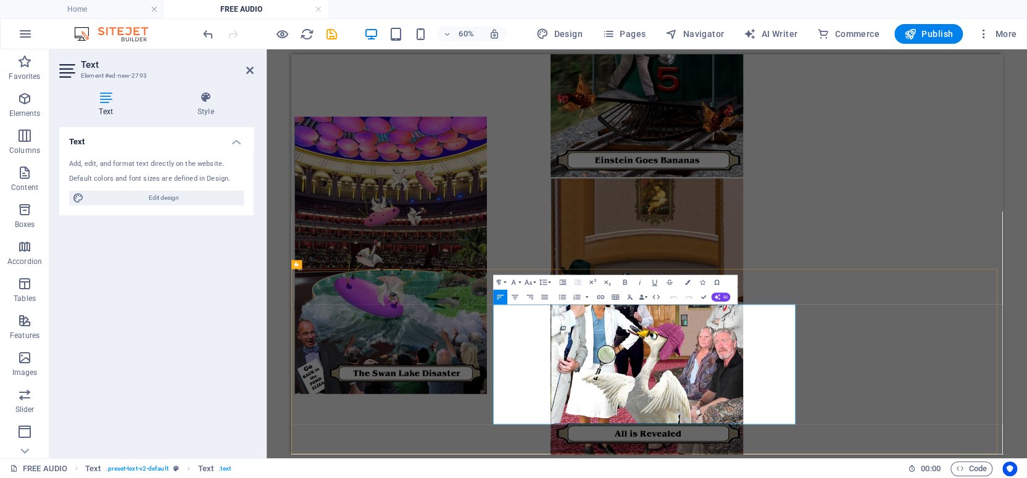
scroll to position [1265, 0]
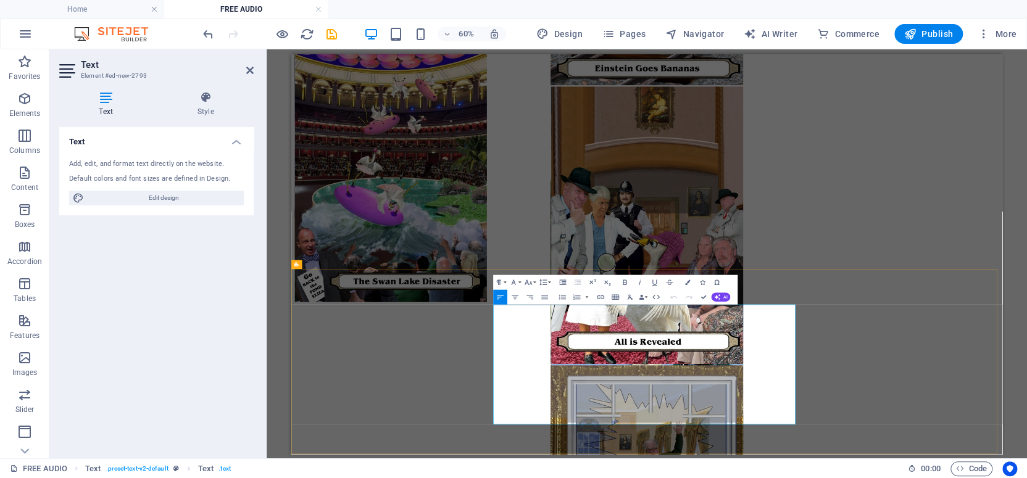
drag, startPoint x: 724, startPoint y: 664, endPoint x: 668, endPoint y: 490, distance: 182.9
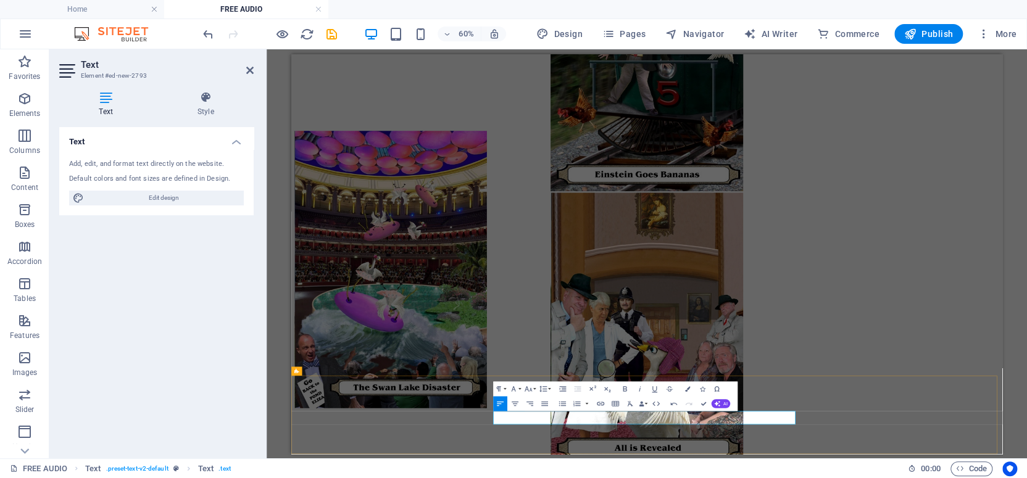
scroll to position [1111, 0]
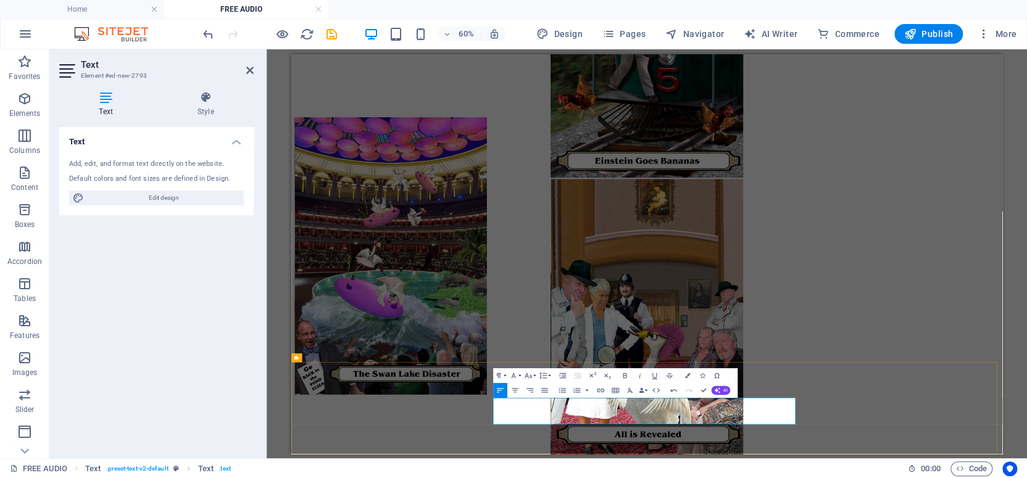
drag, startPoint x: 885, startPoint y: 663, endPoint x: 630, endPoint y: 638, distance: 256.8
click at [512, 373] on icon "button" at bounding box center [513, 375] width 9 height 9
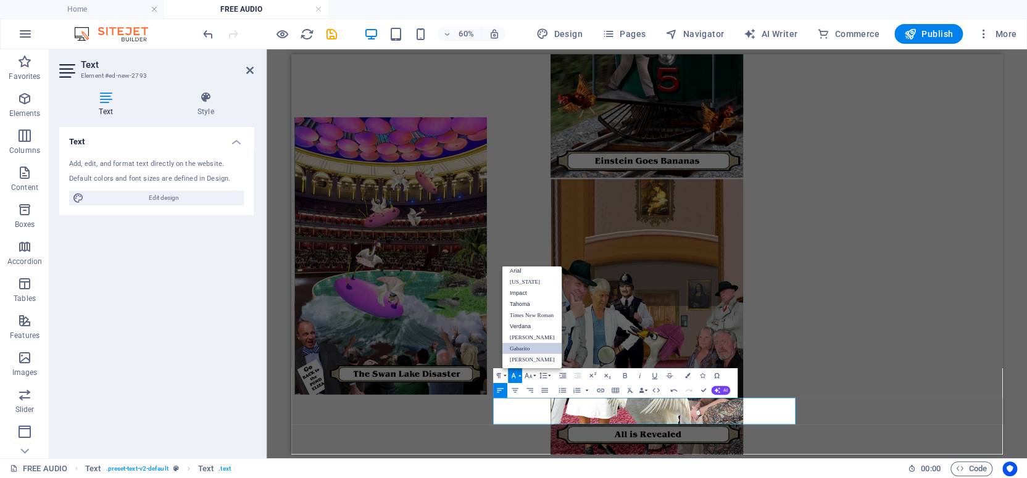
scroll to position [6, 0]
click at [514, 269] on link "Arial" at bounding box center [532, 270] width 60 height 11
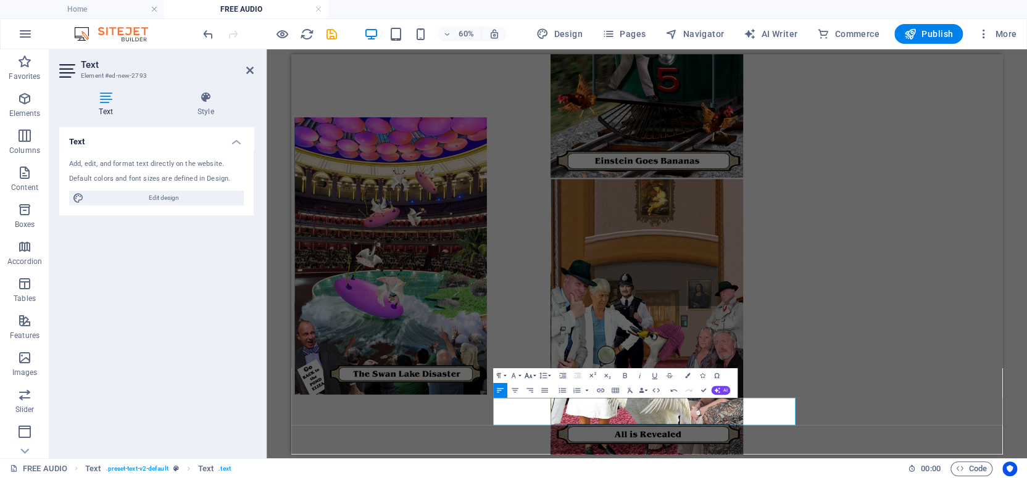
click at [530, 375] on icon "button" at bounding box center [528, 375] width 7 height 5
click at [527, 270] on link "14" at bounding box center [524, 270] width 27 height 11
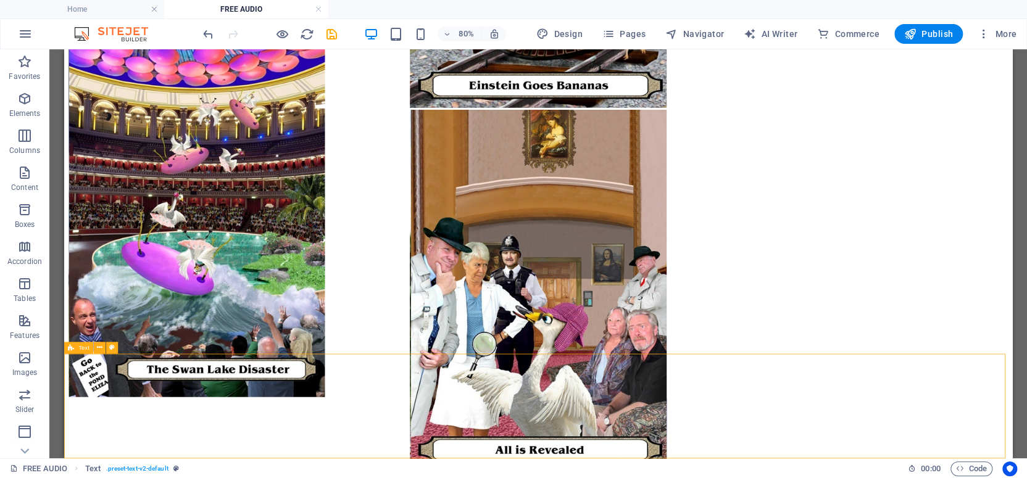
click at [81, 348] on span "Text" at bounding box center [83, 348] width 11 height 6
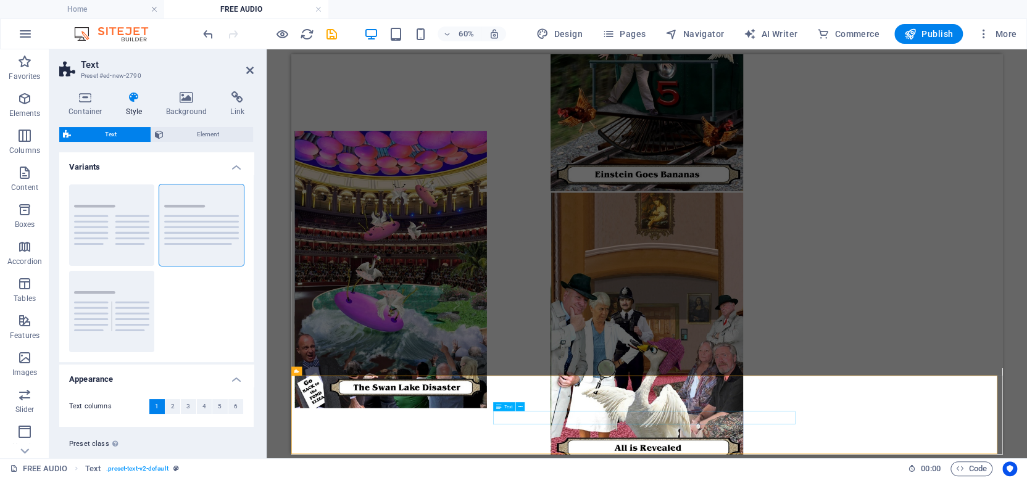
click at [451, 32] on icon "button" at bounding box center [447, 34] width 9 height 8
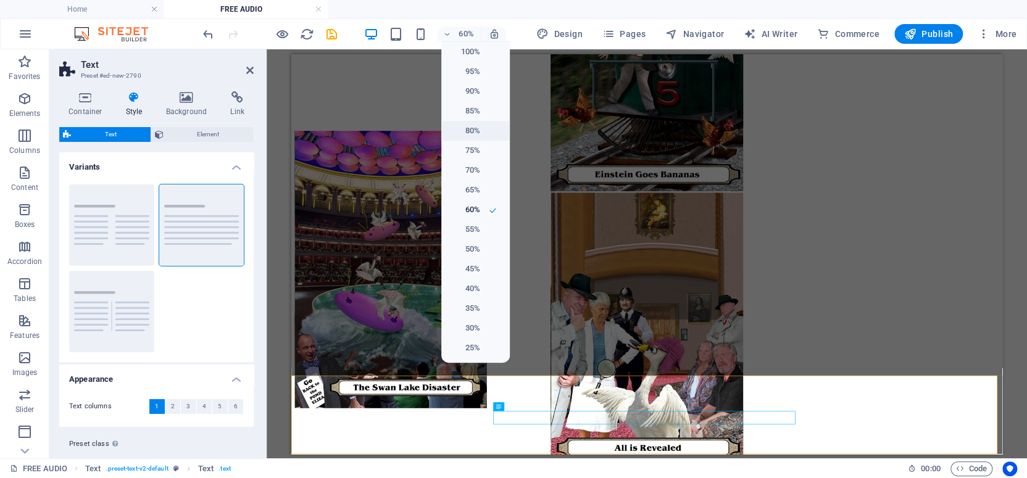
click at [478, 128] on h6 "80%" at bounding box center [464, 130] width 31 height 15
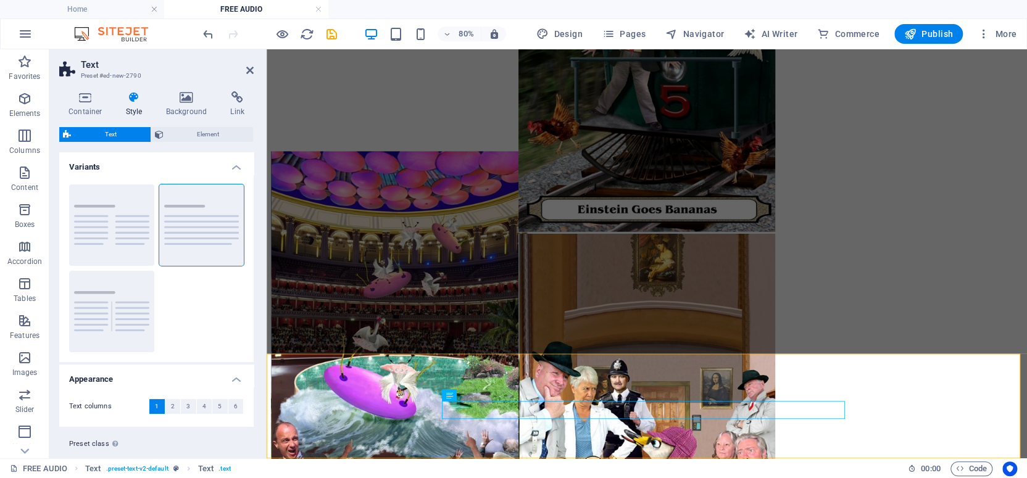
scroll to position [1243, 0]
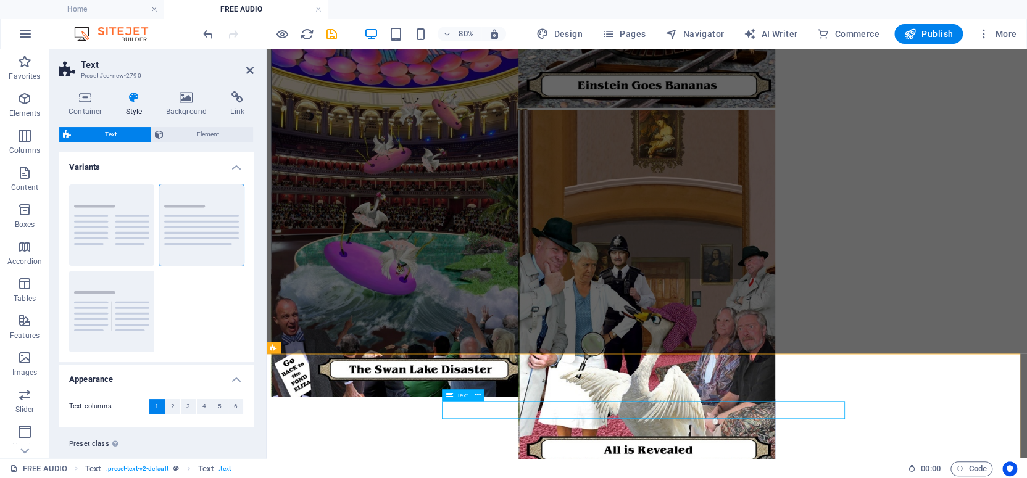
click at [455, 393] on div "Text" at bounding box center [457, 396] width 30 height 12
click at [455, 392] on div "Text" at bounding box center [457, 396] width 30 height 12
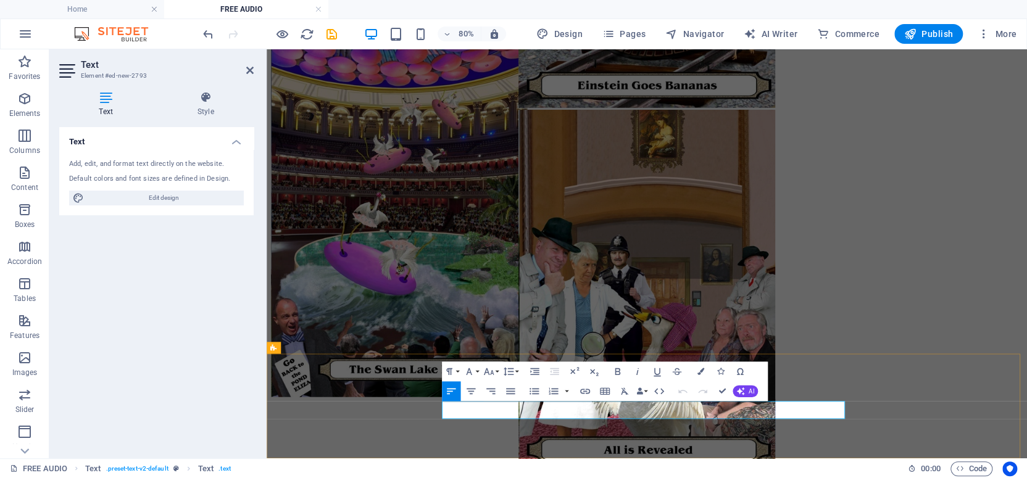
drag, startPoint x: 902, startPoint y: 501, endPoint x: 500, endPoint y: 491, distance: 402.0
click at [489, 370] on icon "button" at bounding box center [489, 372] width 12 height 12
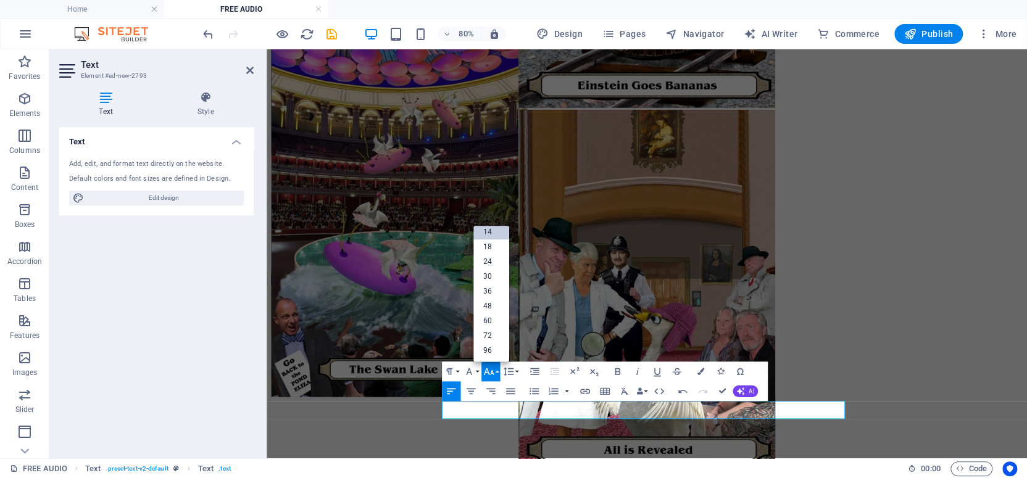
scroll to position [99, 0]
click at [490, 245] on link "18" at bounding box center [491, 247] width 36 height 15
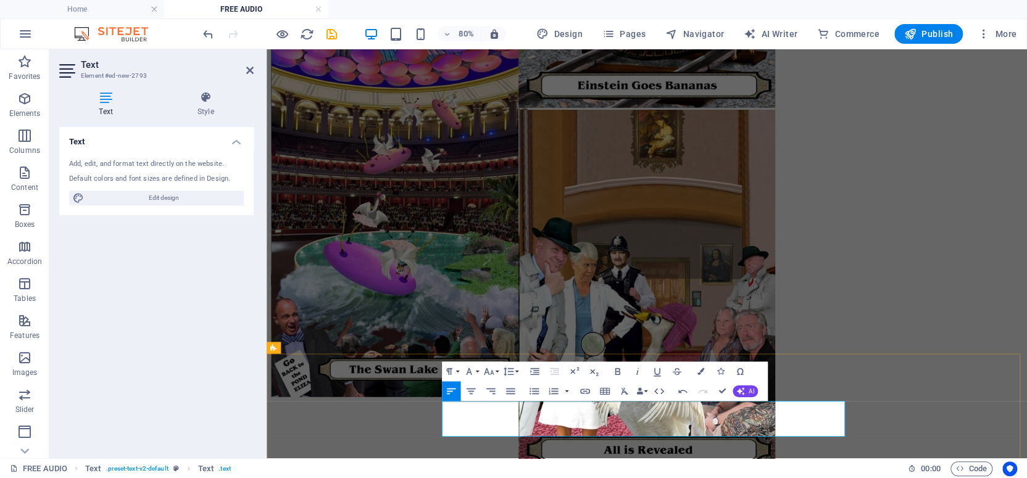
click at [277, 348] on div "Text" at bounding box center [281, 348] width 29 height 12
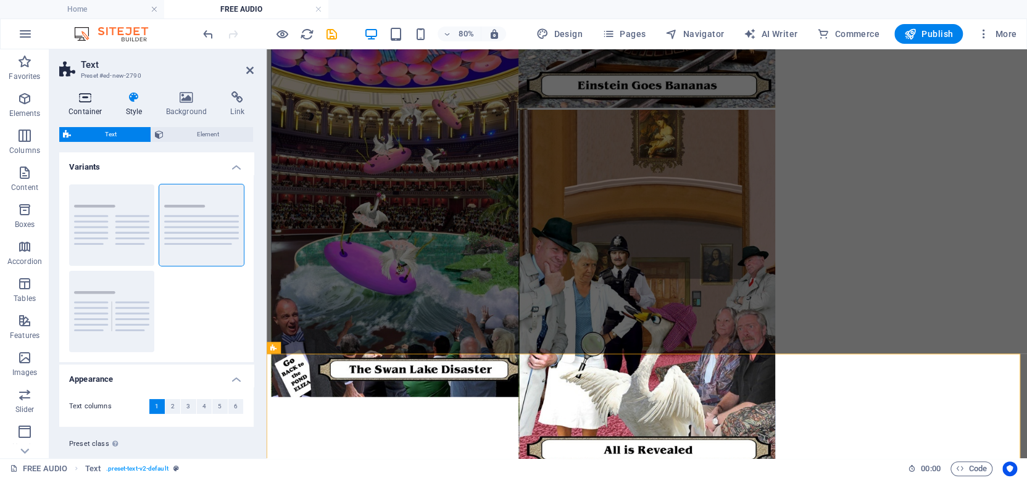
click at [83, 97] on icon at bounding box center [85, 97] width 52 height 12
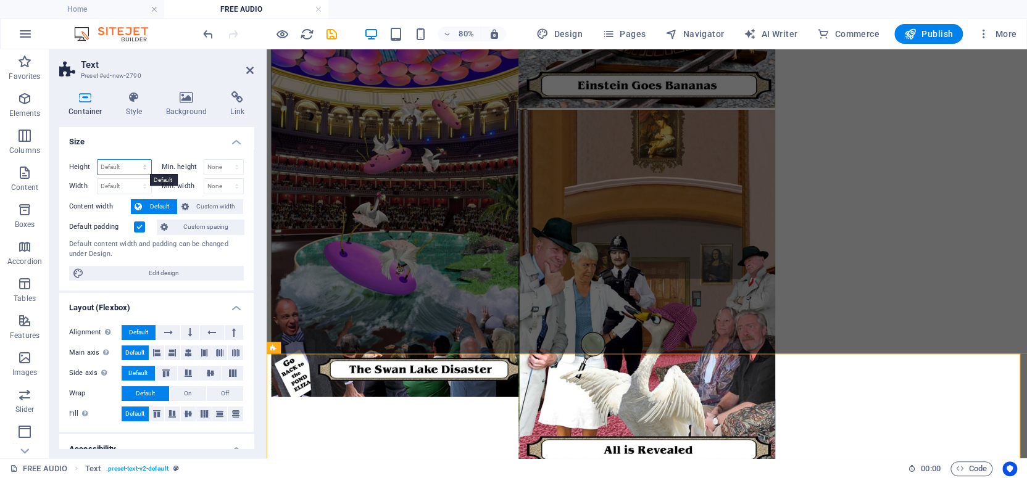
click at [107, 165] on select "Default px rem % vh vw" at bounding box center [125, 167] width 54 height 15
select select "px"
click at [132, 160] on select "Default px rem % vh vw" at bounding box center [125, 167] width 54 height 15
type input "248"
type input "120"
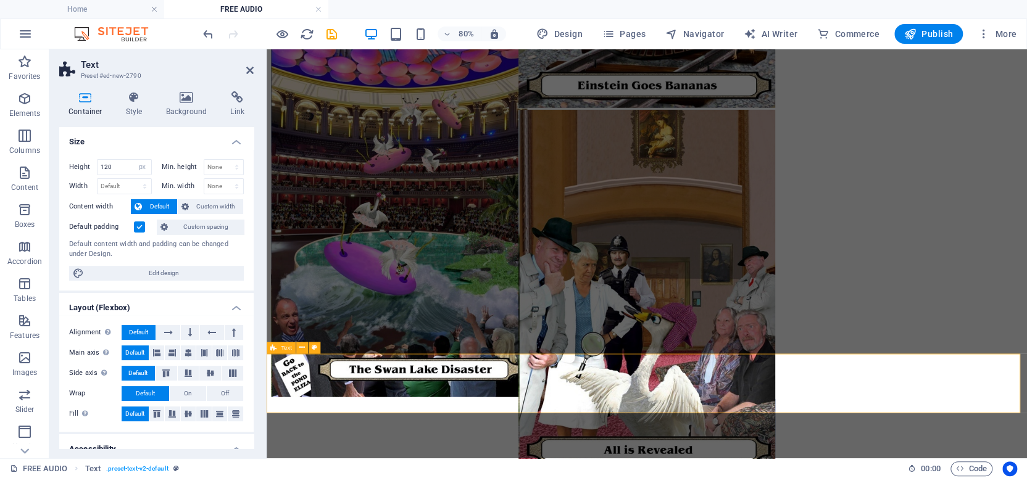
click at [284, 346] on span "Text" at bounding box center [286, 348] width 11 height 6
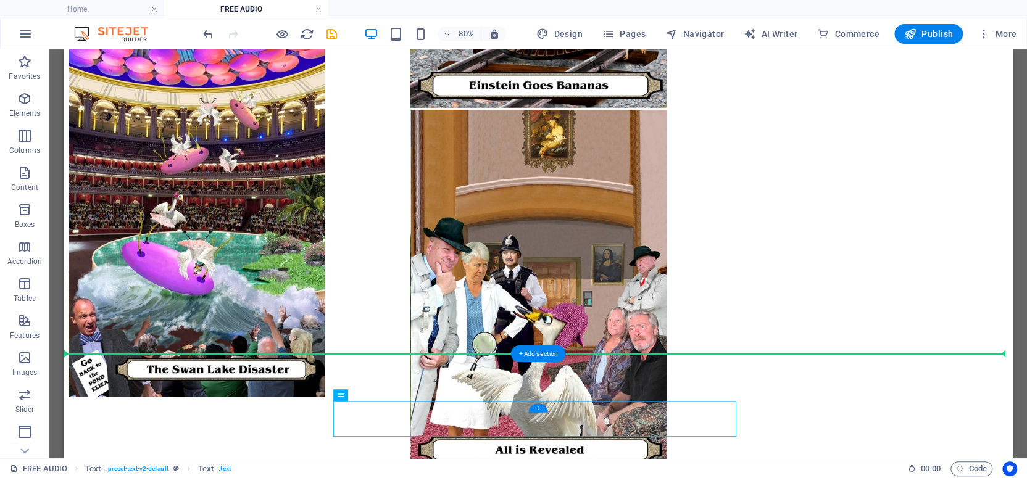
drag, startPoint x: 523, startPoint y: 444, endPoint x: 558, endPoint y: 462, distance: 38.6
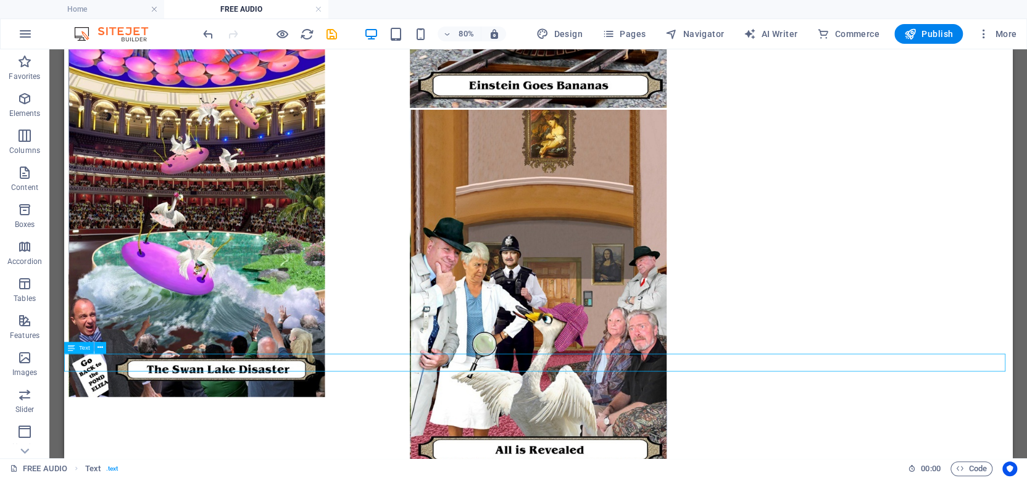
click at [76, 349] on div "Text" at bounding box center [79, 348] width 30 height 12
click at [76, 348] on div "Text" at bounding box center [79, 348] width 30 height 12
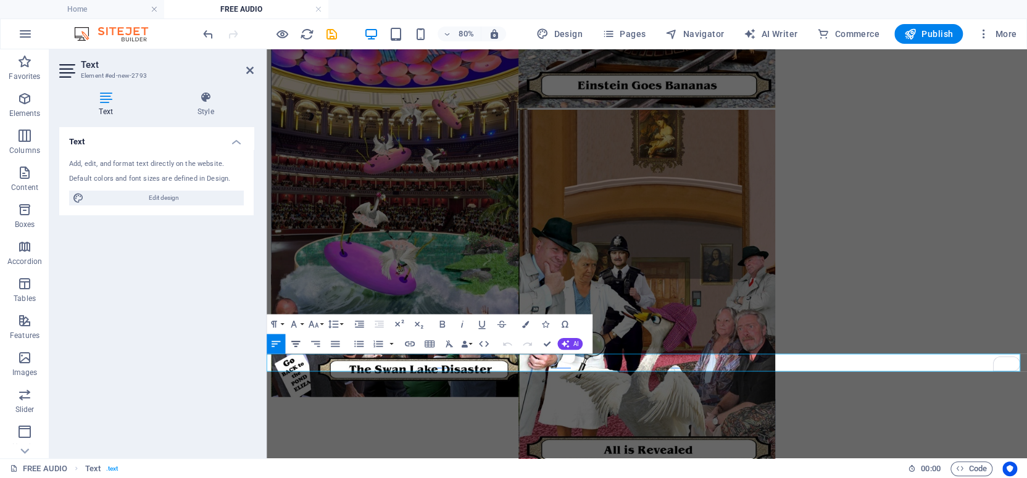
click at [296, 343] on icon "button" at bounding box center [296, 344] width 12 height 12
click at [248, 67] on icon at bounding box center [249, 70] width 7 height 10
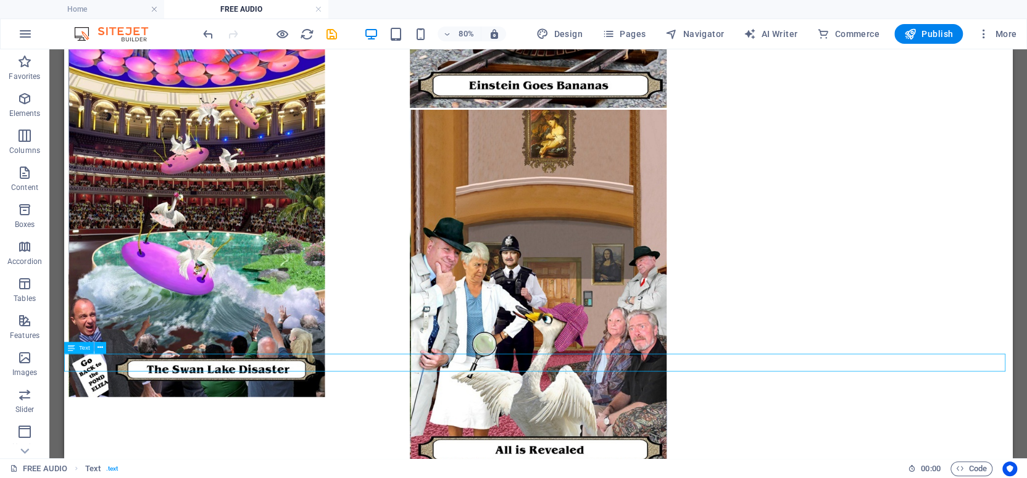
click at [70, 347] on icon at bounding box center [71, 348] width 7 height 12
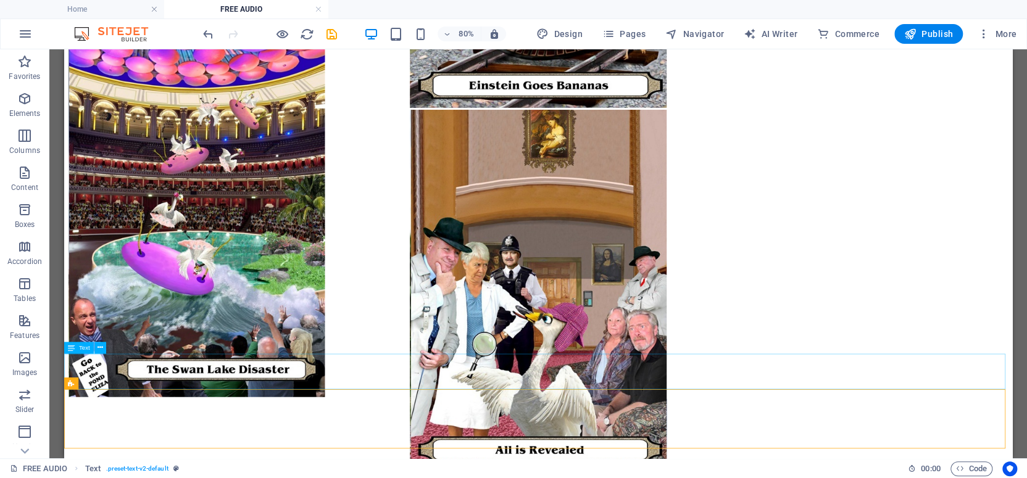
click at [78, 349] on div "Text" at bounding box center [79, 348] width 30 height 12
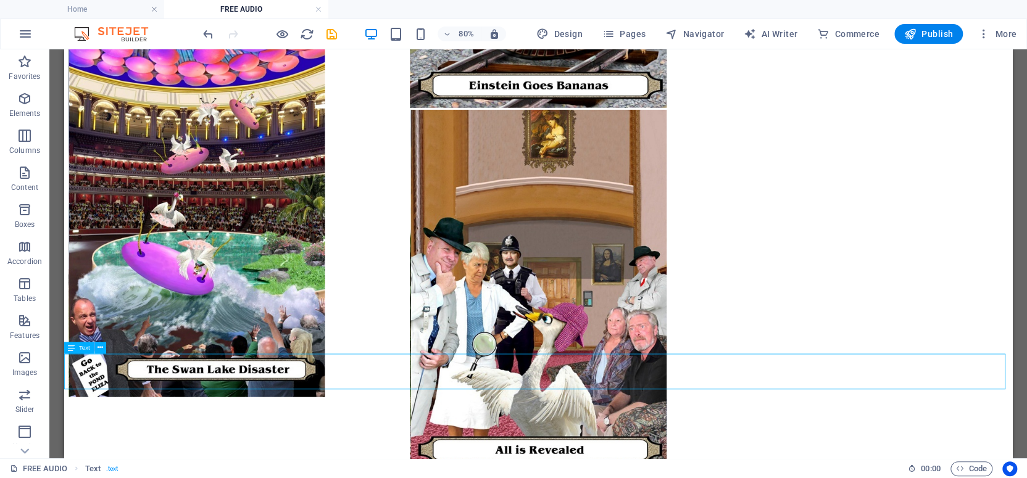
click at [78, 349] on div "Text" at bounding box center [79, 348] width 30 height 12
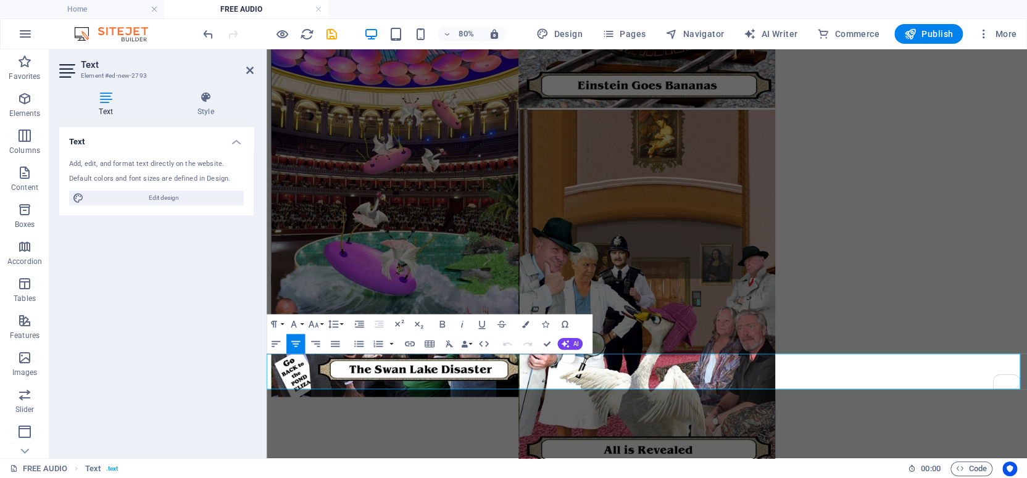
drag, startPoint x: 469, startPoint y: 441, endPoint x: 923, endPoint y: 467, distance: 454.4
click at [441, 323] on icon "button" at bounding box center [442, 325] width 12 height 12
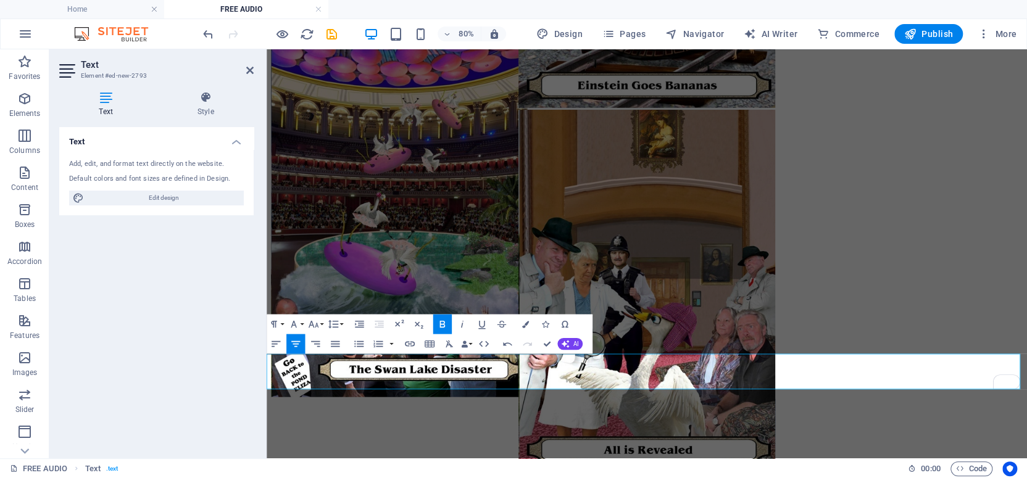
click at [248, 66] on icon at bounding box center [249, 70] width 7 height 10
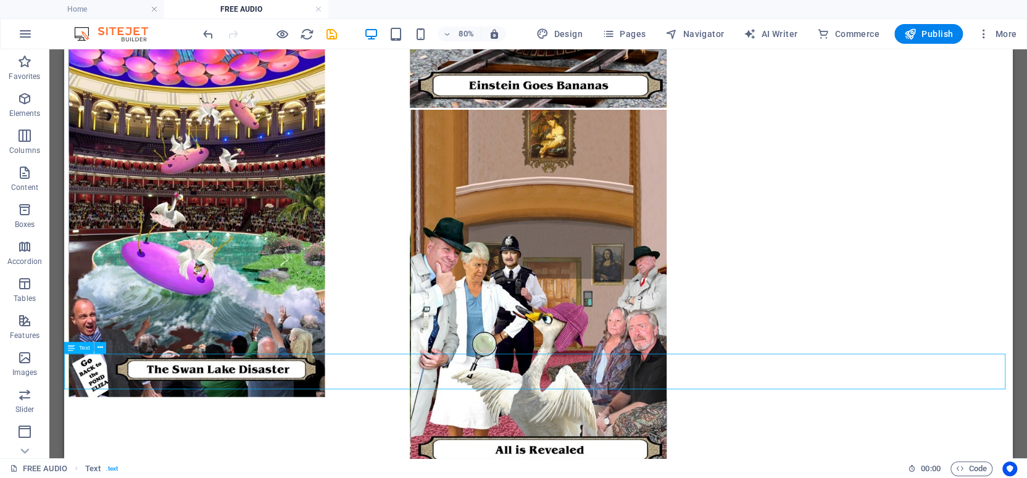
click at [69, 349] on icon at bounding box center [71, 348] width 7 height 12
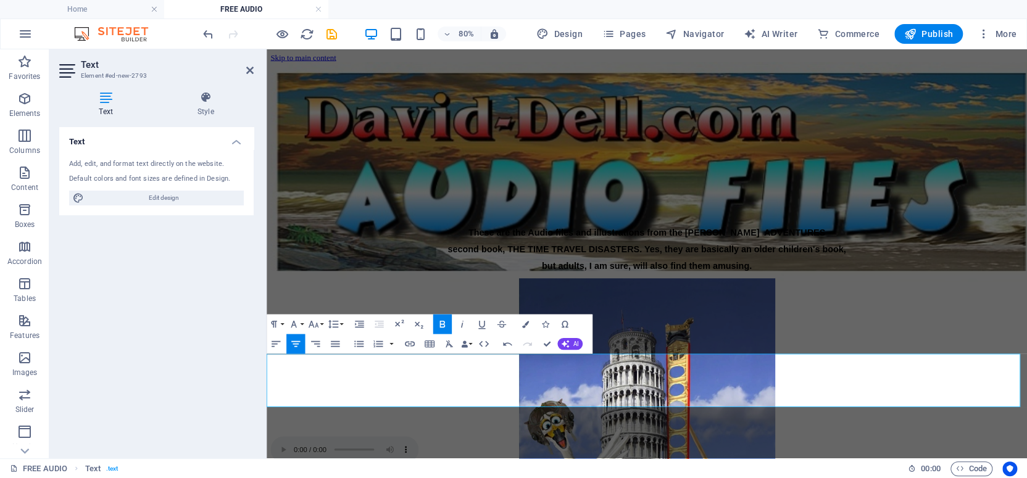
scroll to position [1243, 0]
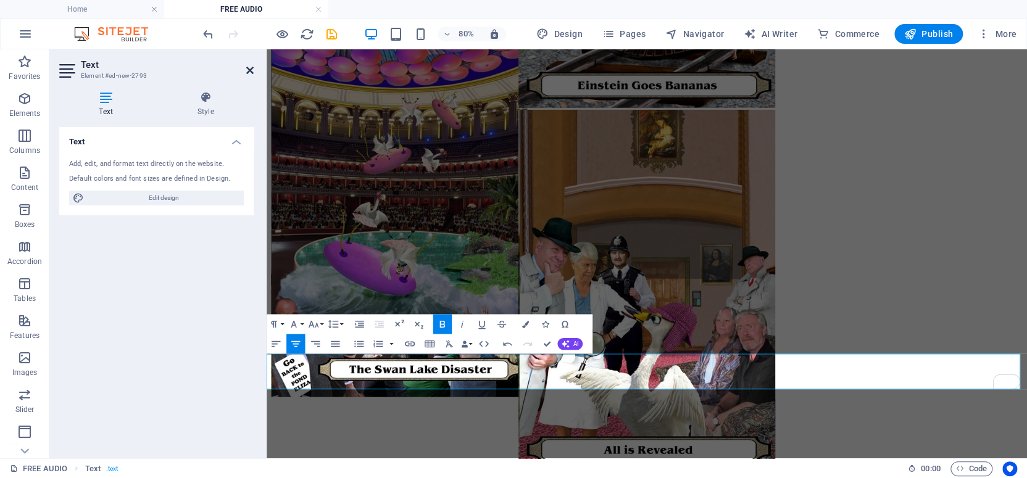
click at [248, 67] on icon at bounding box center [249, 70] width 7 height 10
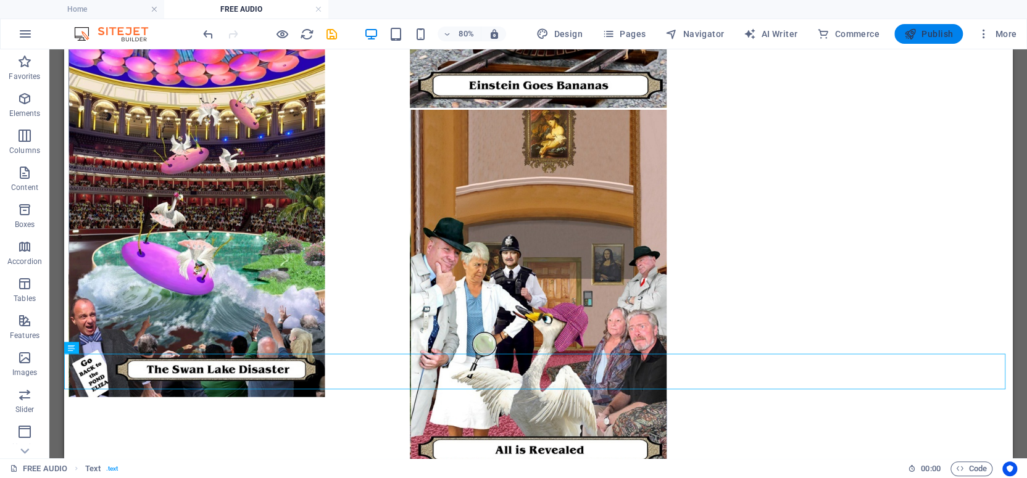
click at [920, 31] on span "Publish" at bounding box center [928, 34] width 49 height 12
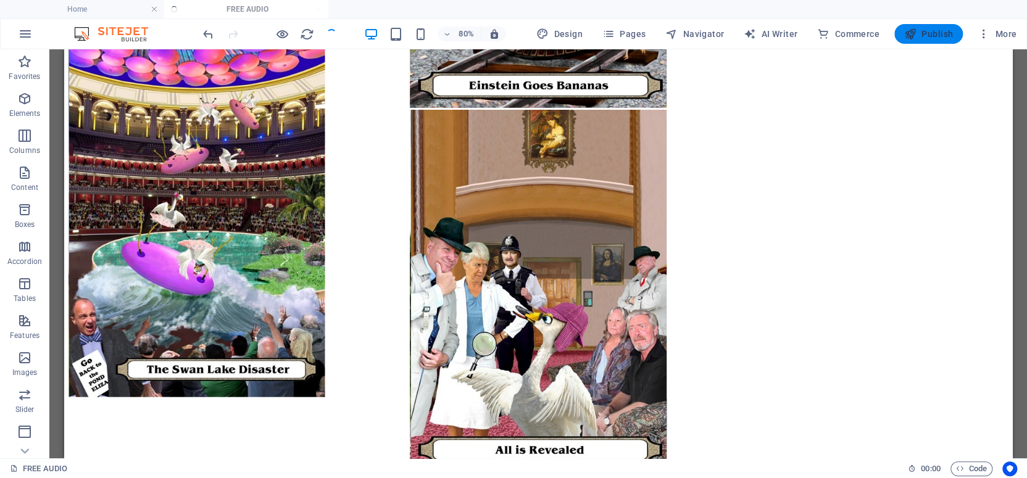
click at [920, 30] on span "Publish" at bounding box center [928, 34] width 49 height 12
